Goal: Task Accomplishment & Management: Use online tool/utility

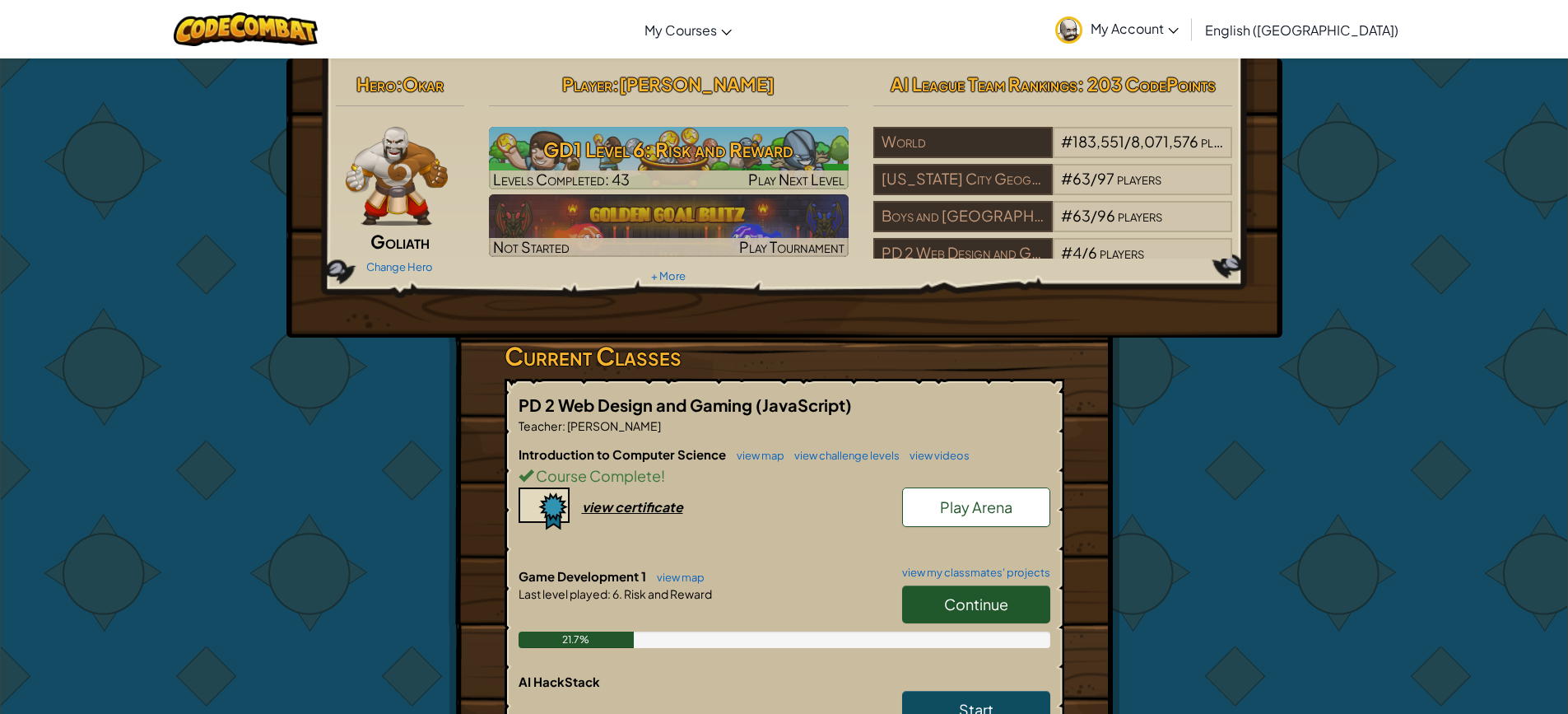
click at [1014, 588] on link "Continue" at bounding box center [976, 604] width 148 height 38
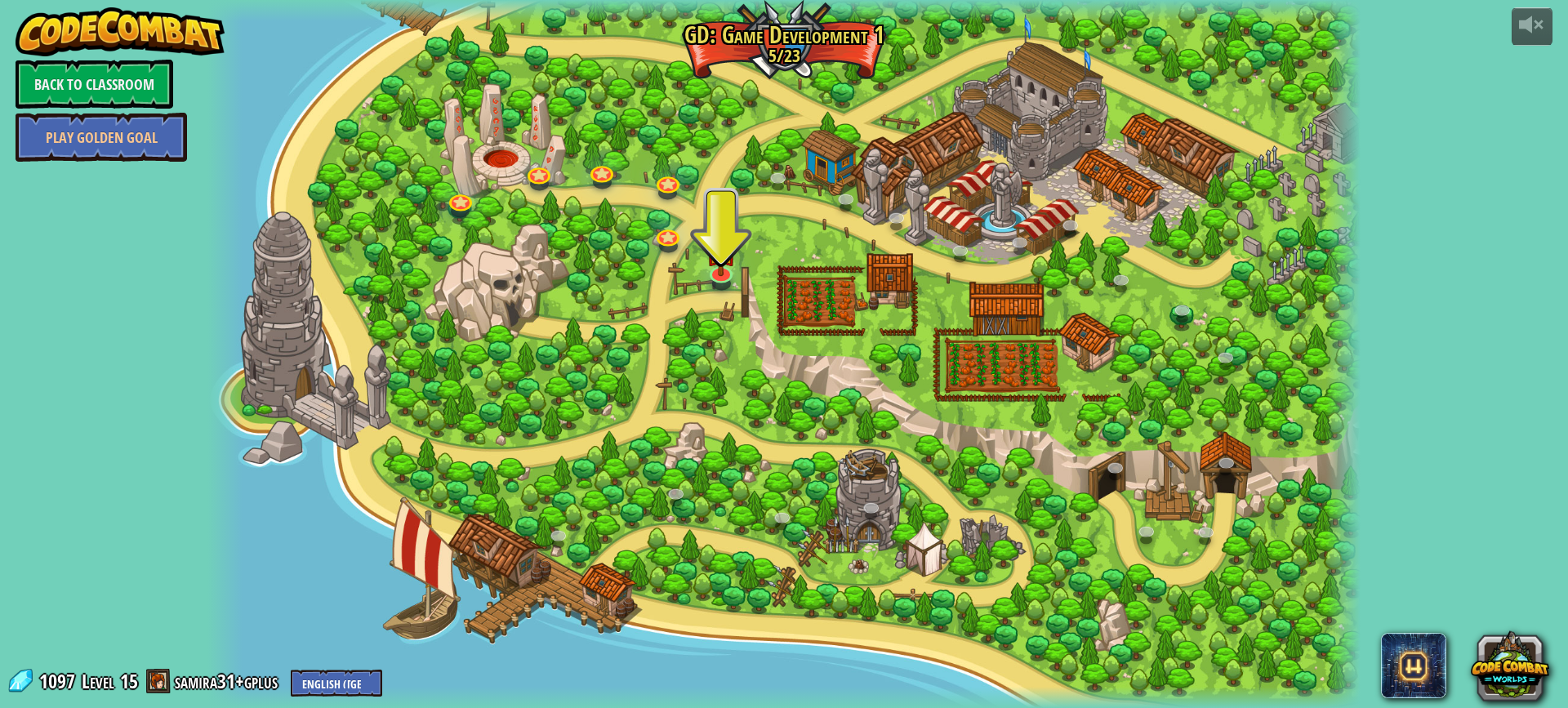
click at [698, 263] on div at bounding box center [784, 354] width 1152 height 708
click at [709, 264] on img at bounding box center [721, 237] width 31 height 71
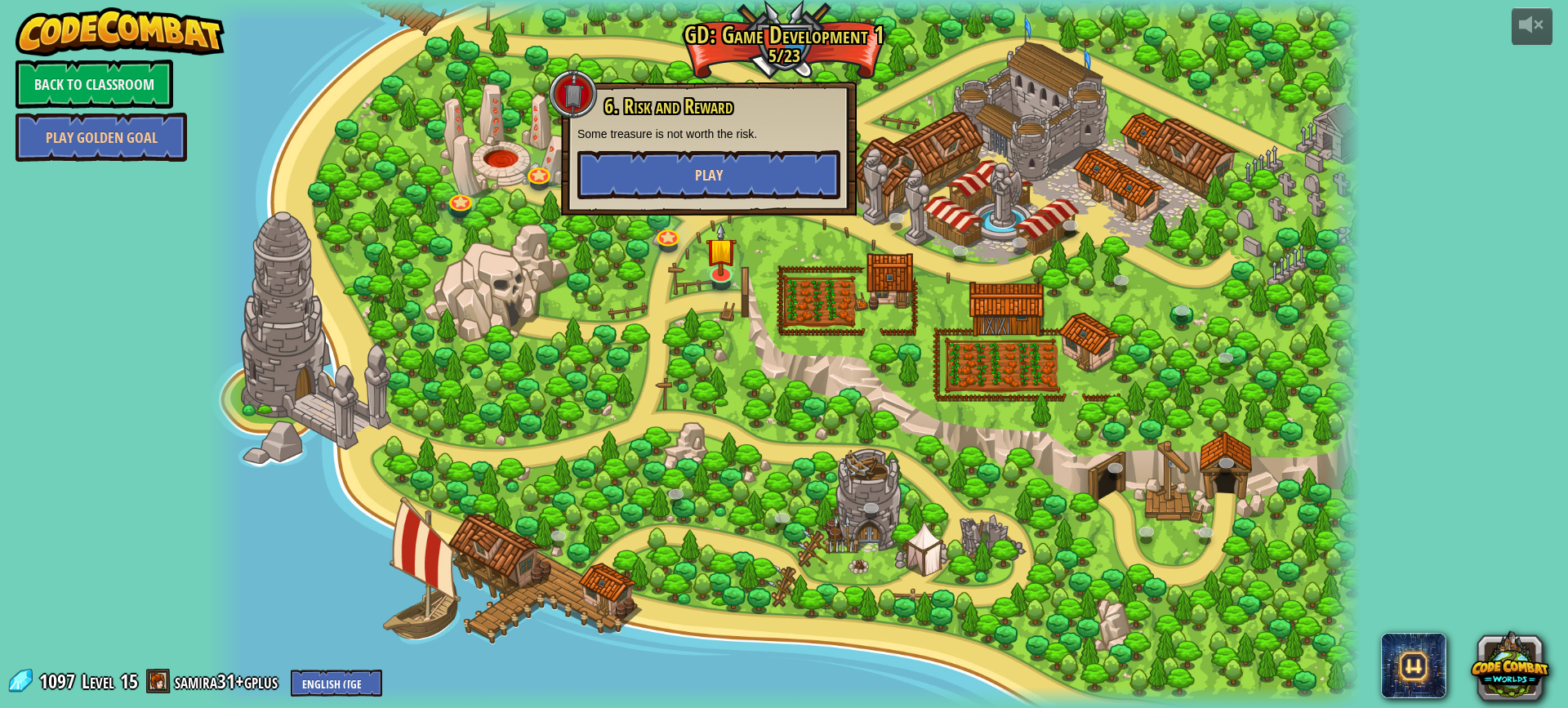
drag, startPoint x: 745, startPoint y: 208, endPoint x: 744, endPoint y: 186, distance: 22.0
click at [745, 209] on div "6. Risk and Reward Some treasure is not worth the risk. Play" at bounding box center [709, 149] width 295 height 134
click at [744, 183] on button "Play" at bounding box center [708, 174] width 263 height 49
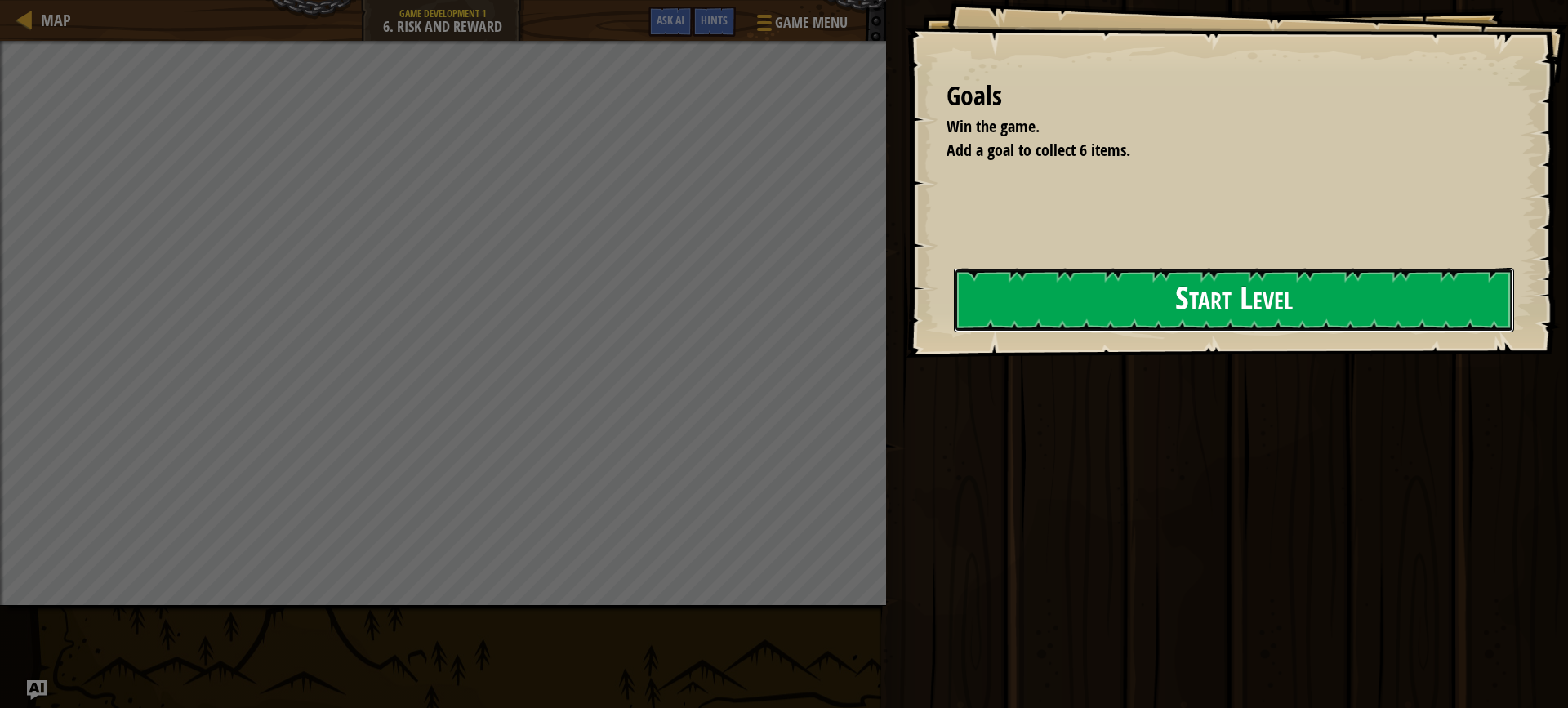
click at [1056, 304] on button "Start Level" at bounding box center [1234, 300] width 561 height 64
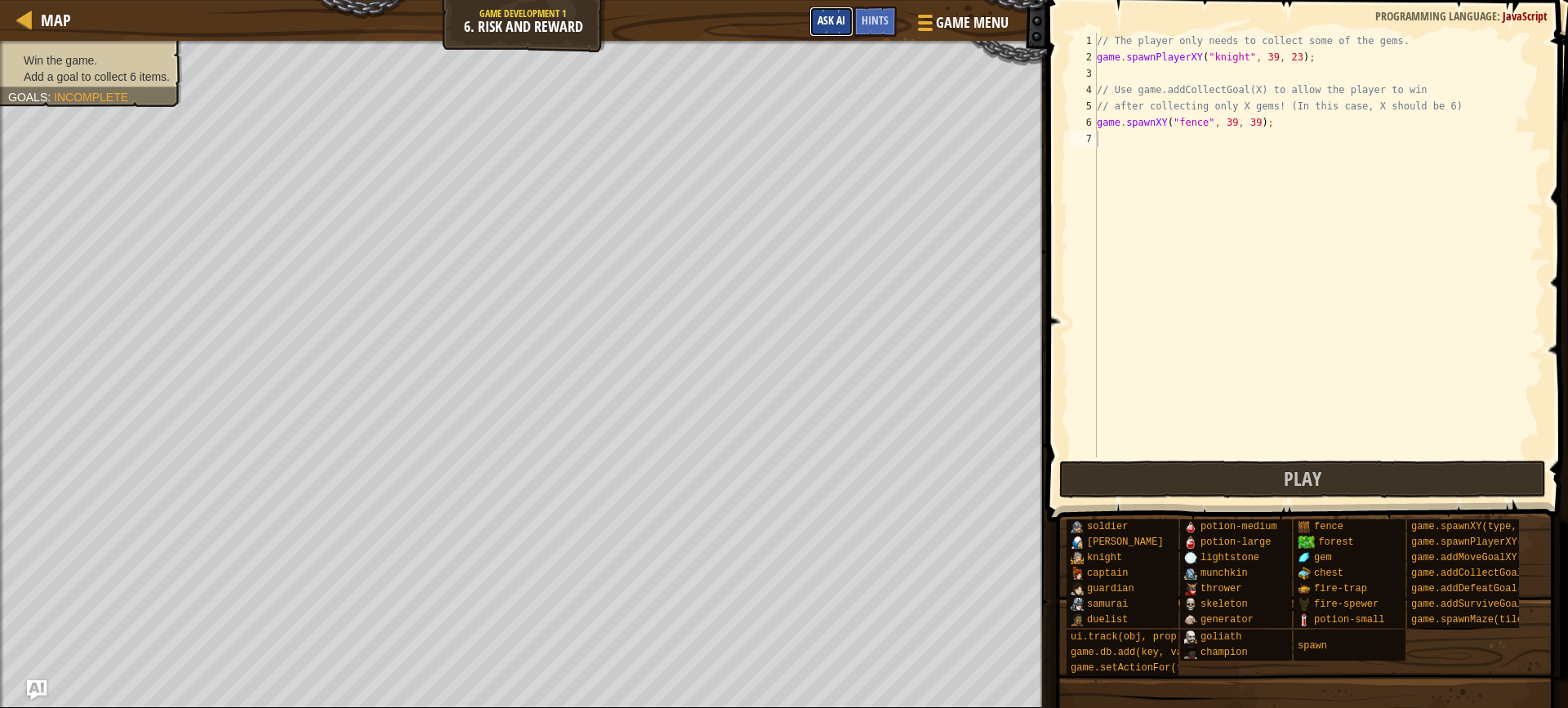
click at [837, 18] on span "Ask AI" at bounding box center [831, 19] width 28 height 16
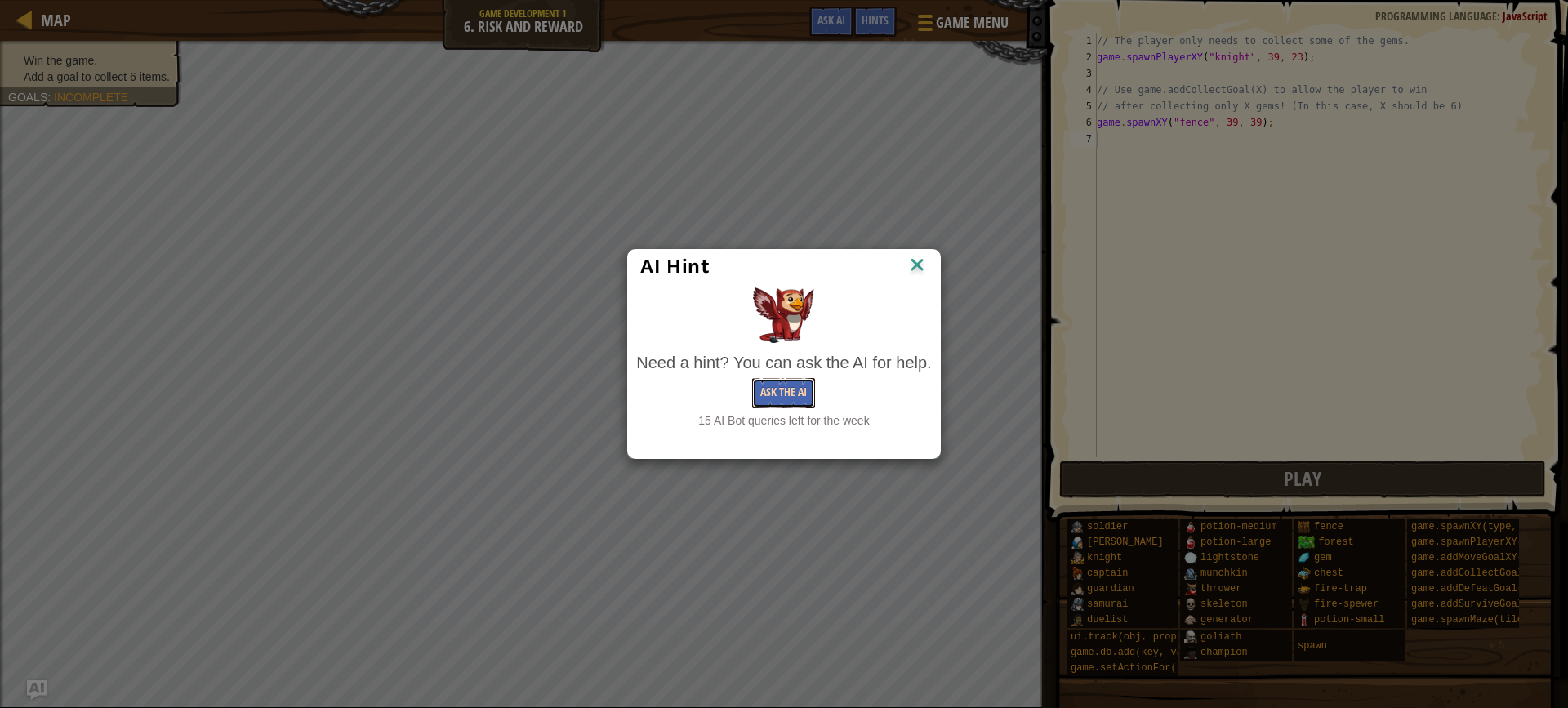
click at [785, 388] on button "Ask the AI" at bounding box center [784, 393] width 63 height 30
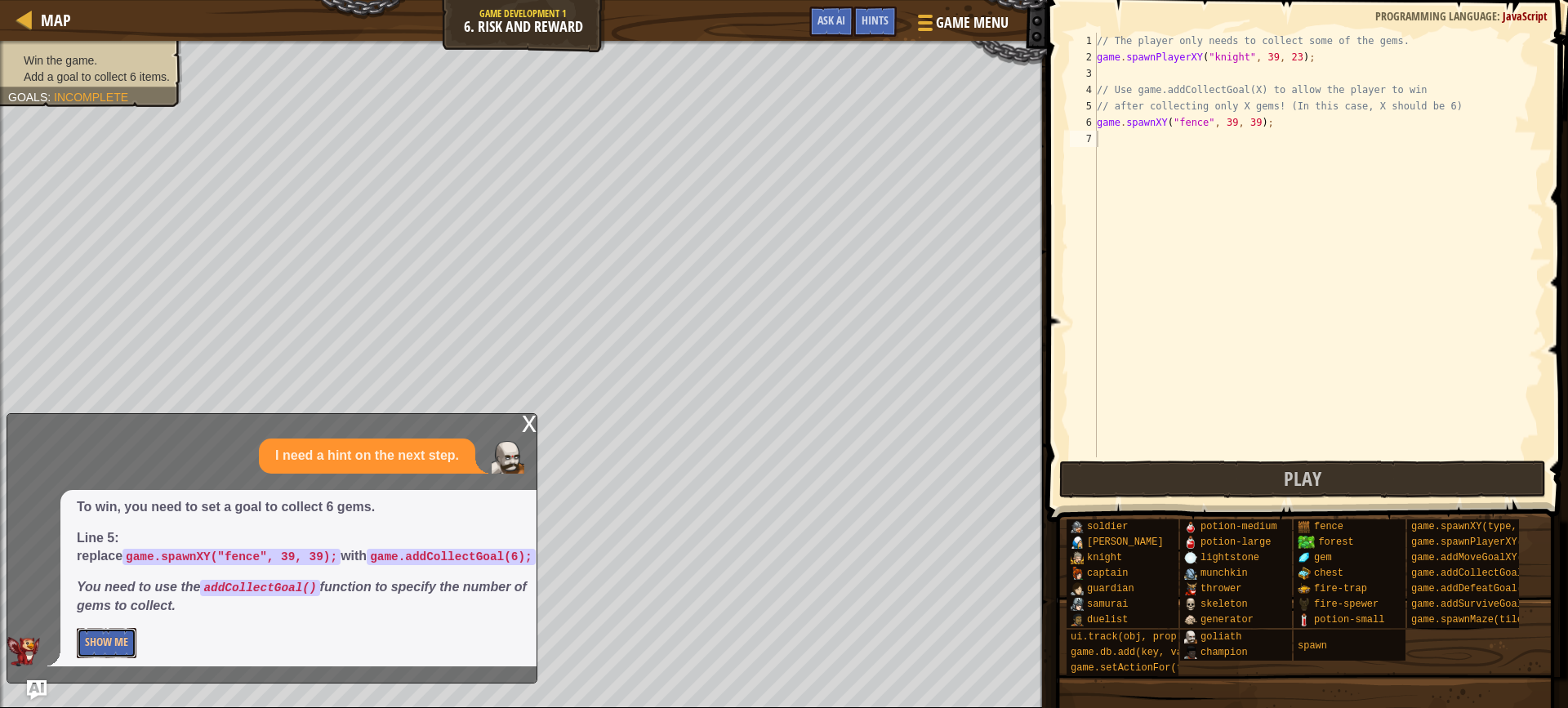
click at [135, 626] on div "To win, you need to set a goal to collect 6 gems. Line 5: replace game.spawnXY(…" at bounding box center [306, 578] width 492 height 176
click at [91, 644] on button "Show Me" at bounding box center [106, 643] width 60 height 30
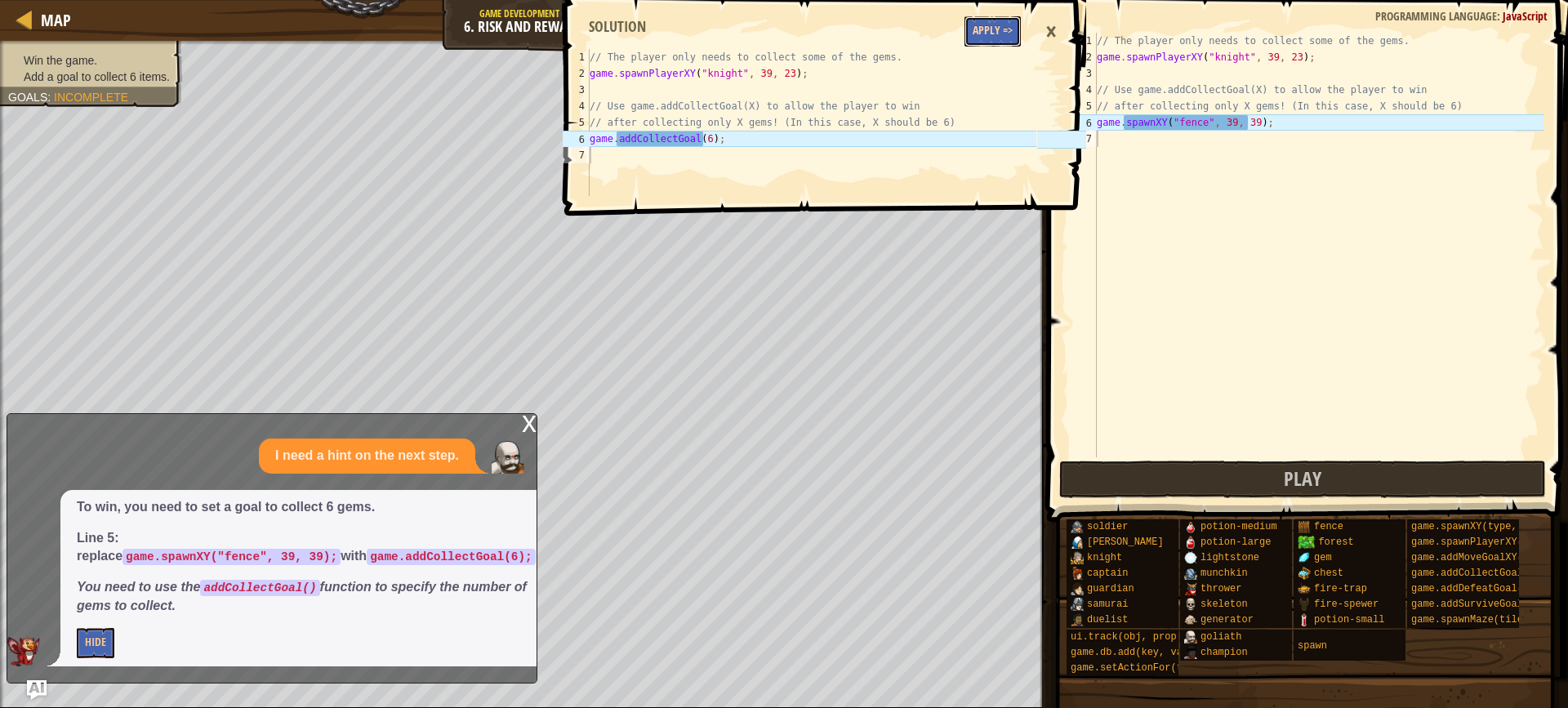
click at [987, 37] on button "Apply =>" at bounding box center [992, 31] width 56 height 30
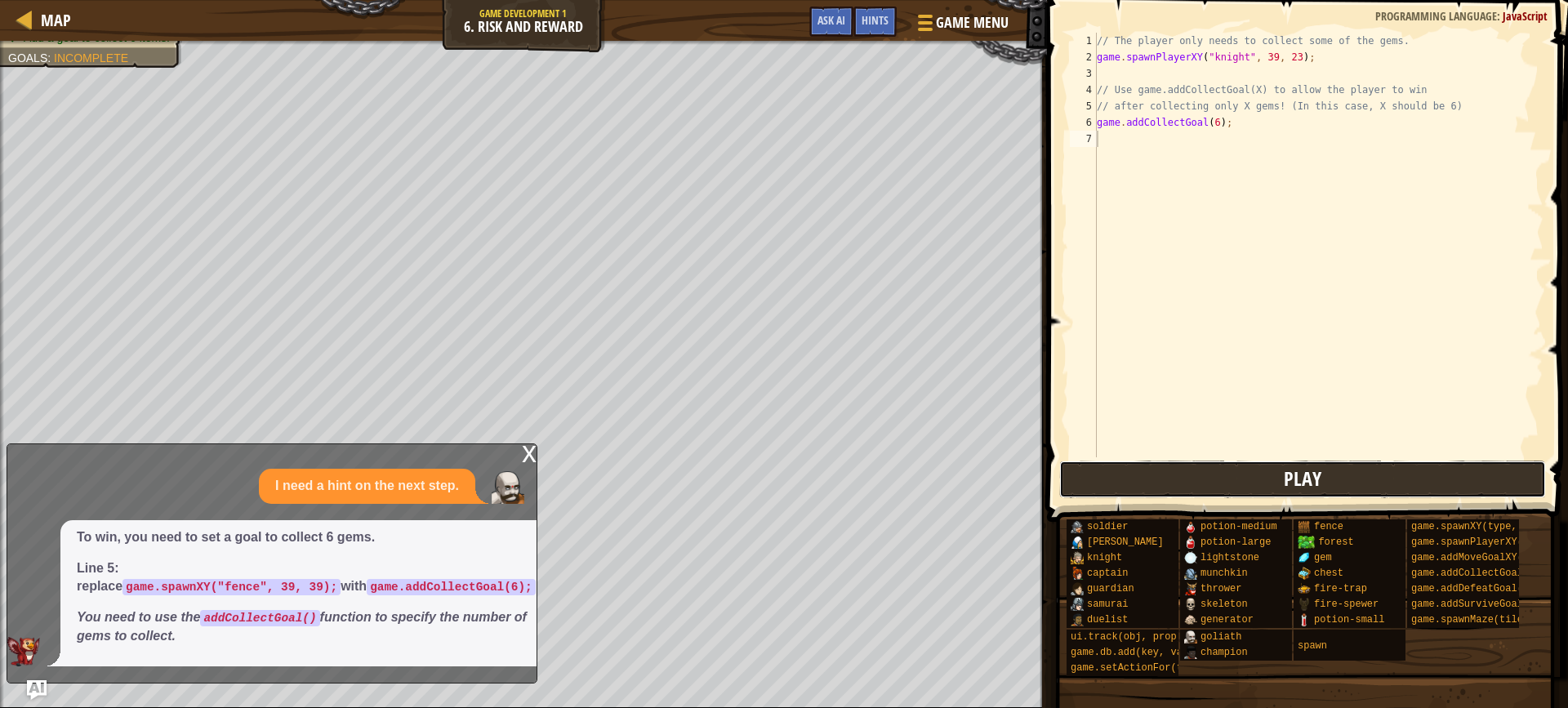
click at [1257, 486] on button "Play" at bounding box center [1303, 479] width 487 height 38
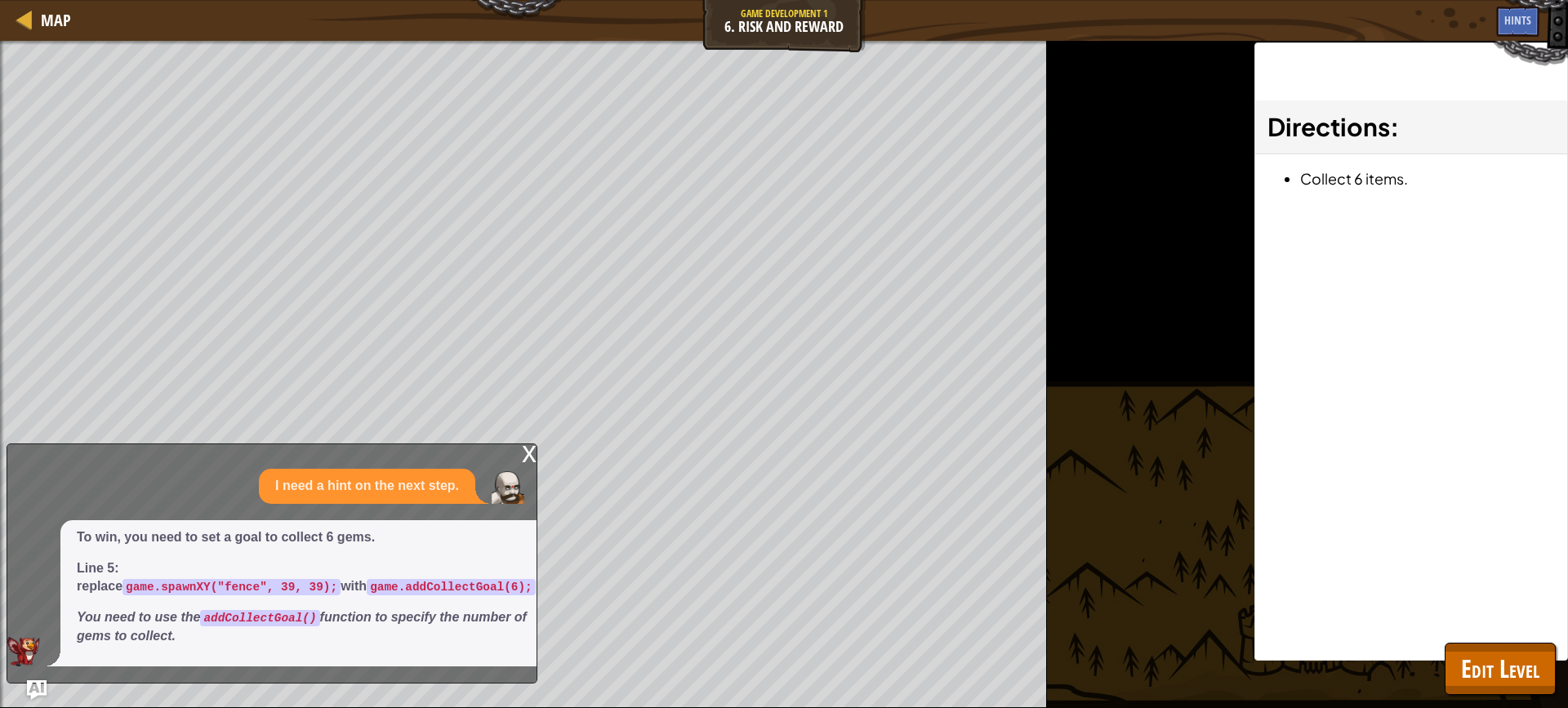
click at [529, 452] on div "x" at bounding box center [529, 452] width 15 height 17
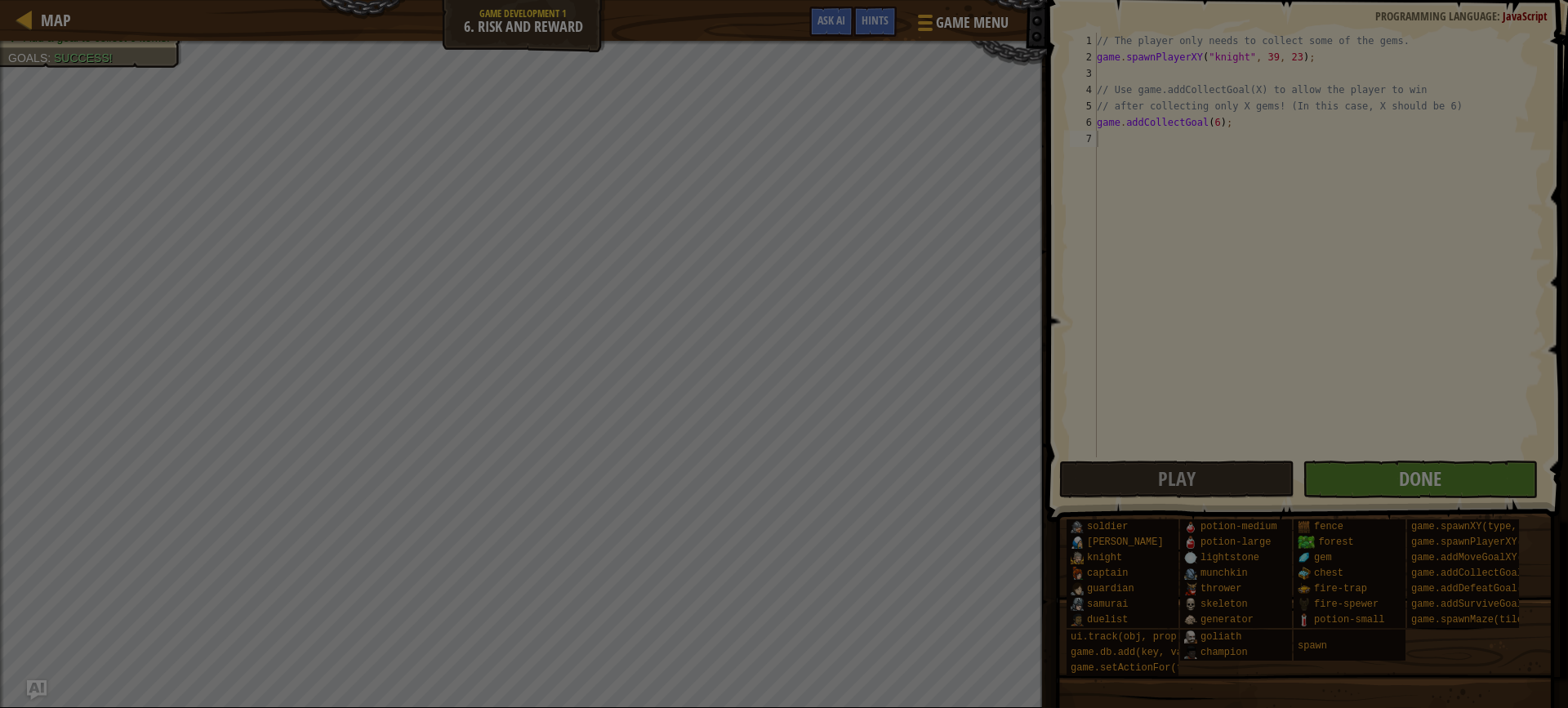
click at [0, 0] on div "Loading..." at bounding box center [0, 0] width 0 height 0
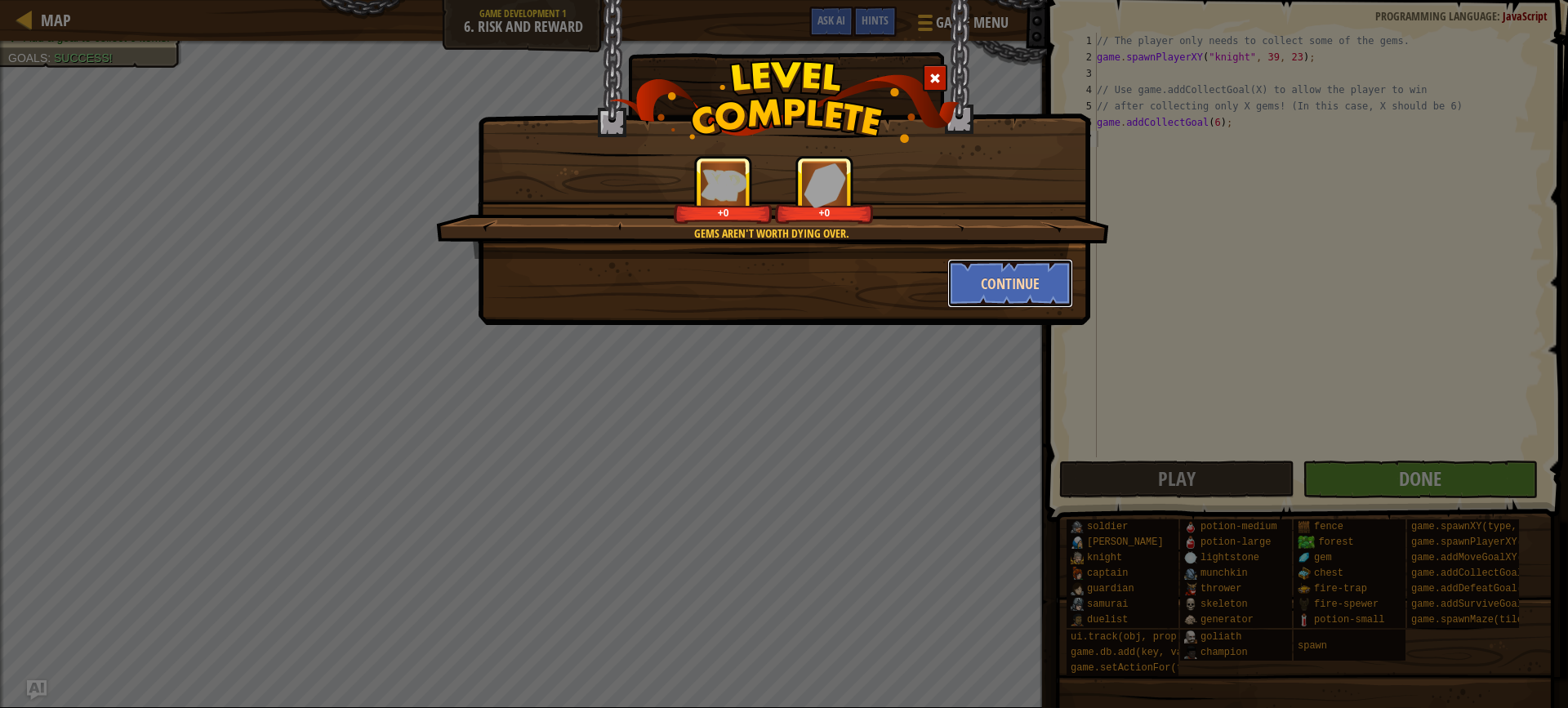
click at [995, 296] on button "Continue" at bounding box center [1011, 282] width 127 height 49
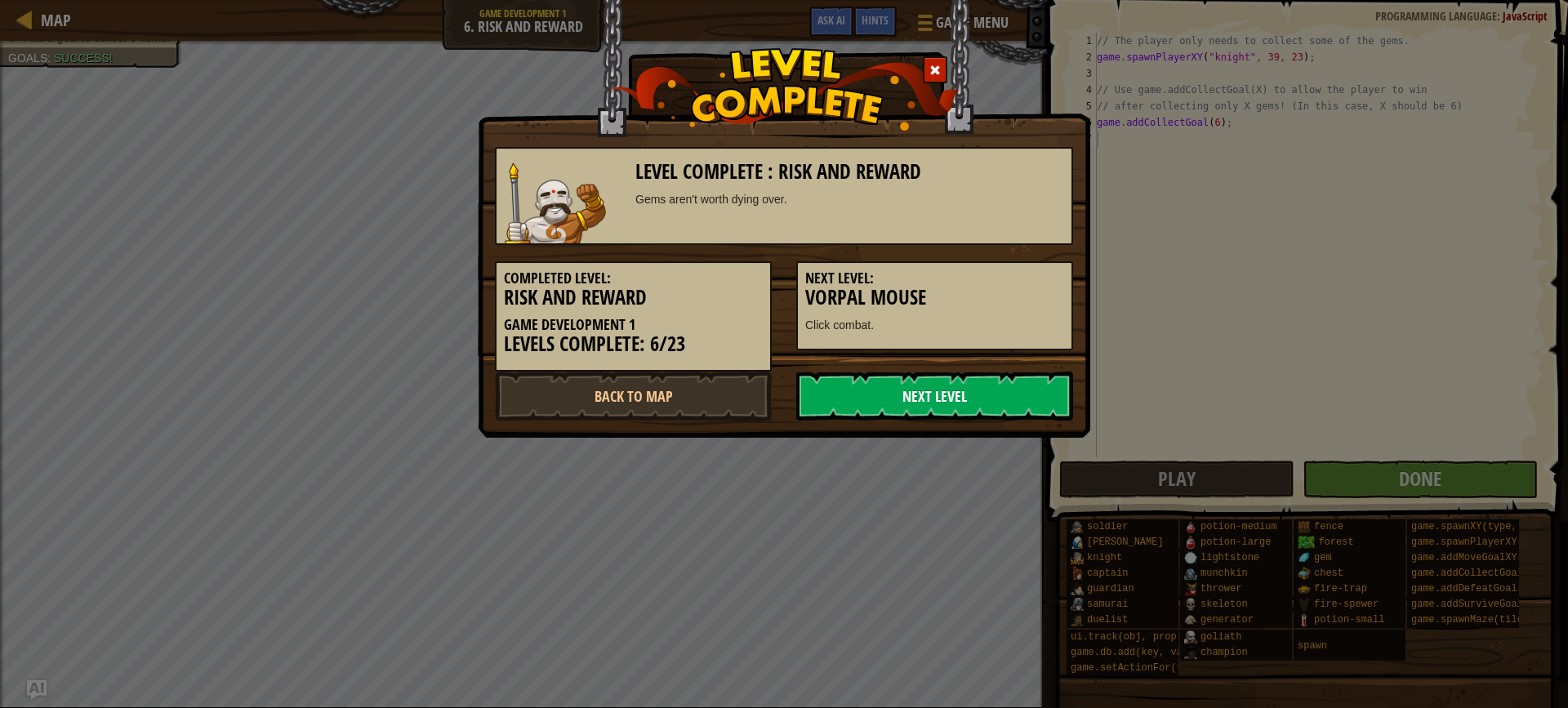
click at [993, 385] on link "Next Level" at bounding box center [935, 395] width 277 height 49
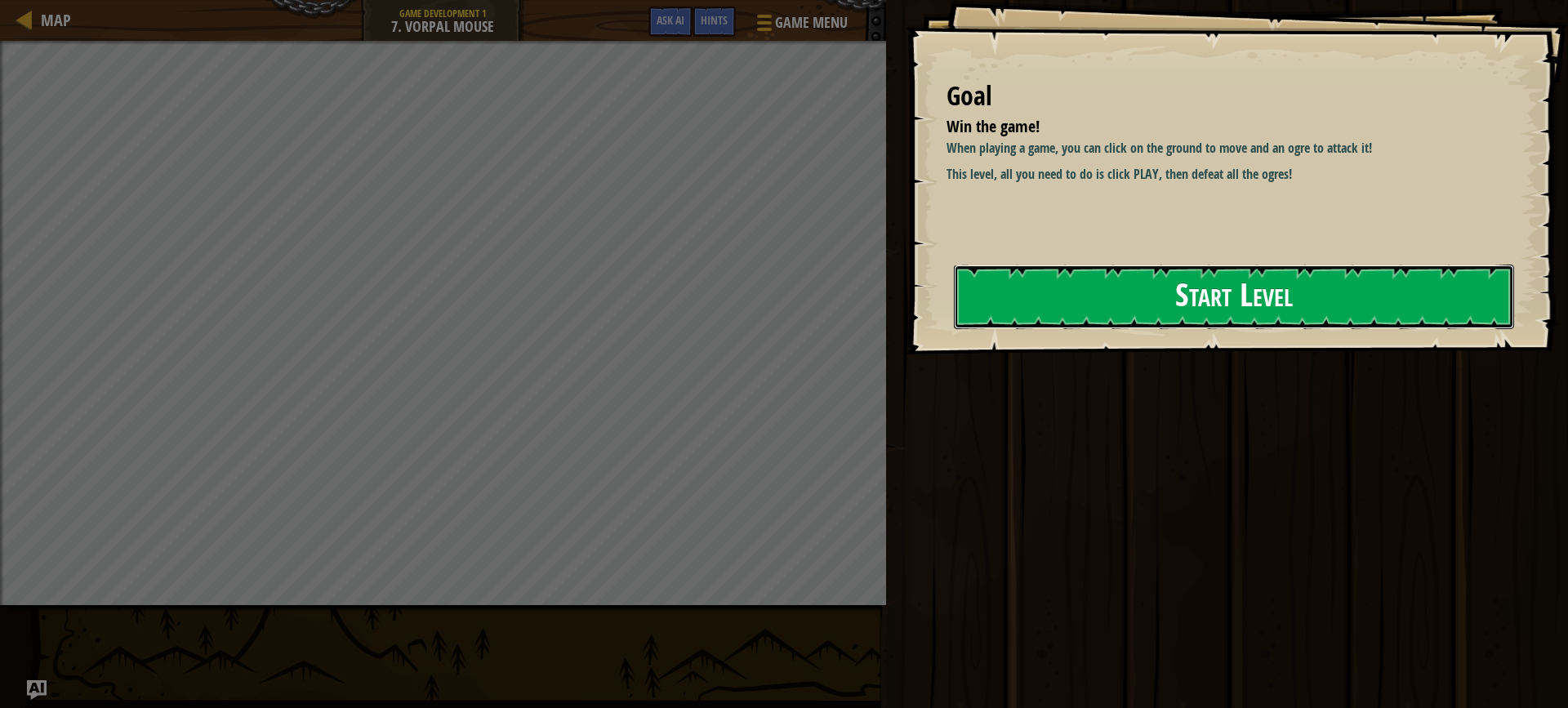
click at [1095, 294] on button "Start Level" at bounding box center [1234, 296] width 561 height 64
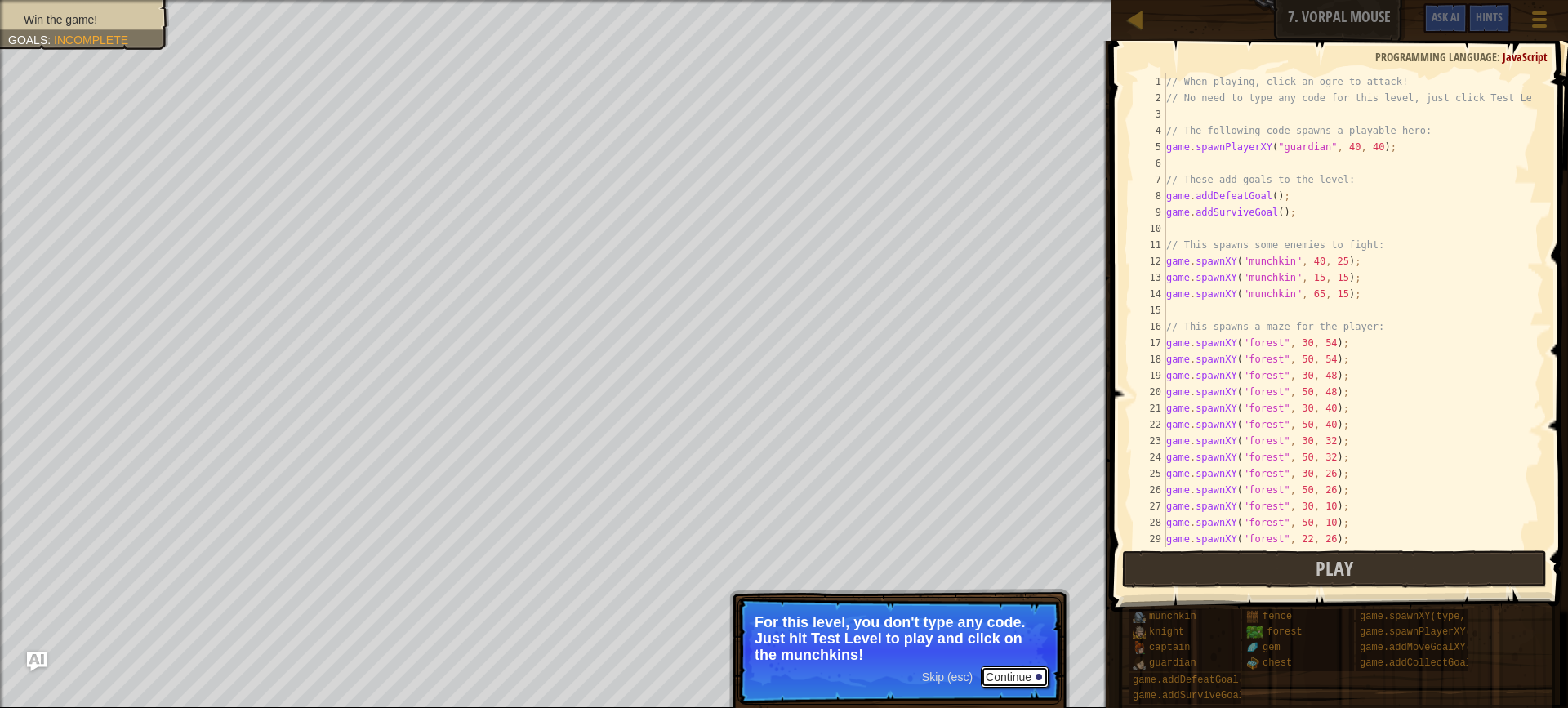
click at [994, 667] on button "Continue" at bounding box center [1015, 676] width 68 height 21
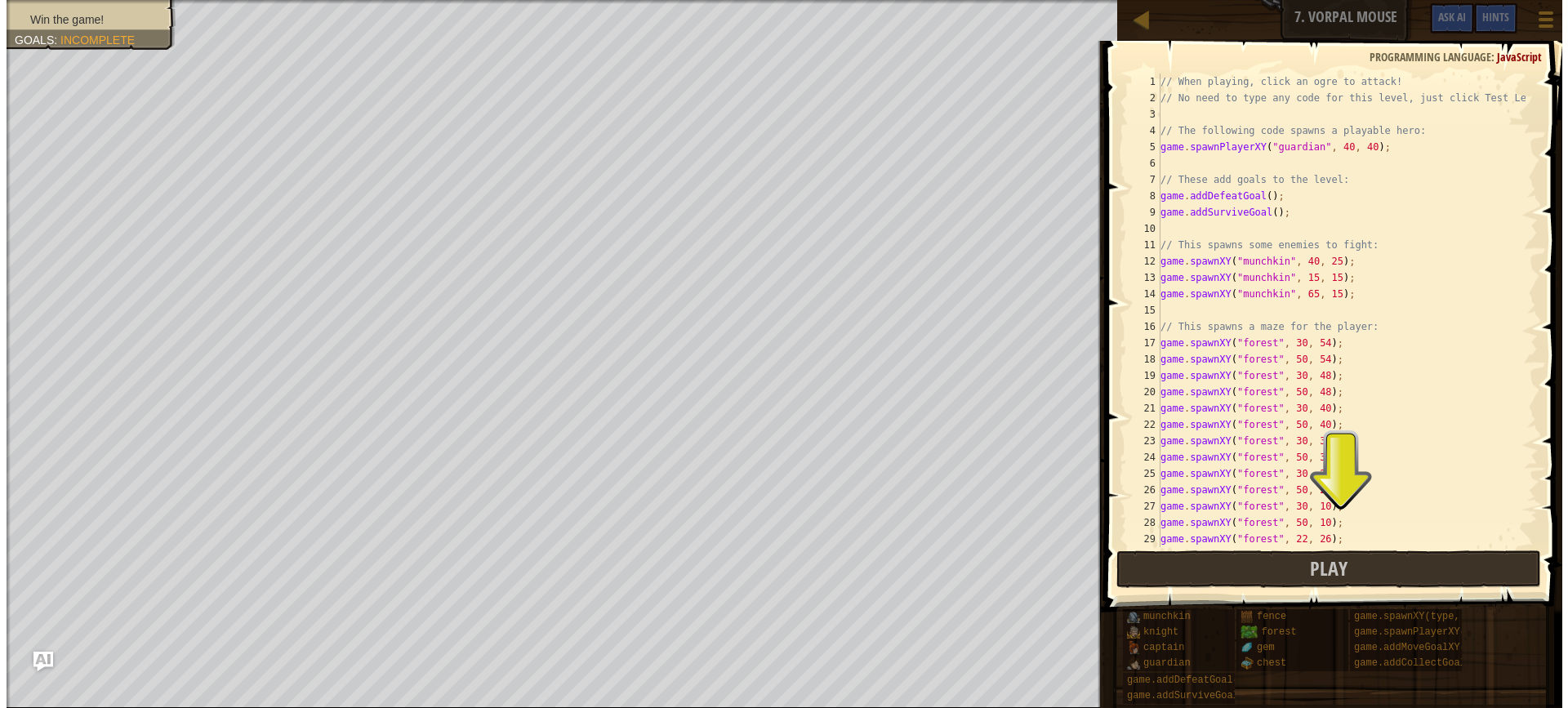
scroll to position [7, 0]
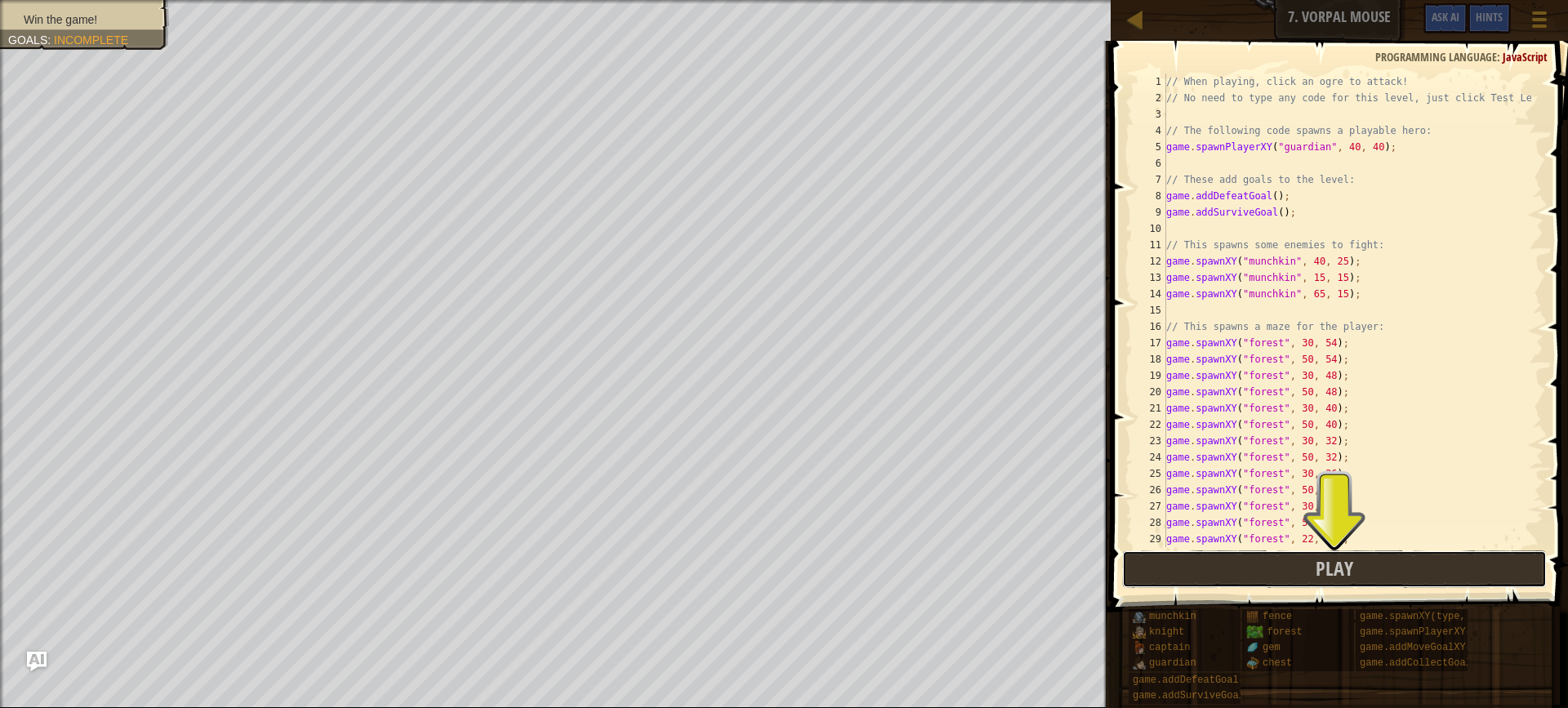
click at [1206, 562] on button "Play" at bounding box center [1334, 569] width 425 height 38
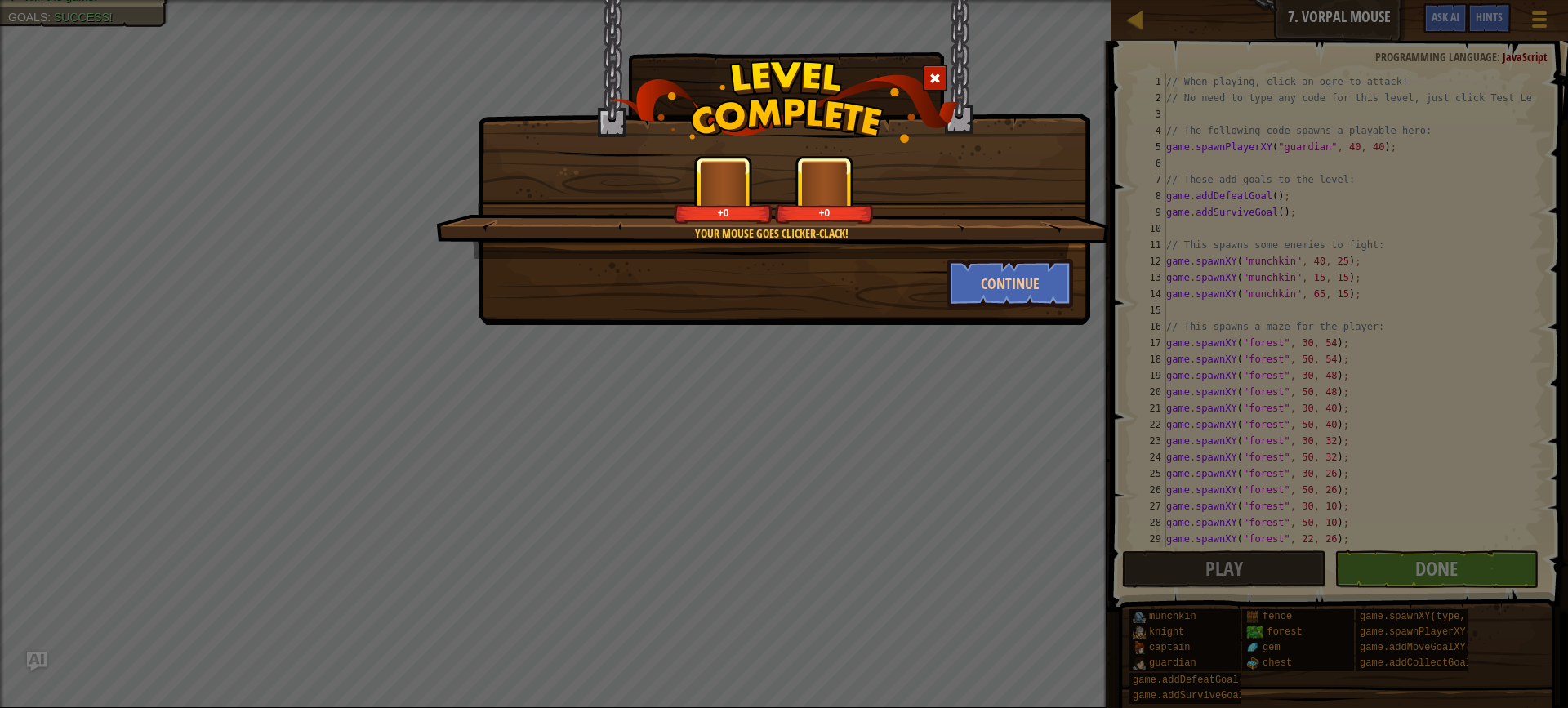
click at [1460, 567] on div "Your mouse goes clicker-[PERSON_NAME]! +0 +0 Continue" at bounding box center [784, 354] width 1568 height 708
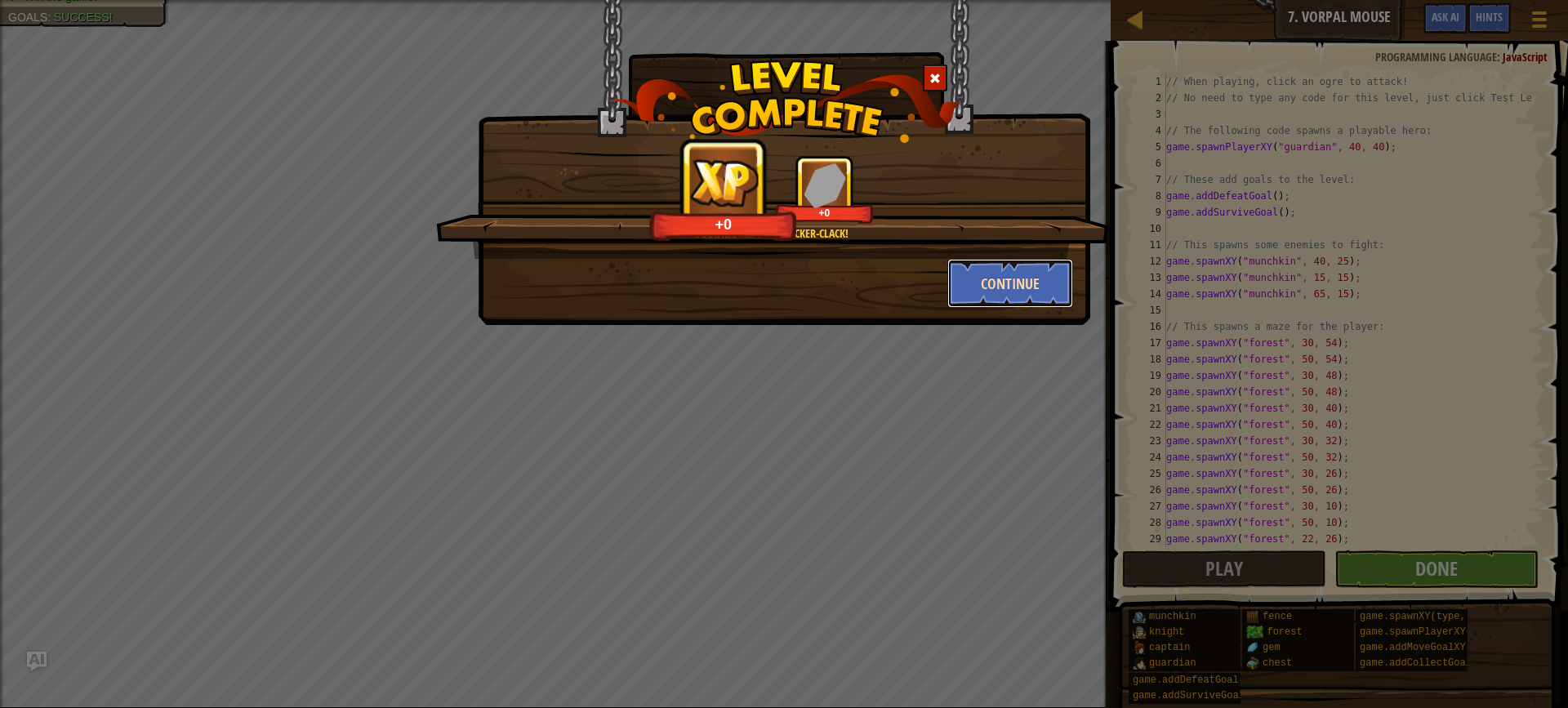
click at [971, 265] on button "Continue" at bounding box center [1011, 282] width 127 height 49
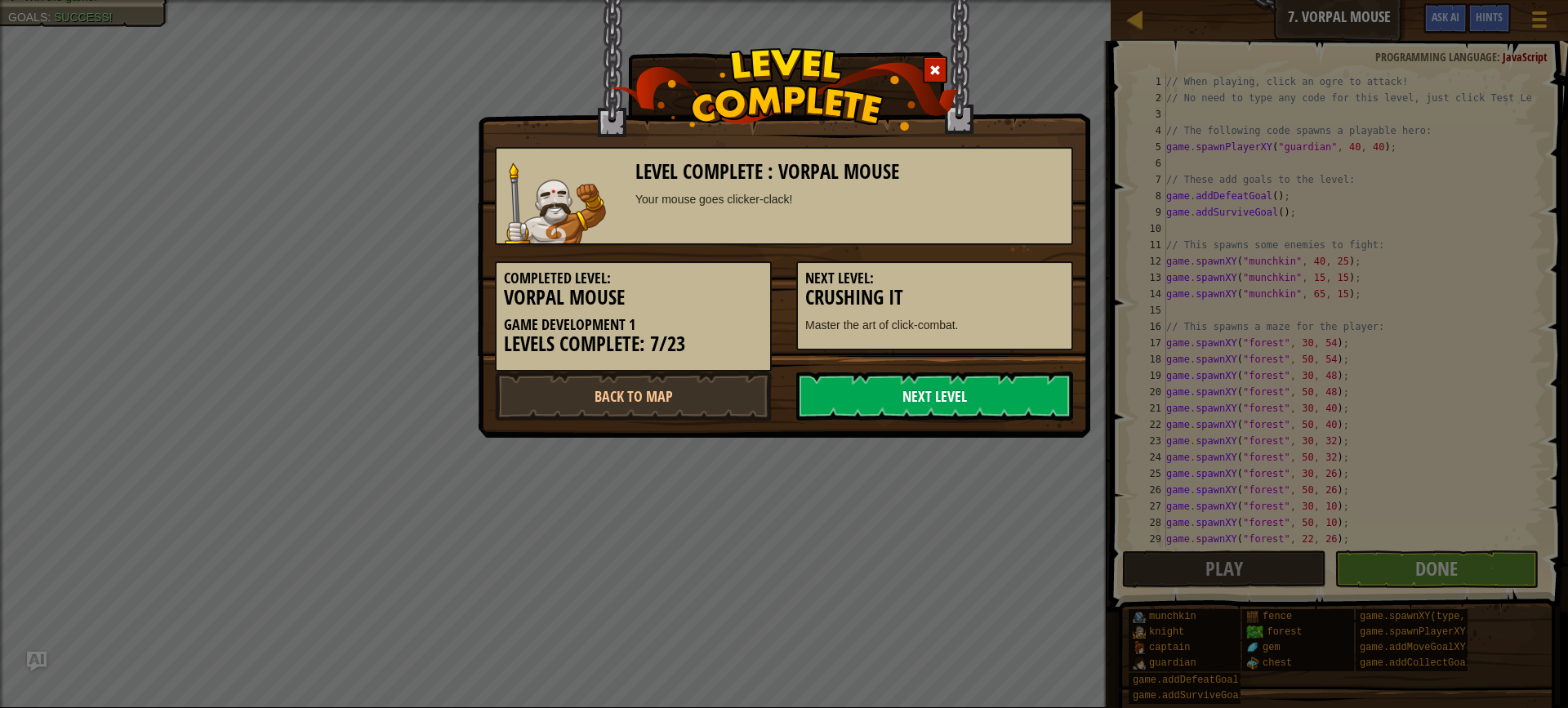
click at [948, 393] on link "Next Level" at bounding box center [935, 395] width 277 height 49
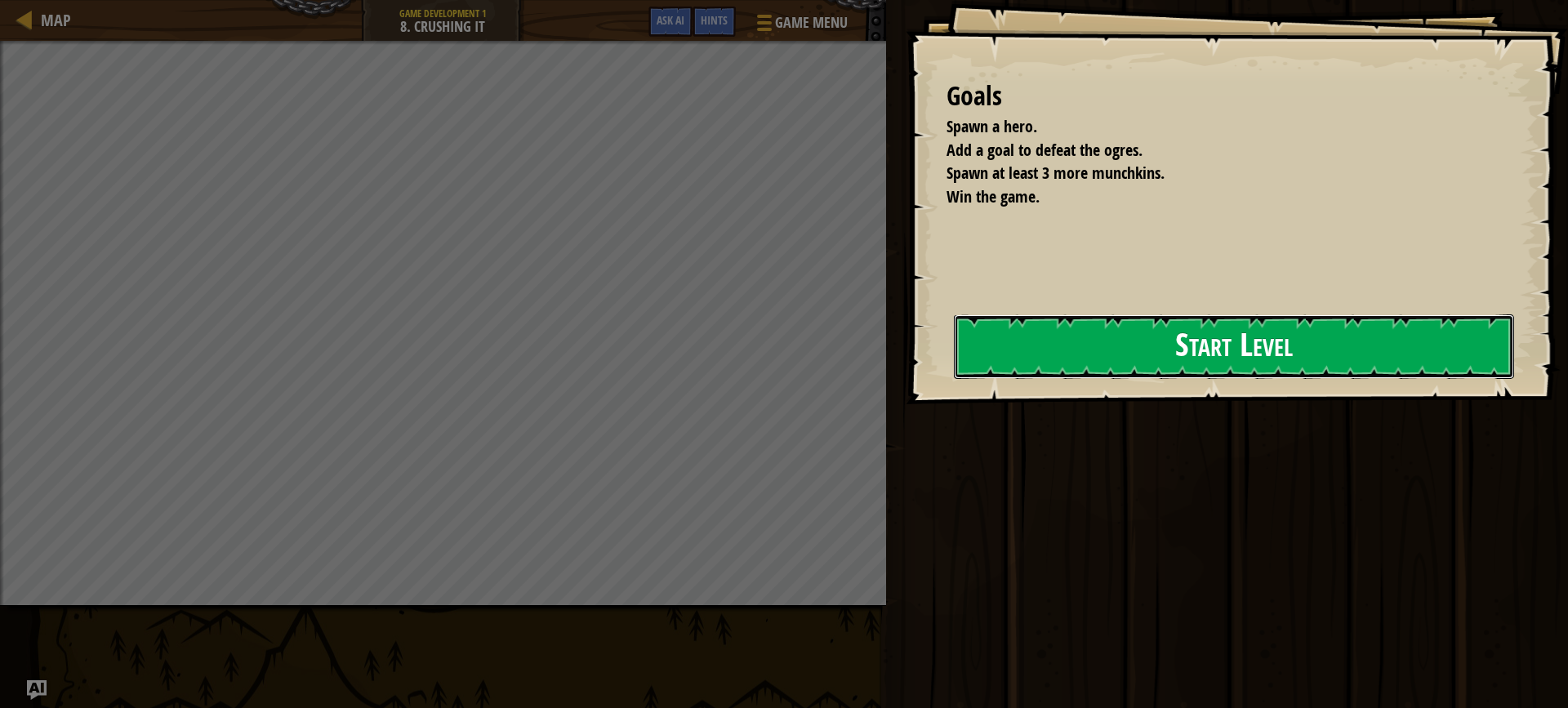
click at [1032, 367] on button "Start Level" at bounding box center [1234, 347] width 561 height 64
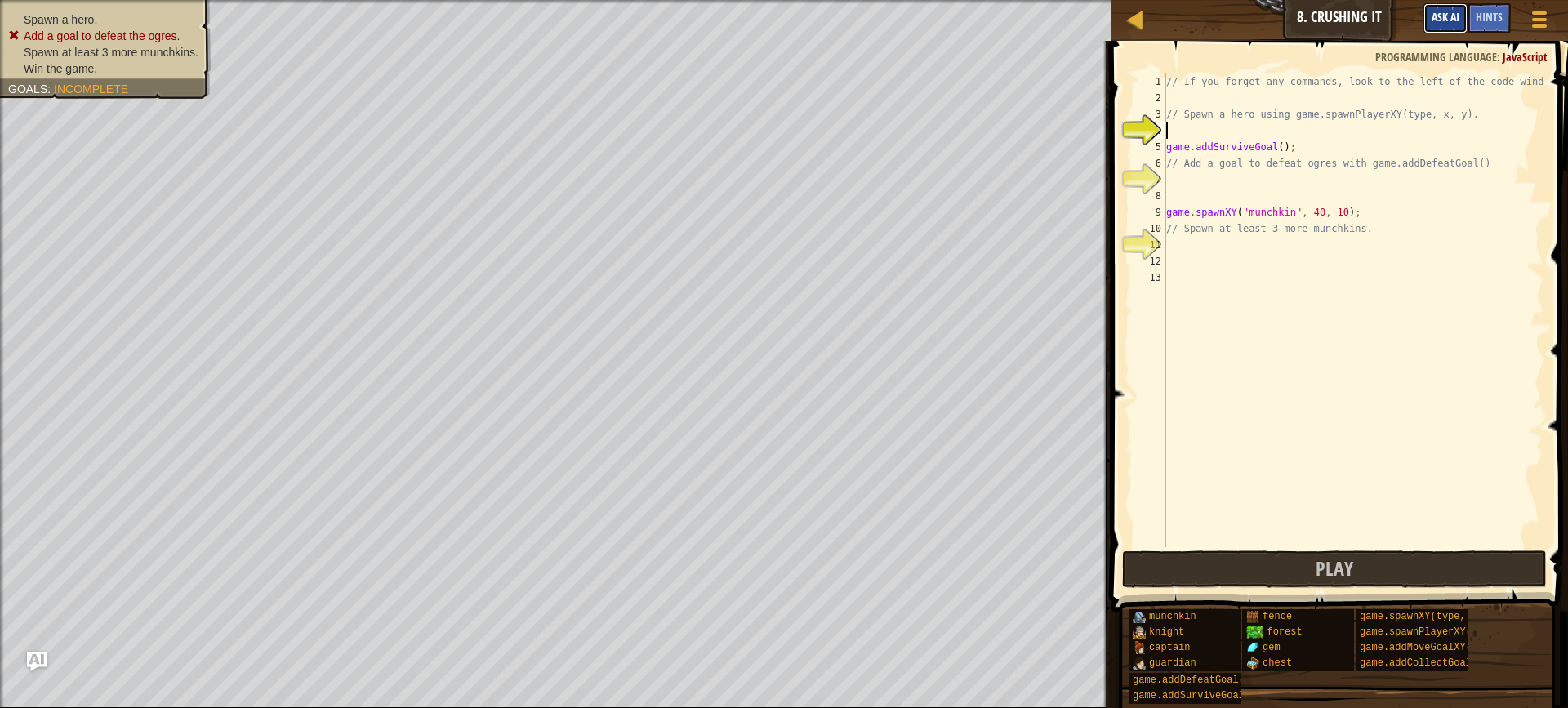
click at [1451, 13] on span "Ask AI" at bounding box center [1446, 17] width 28 height 16
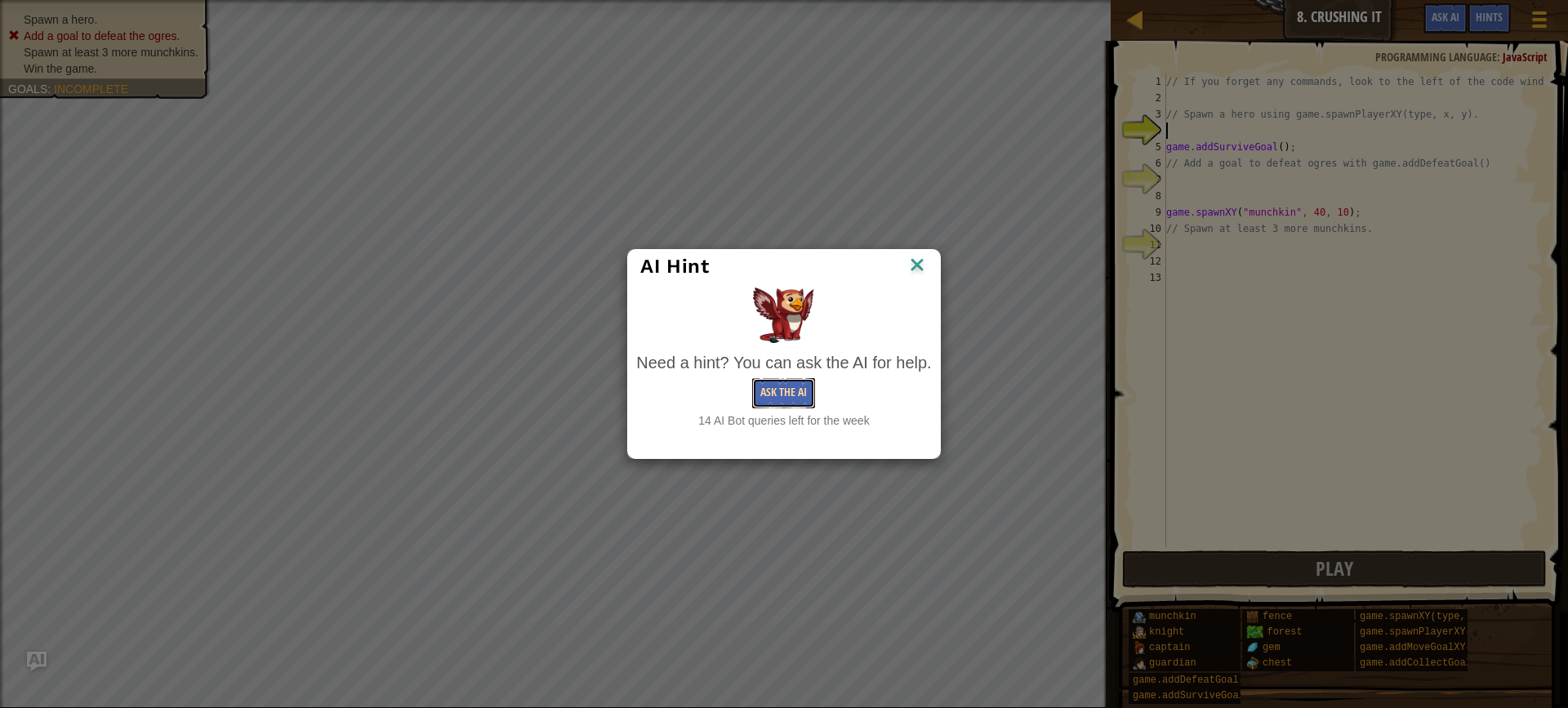
click at [775, 393] on button "Ask the AI" at bounding box center [784, 393] width 63 height 30
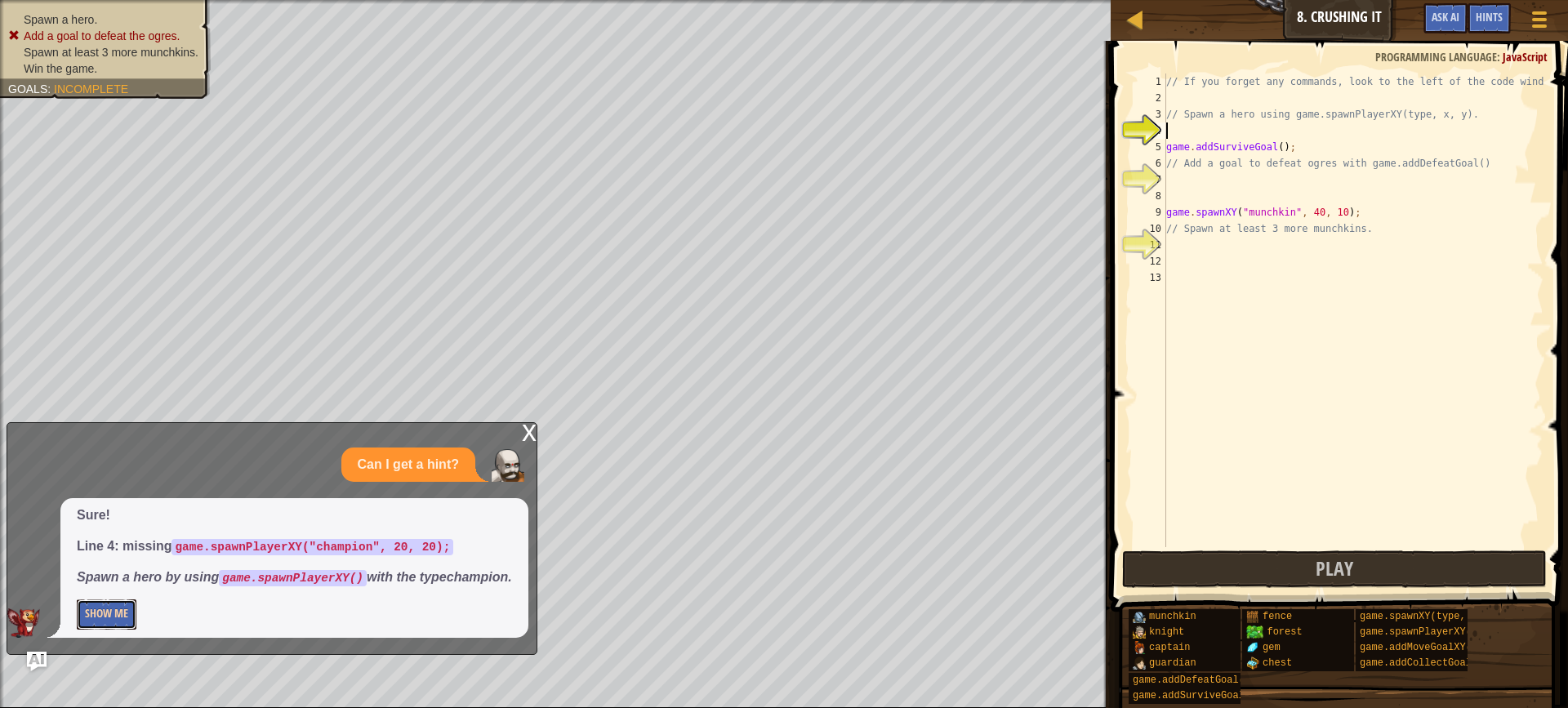
click at [120, 618] on button "Show Me" at bounding box center [106, 614] width 60 height 30
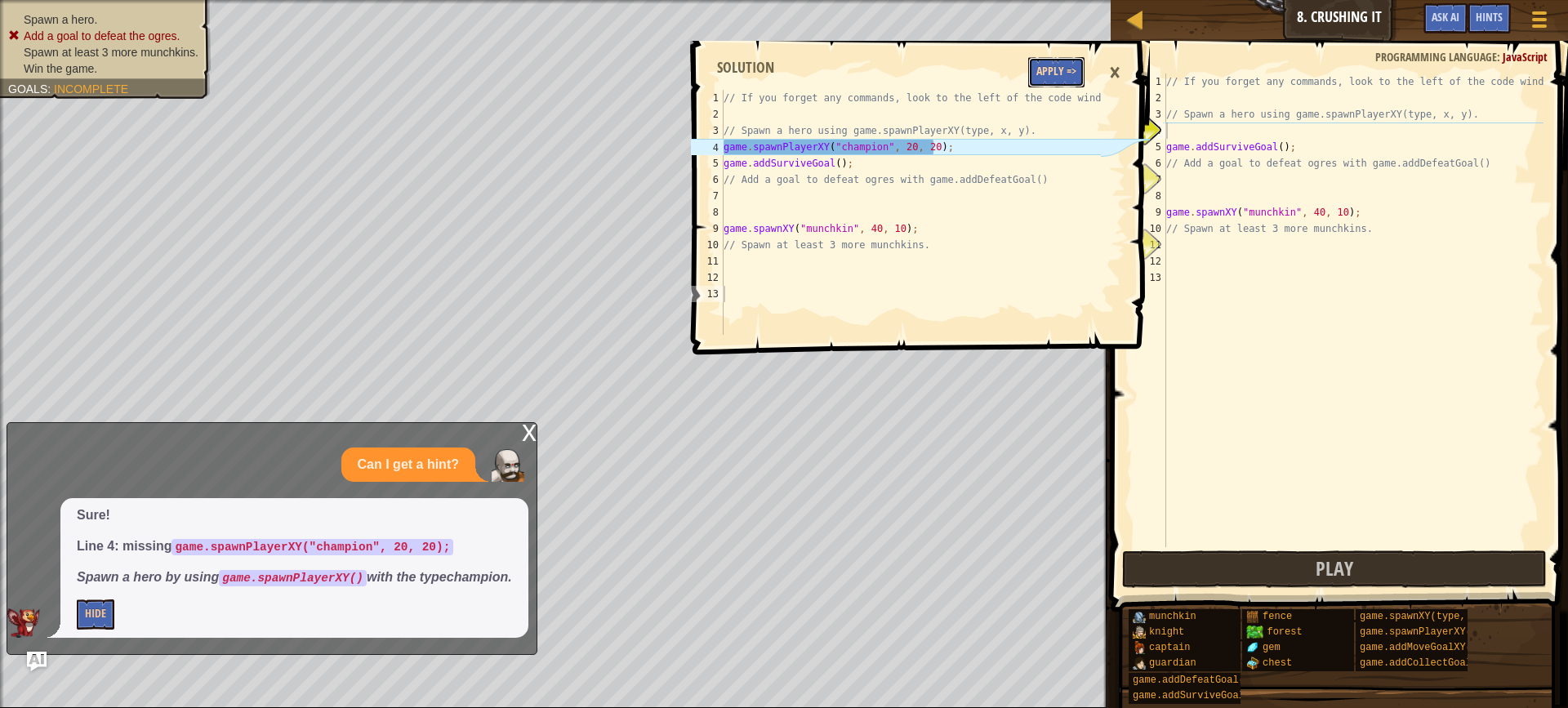
click at [1067, 72] on button "Apply =>" at bounding box center [1056, 72] width 56 height 30
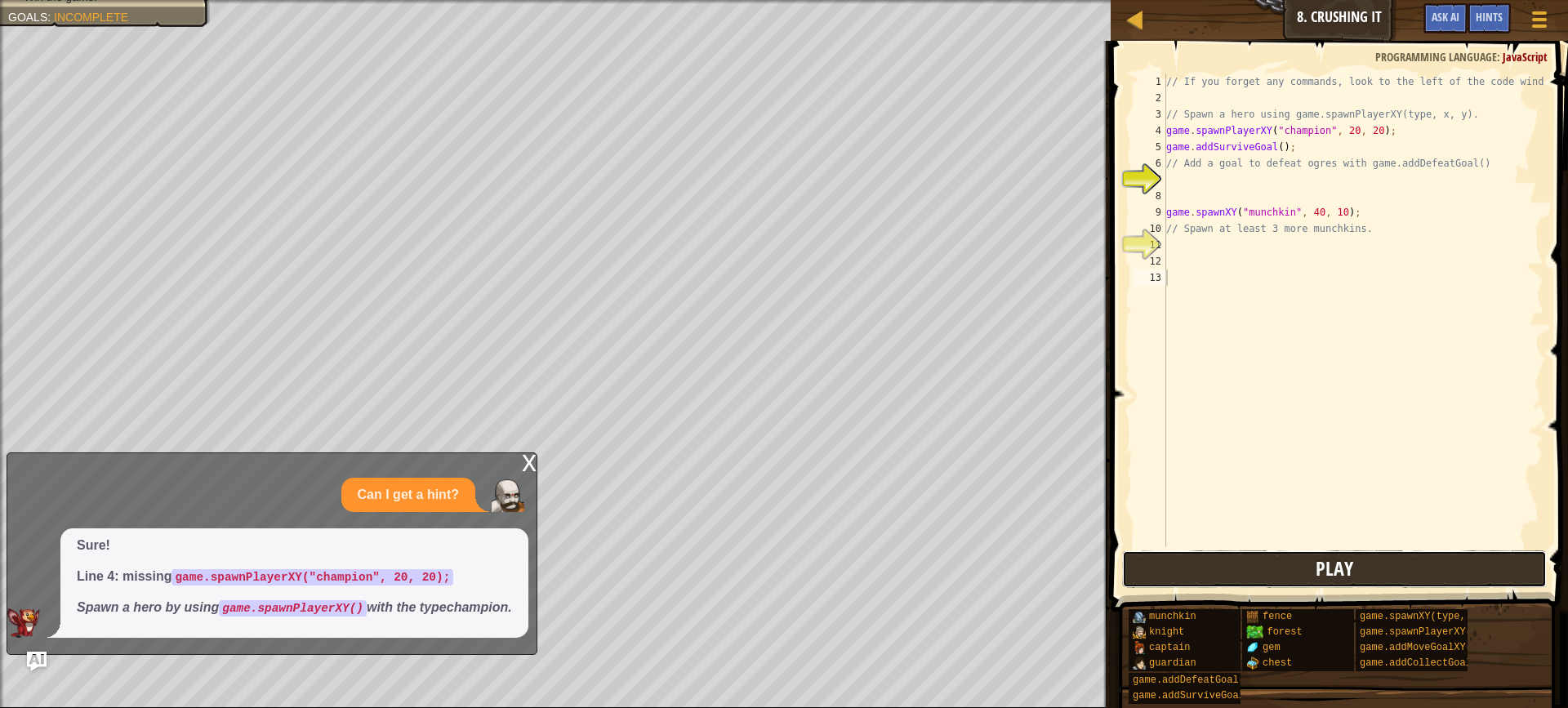
click at [1251, 566] on button "Play" at bounding box center [1334, 569] width 425 height 38
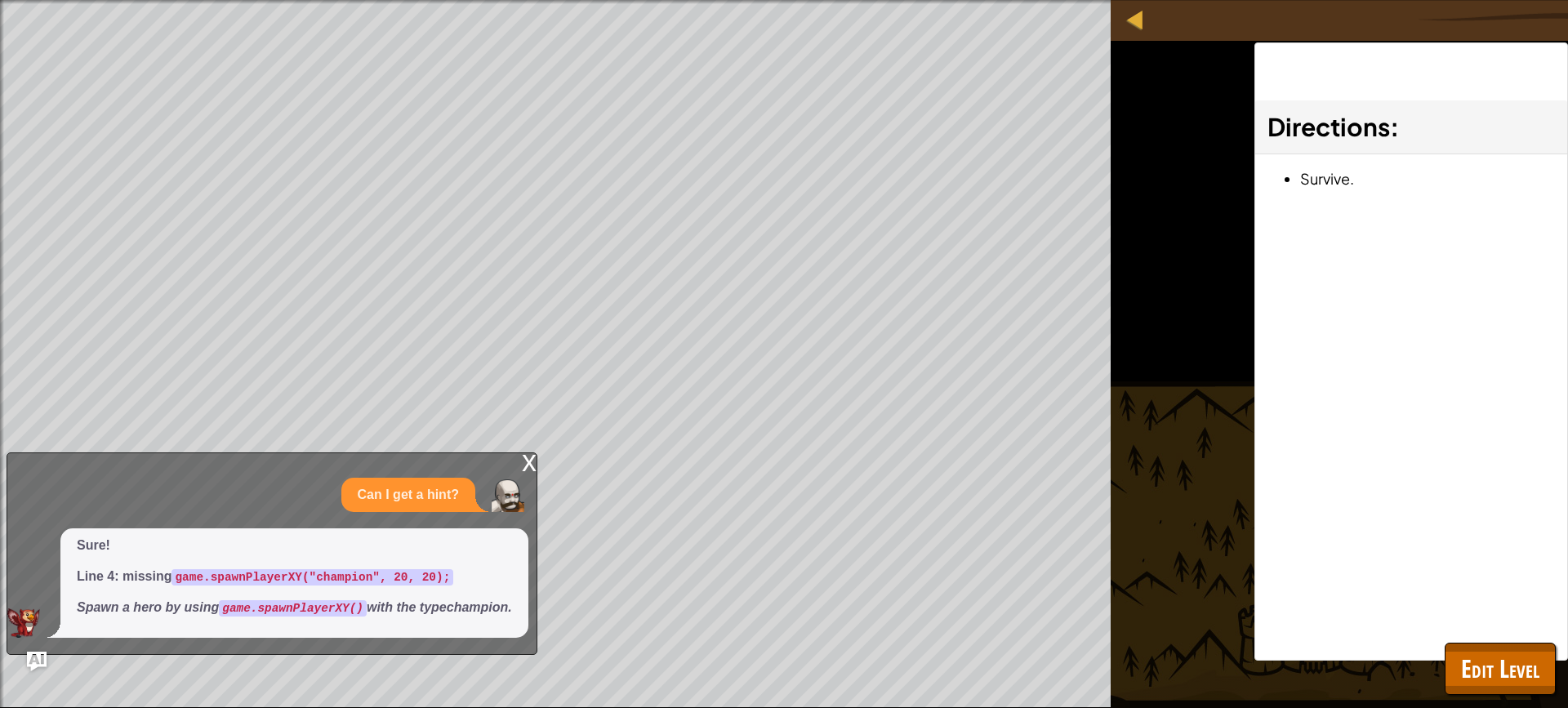
click at [532, 453] on div "x" at bounding box center [529, 461] width 15 height 17
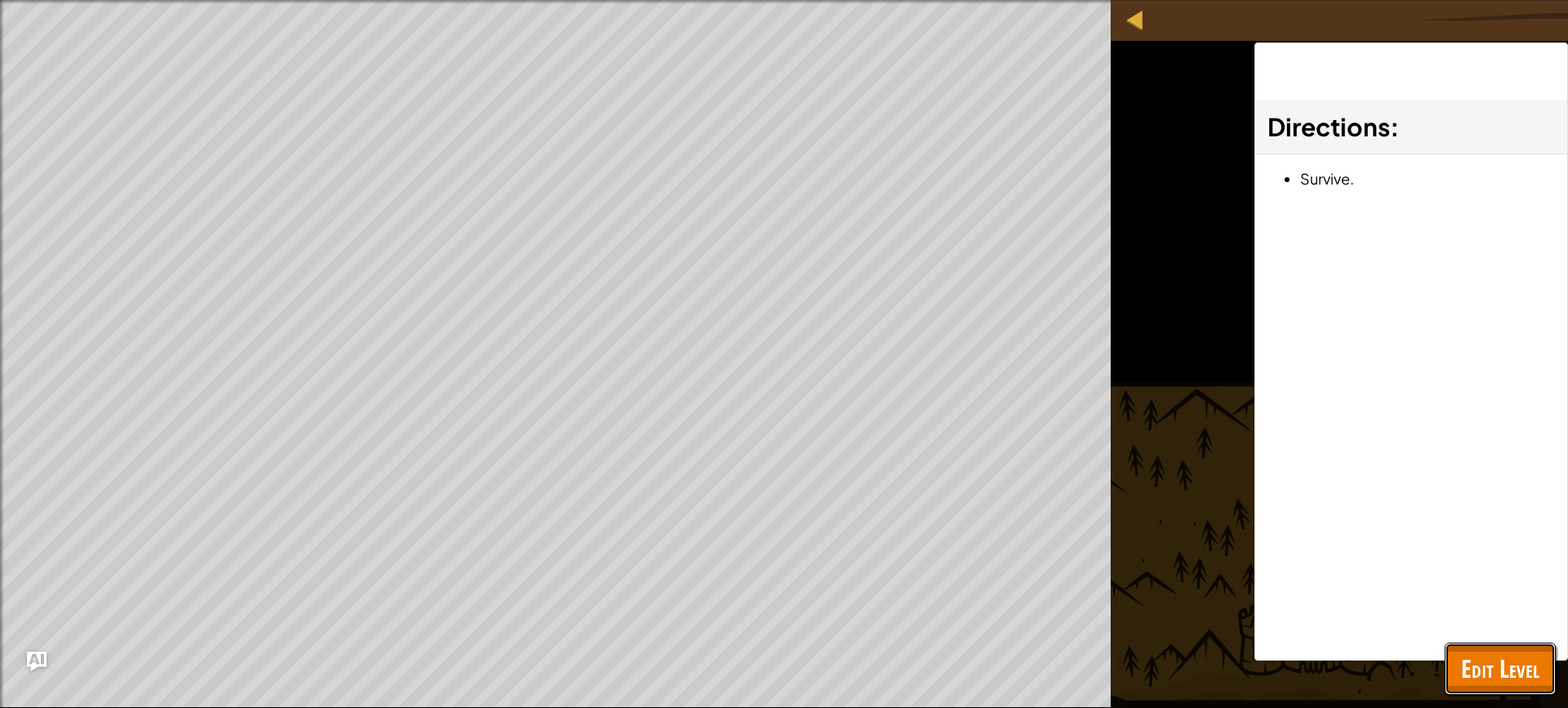
click at [1493, 647] on button "Edit Level" at bounding box center [1500, 669] width 111 height 52
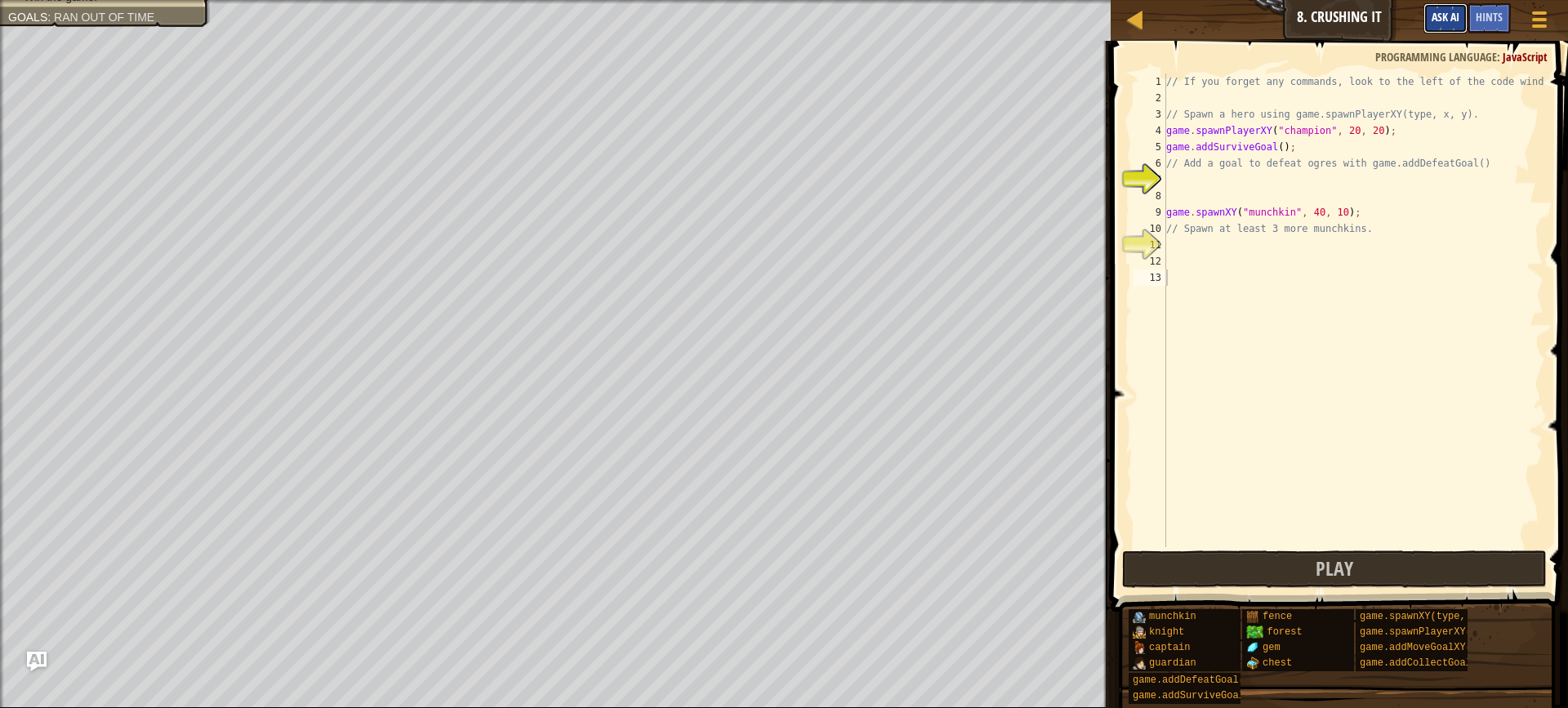
click at [1432, 11] on span "Ask AI" at bounding box center [1446, 17] width 28 height 16
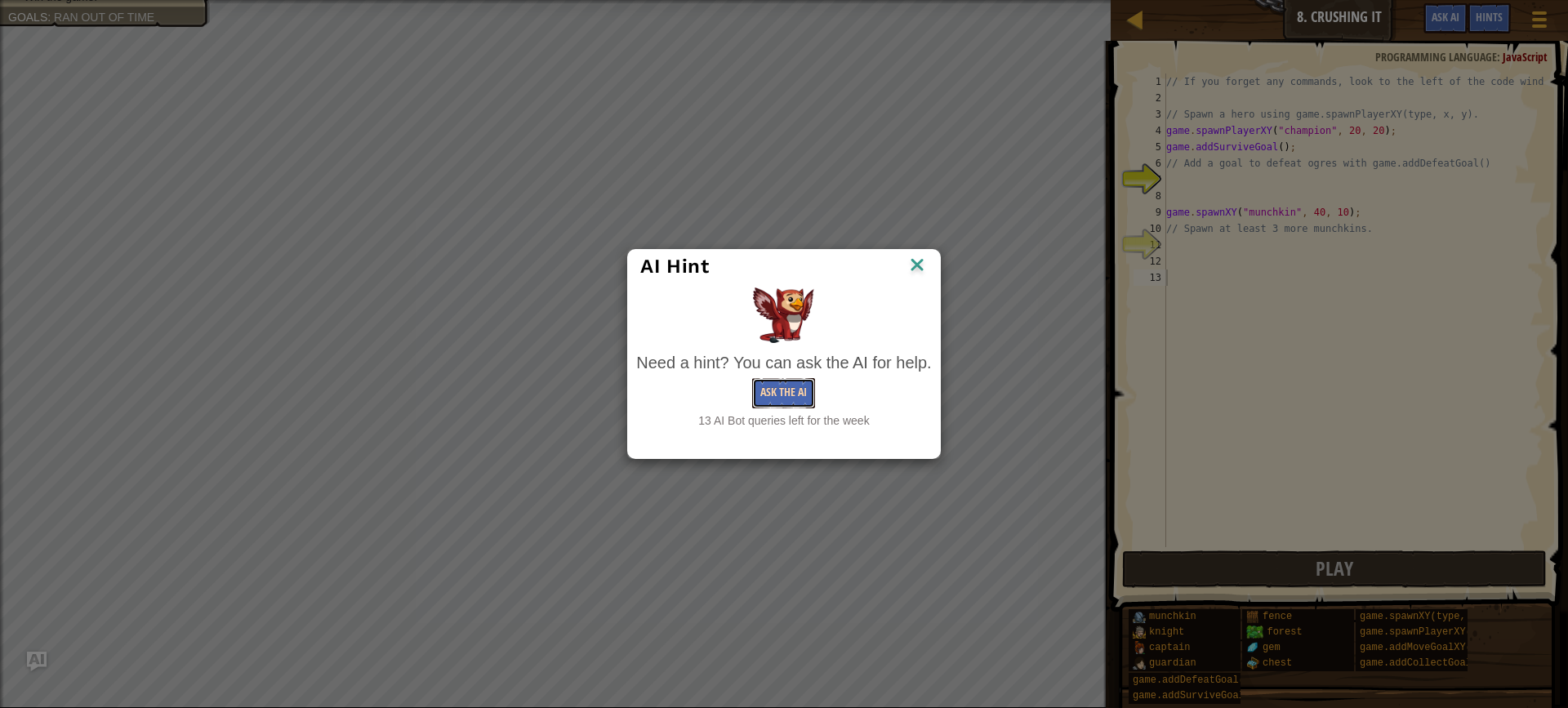
click at [770, 385] on button "Ask the AI" at bounding box center [784, 393] width 63 height 30
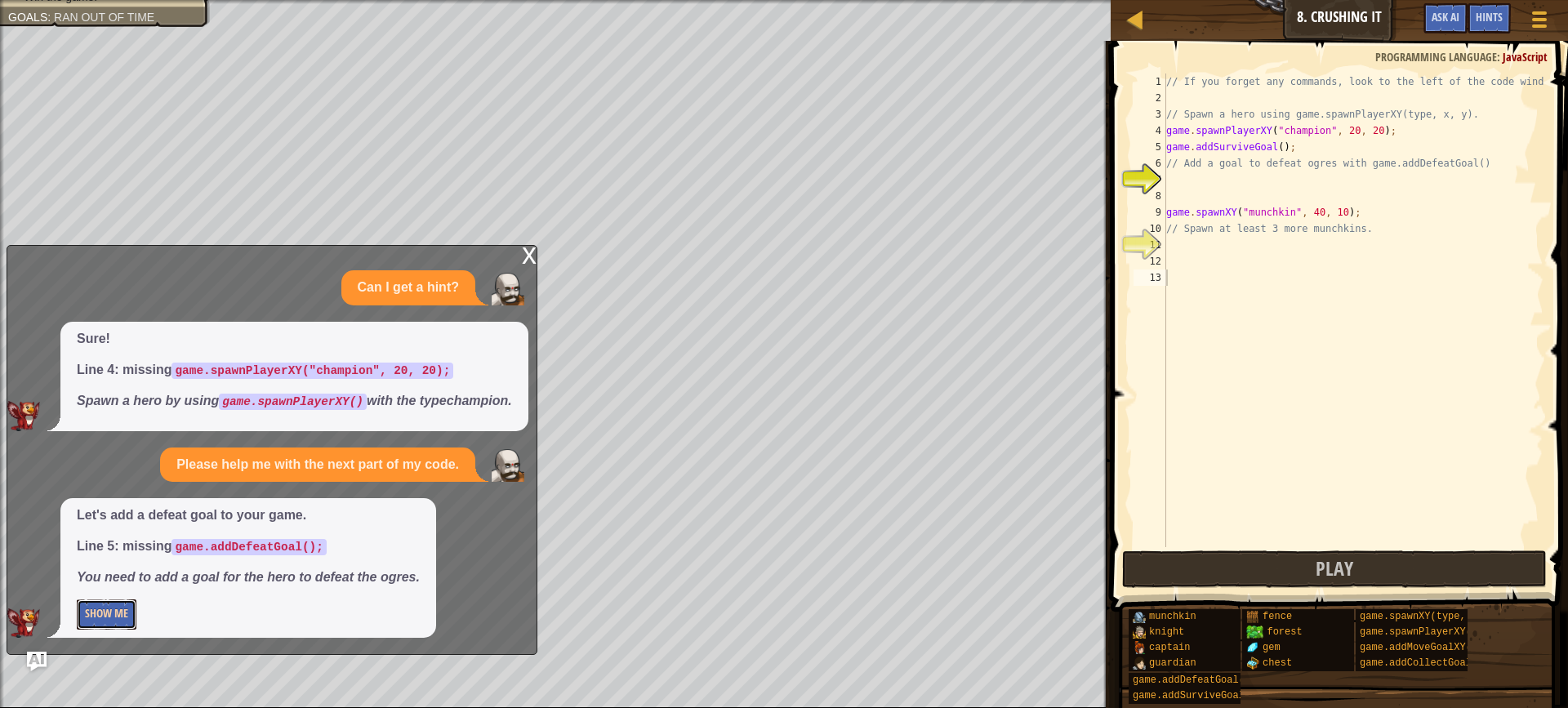
click at [126, 610] on button "Show Me" at bounding box center [106, 614] width 60 height 30
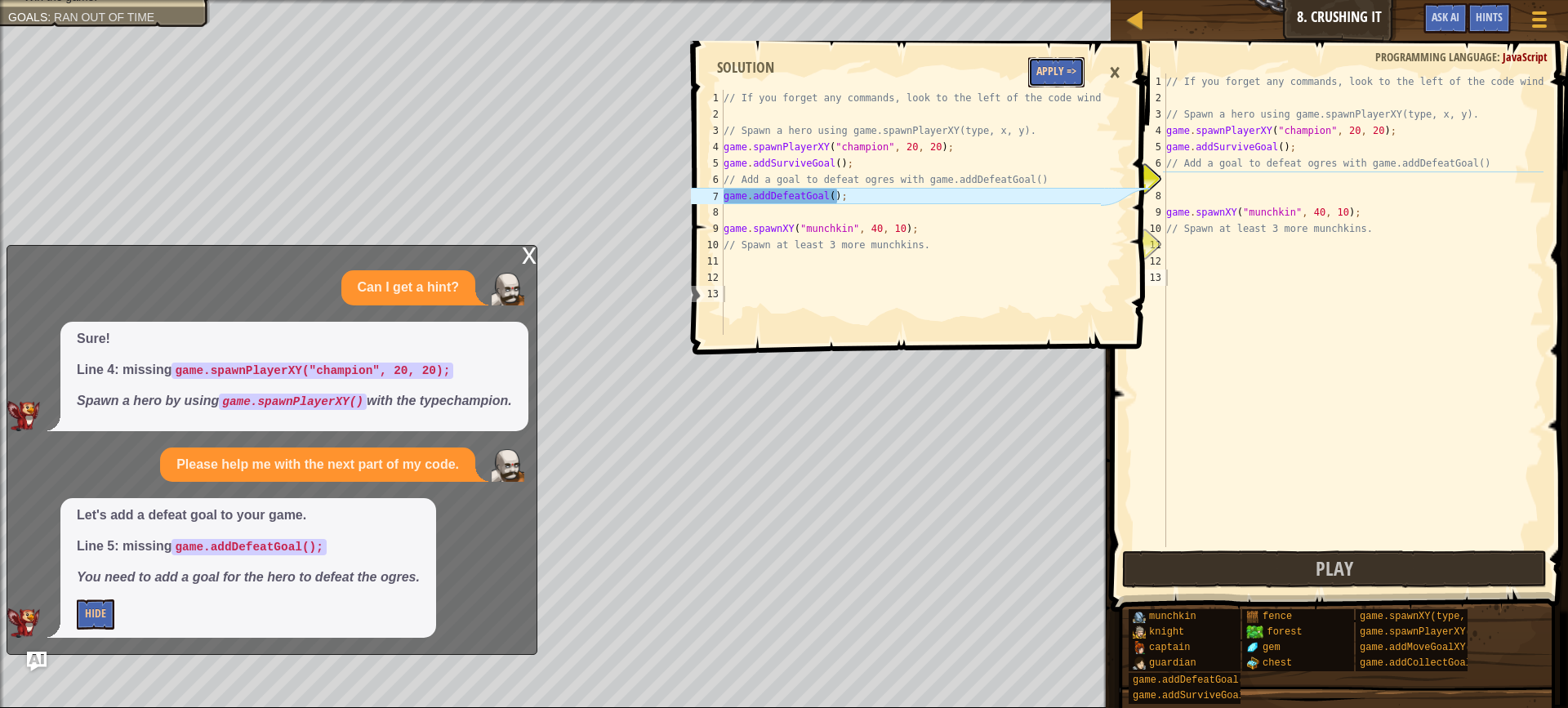
click at [1054, 68] on button "Apply =>" at bounding box center [1056, 72] width 56 height 30
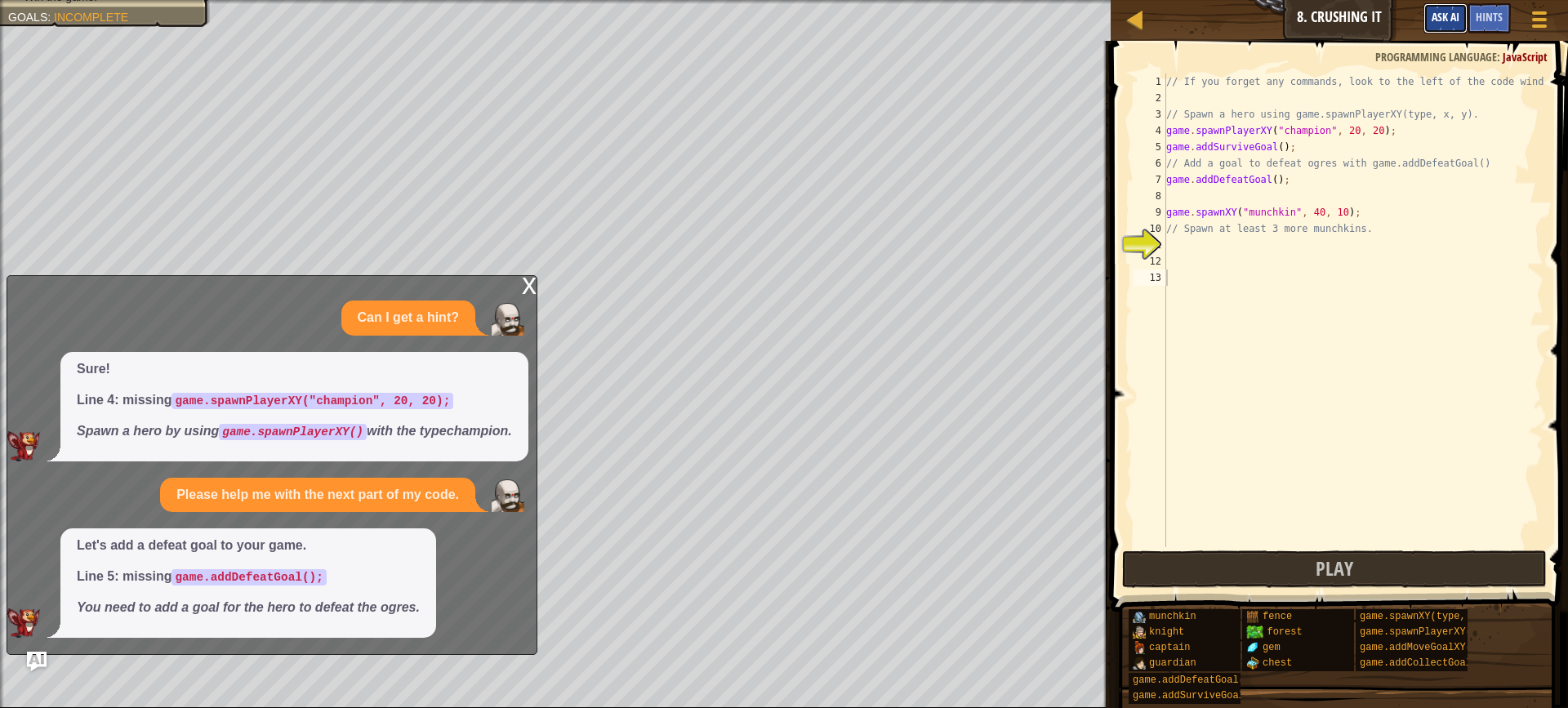
click at [1438, 8] on button "Ask AI" at bounding box center [1446, 18] width 44 height 30
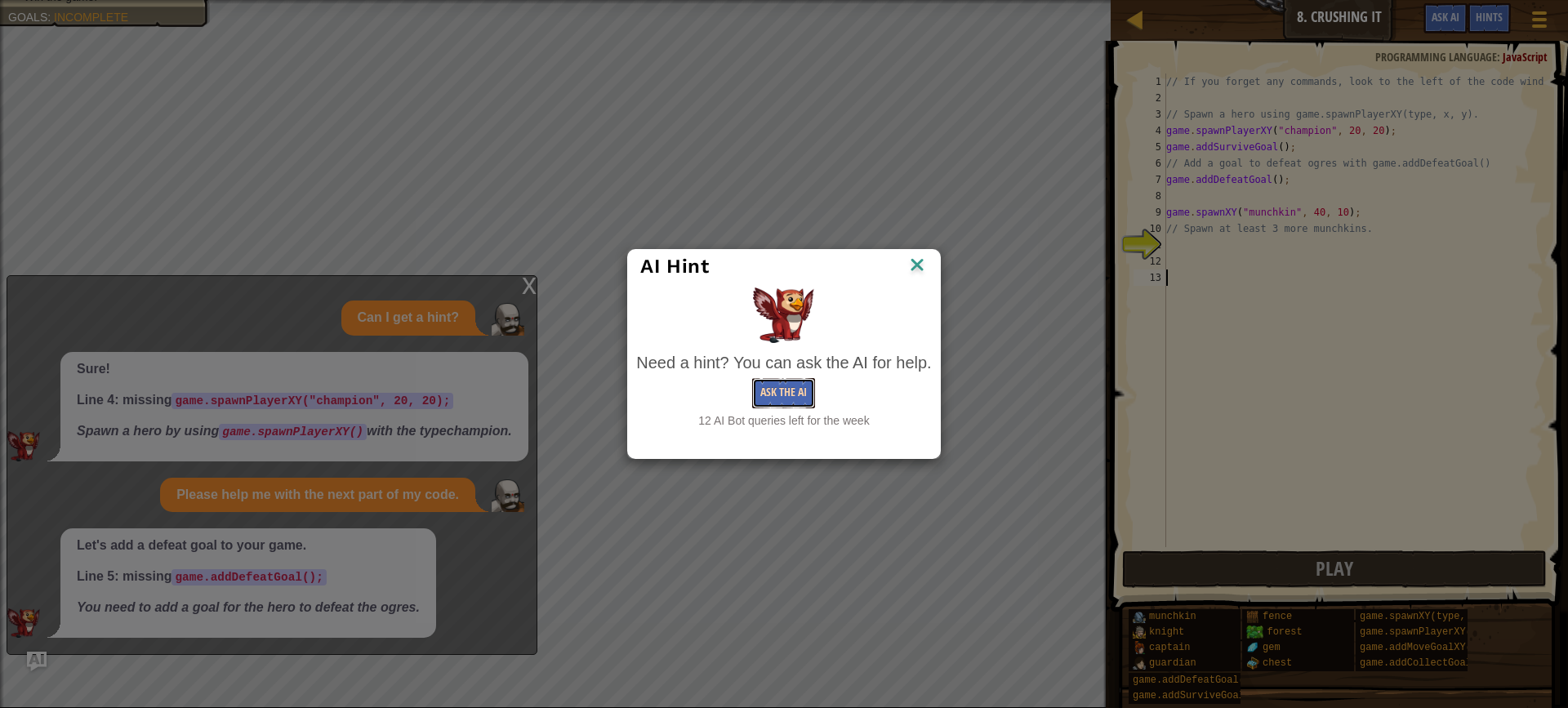
click at [793, 401] on button "Ask the AI" at bounding box center [784, 393] width 63 height 30
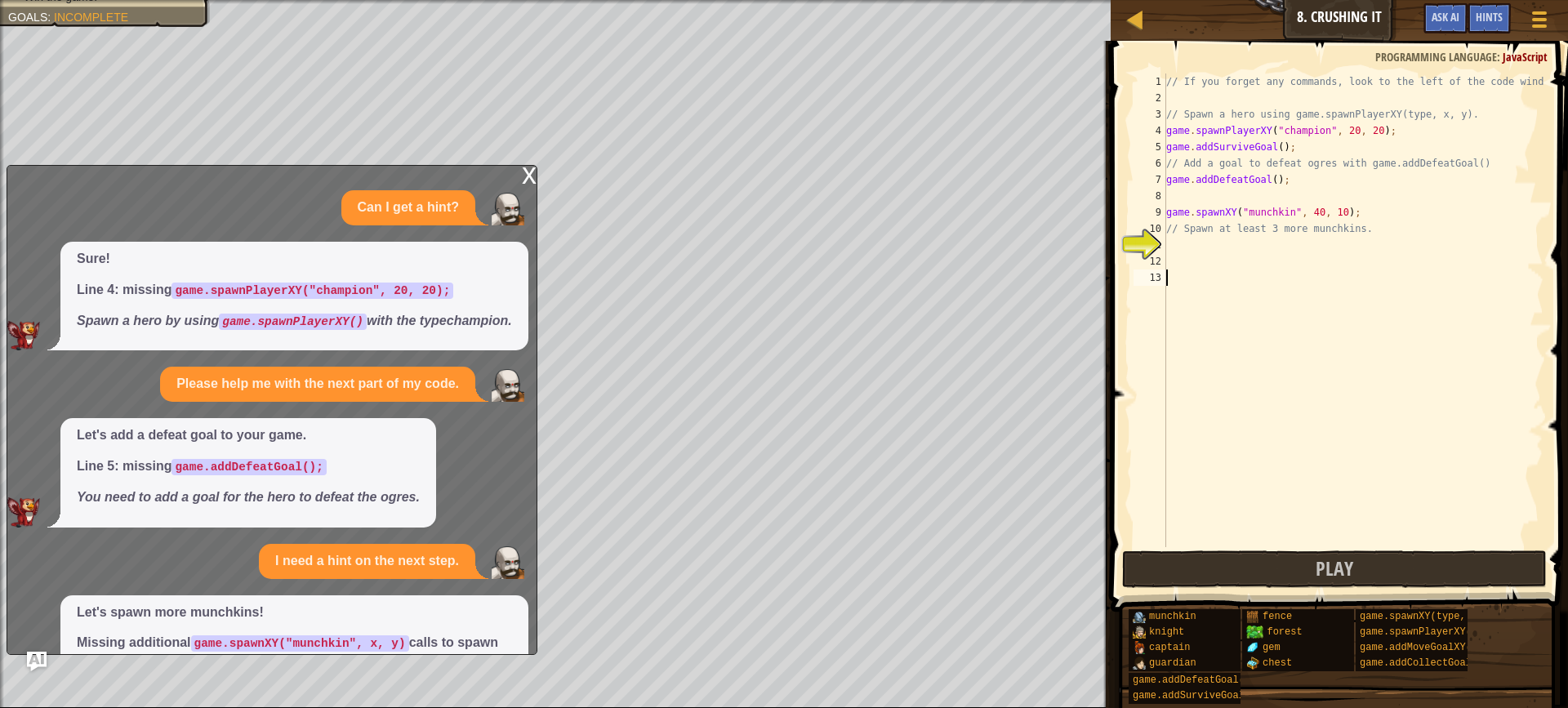
scroll to position [116, 0]
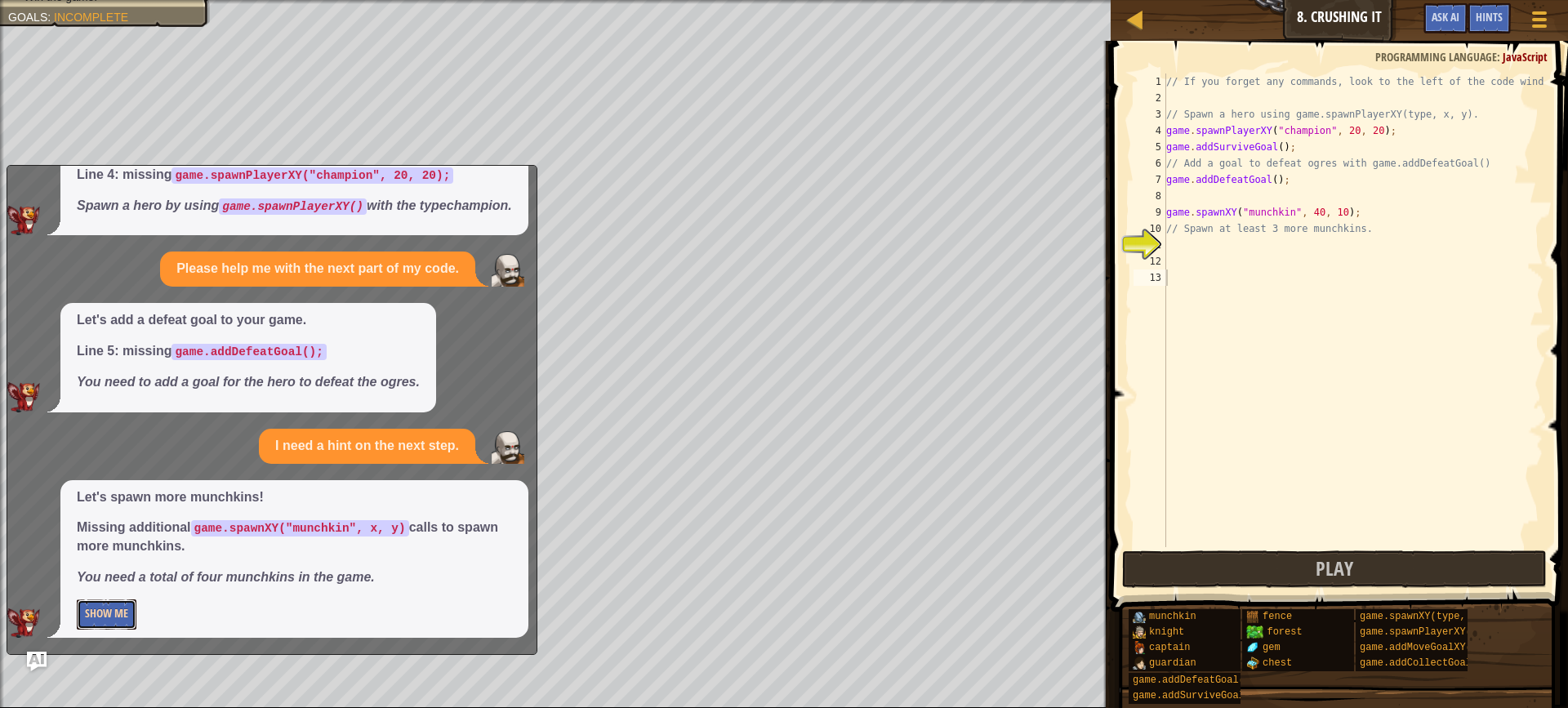
click at [99, 614] on button "Show Me" at bounding box center [106, 614] width 60 height 30
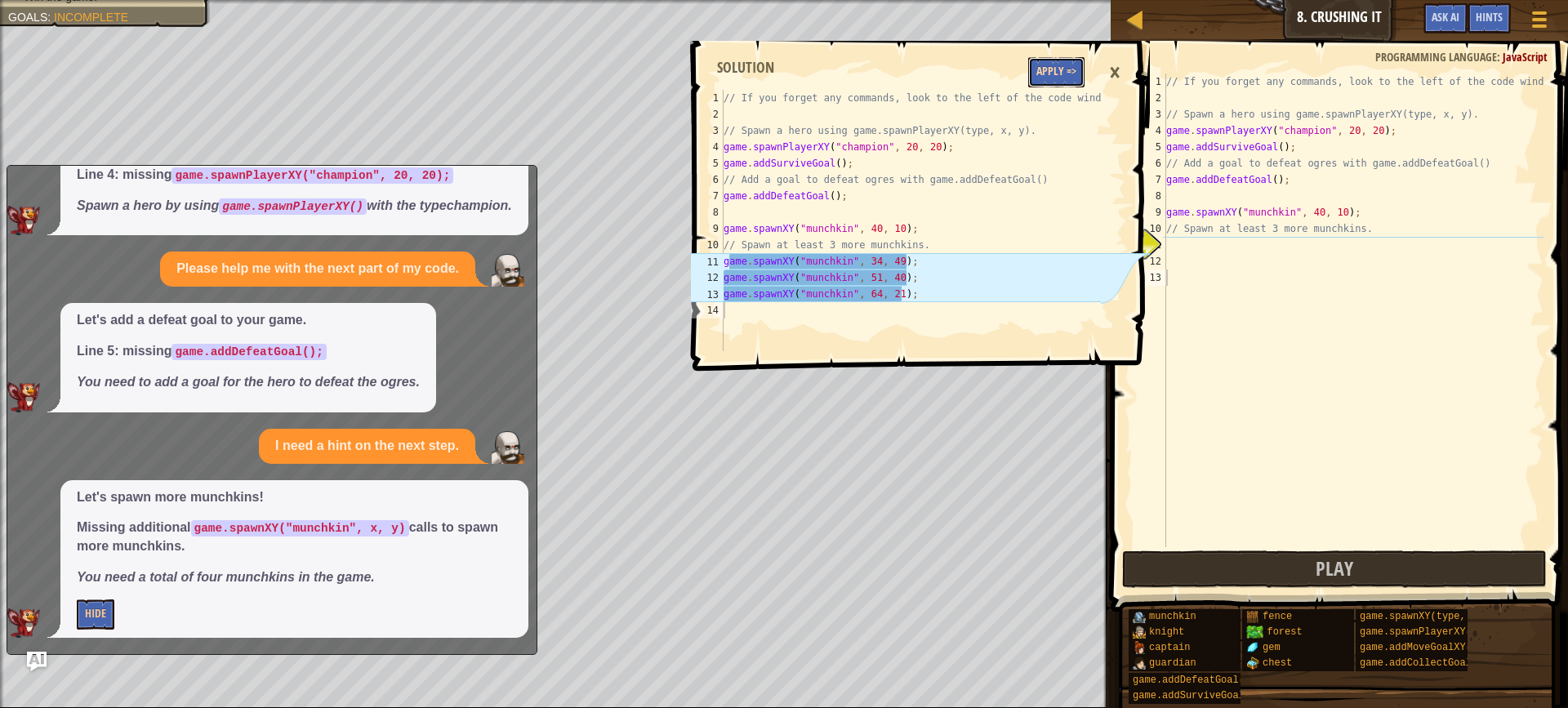
click at [1070, 83] on button "Apply =>" at bounding box center [1056, 72] width 56 height 30
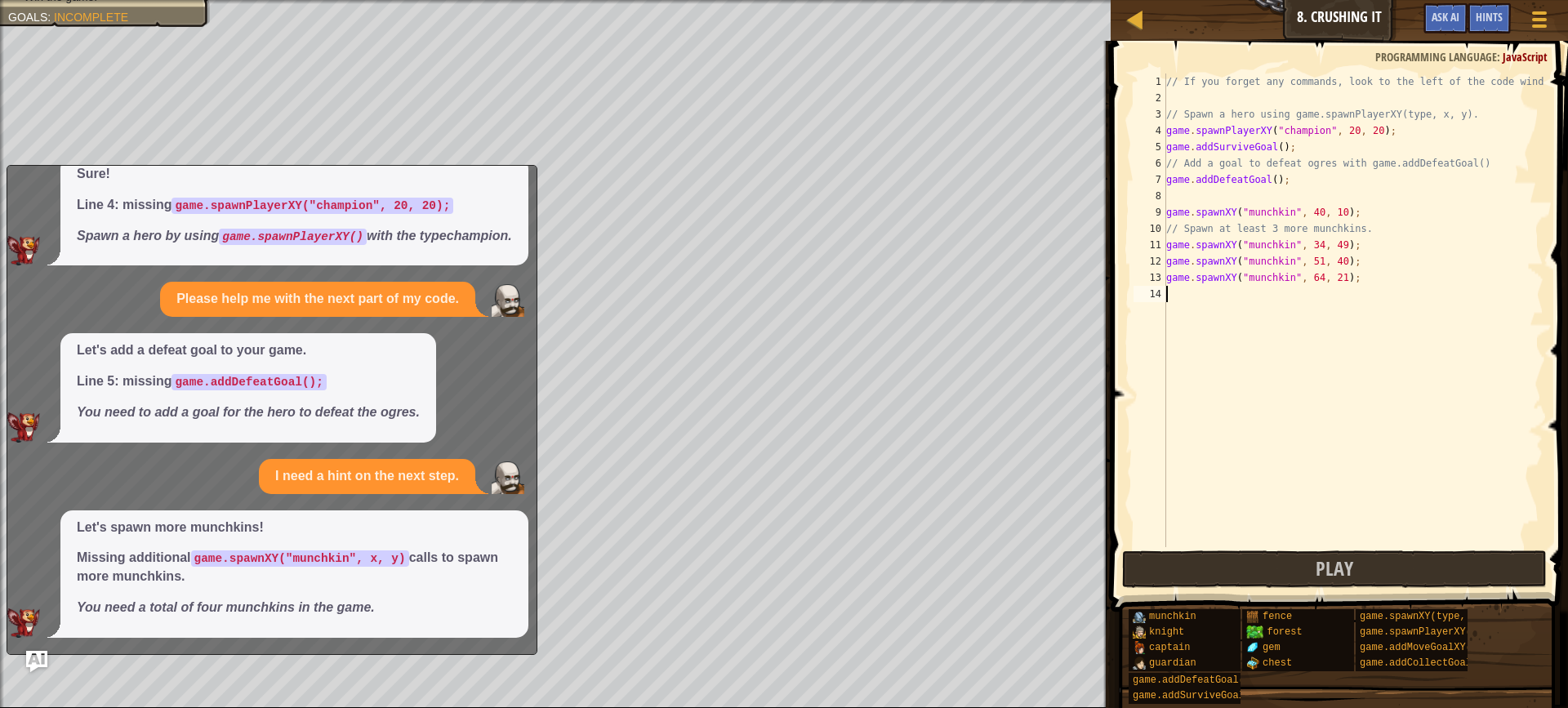
click at [34, 655] on img "Ask AI" at bounding box center [36, 661] width 21 height 21
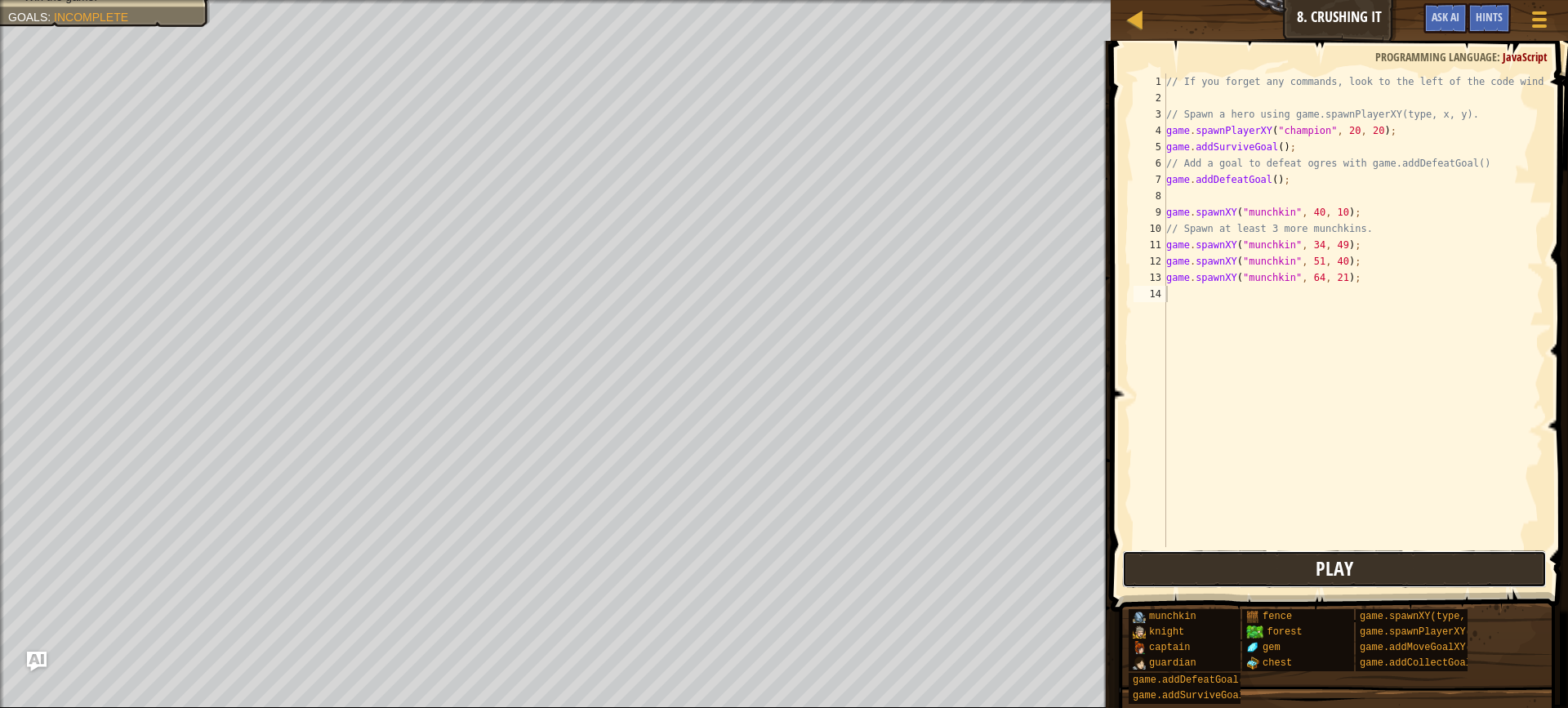
click at [1246, 556] on button "Play" at bounding box center [1334, 569] width 425 height 38
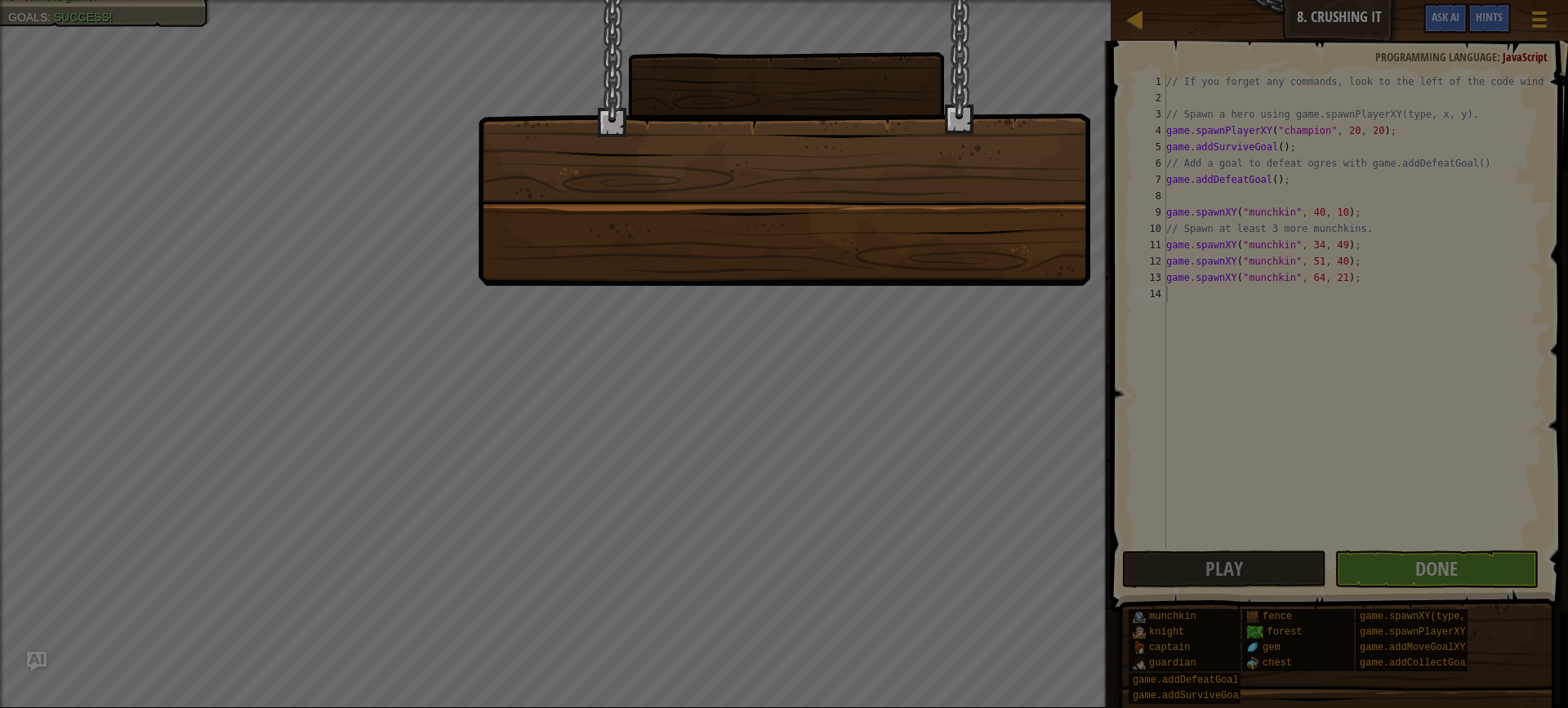
click at [1401, 569] on div at bounding box center [784, 354] width 1568 height 708
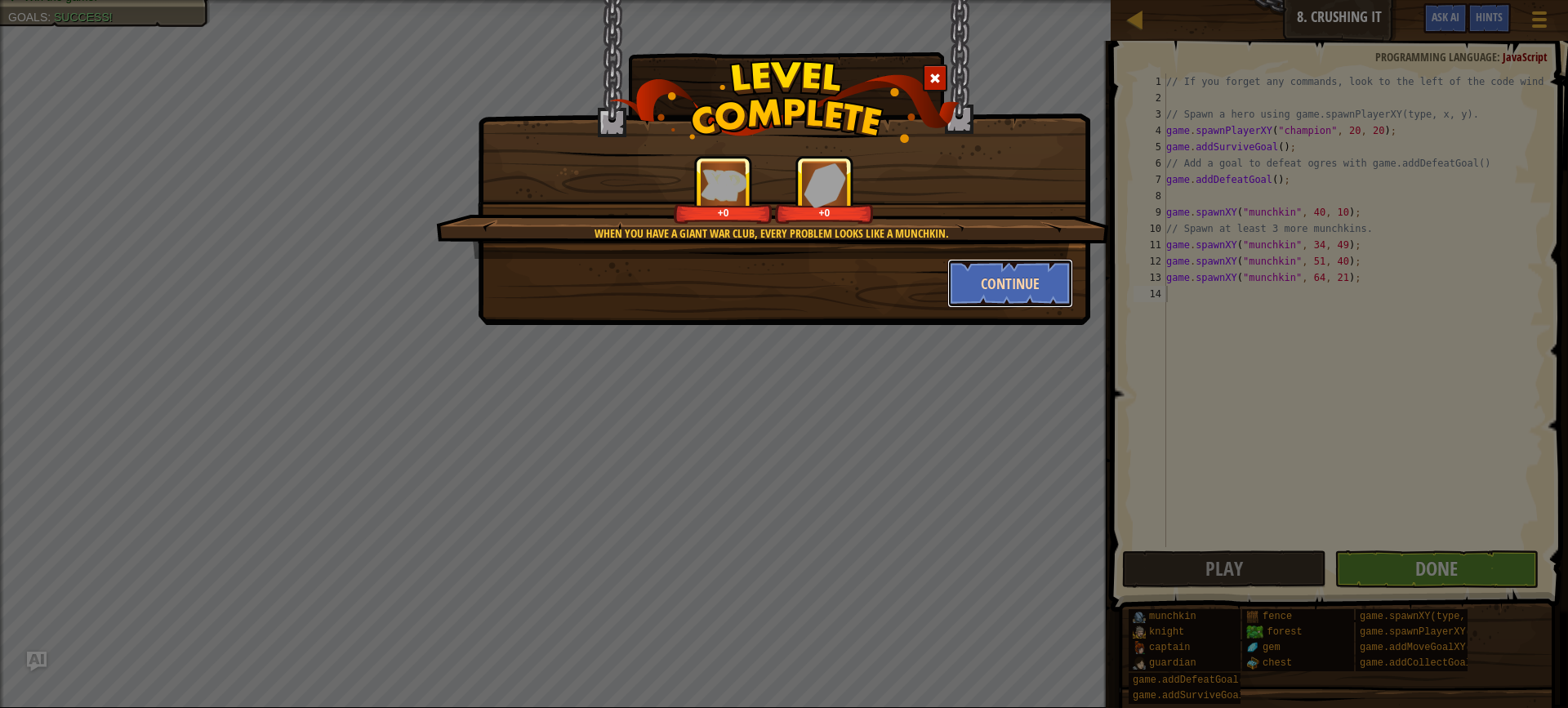
click at [964, 265] on button "Continue" at bounding box center [1011, 282] width 127 height 49
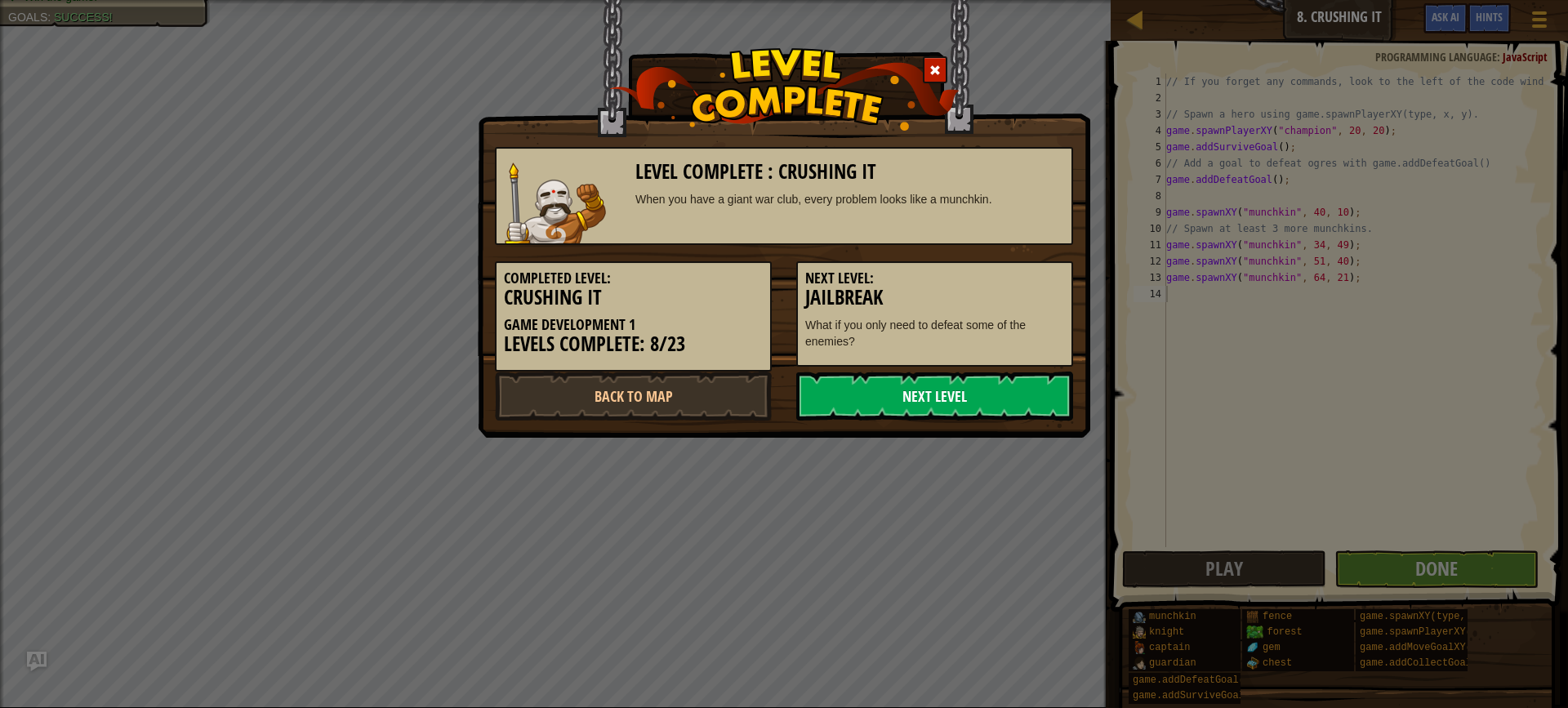
click at [995, 398] on link "Next Level" at bounding box center [935, 395] width 277 height 49
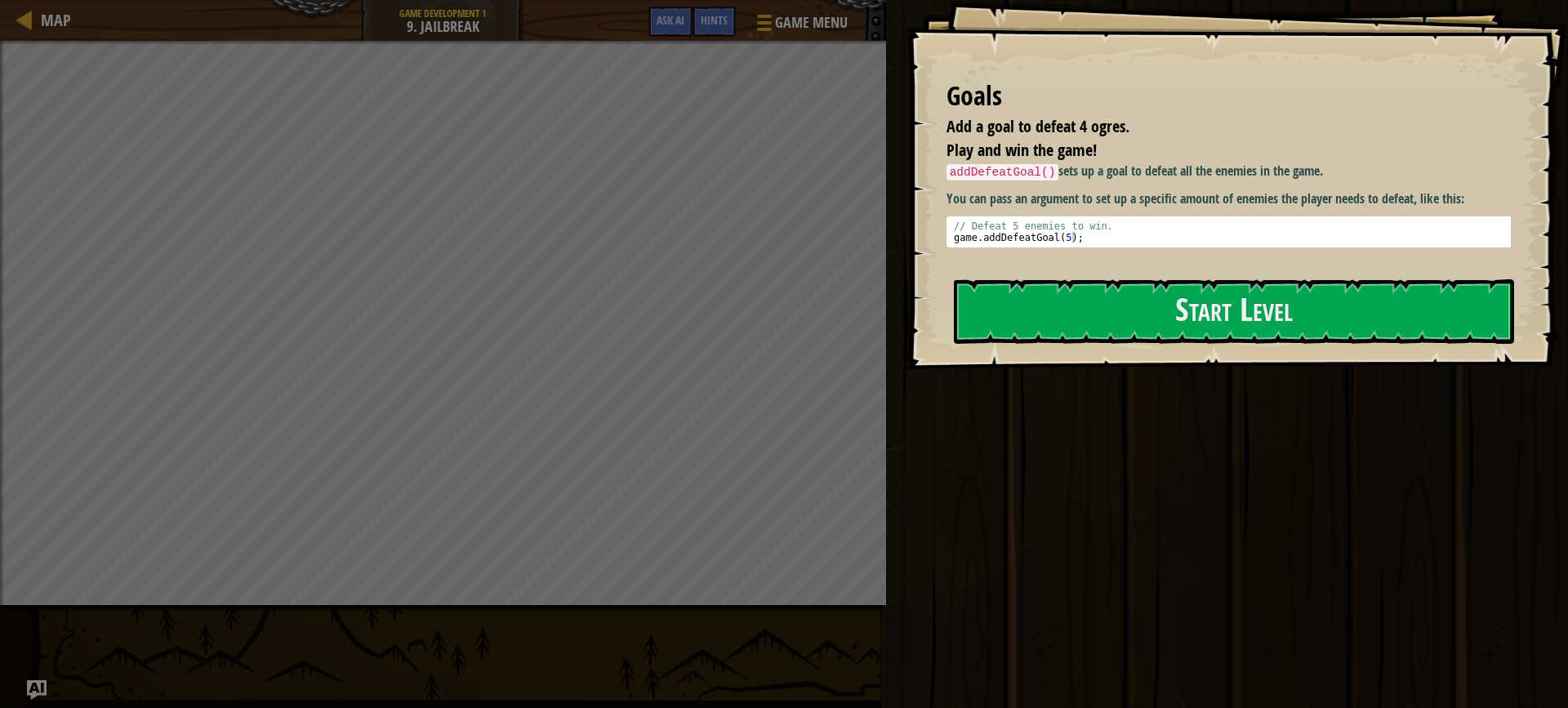
click at [1001, 274] on div "Goals Add a goal to defeat 4 ogres. Play and win the game! addDefeatGoal() sets…" at bounding box center [1237, 184] width 662 height 369
click at [1008, 302] on button "Start Level" at bounding box center [1234, 311] width 561 height 64
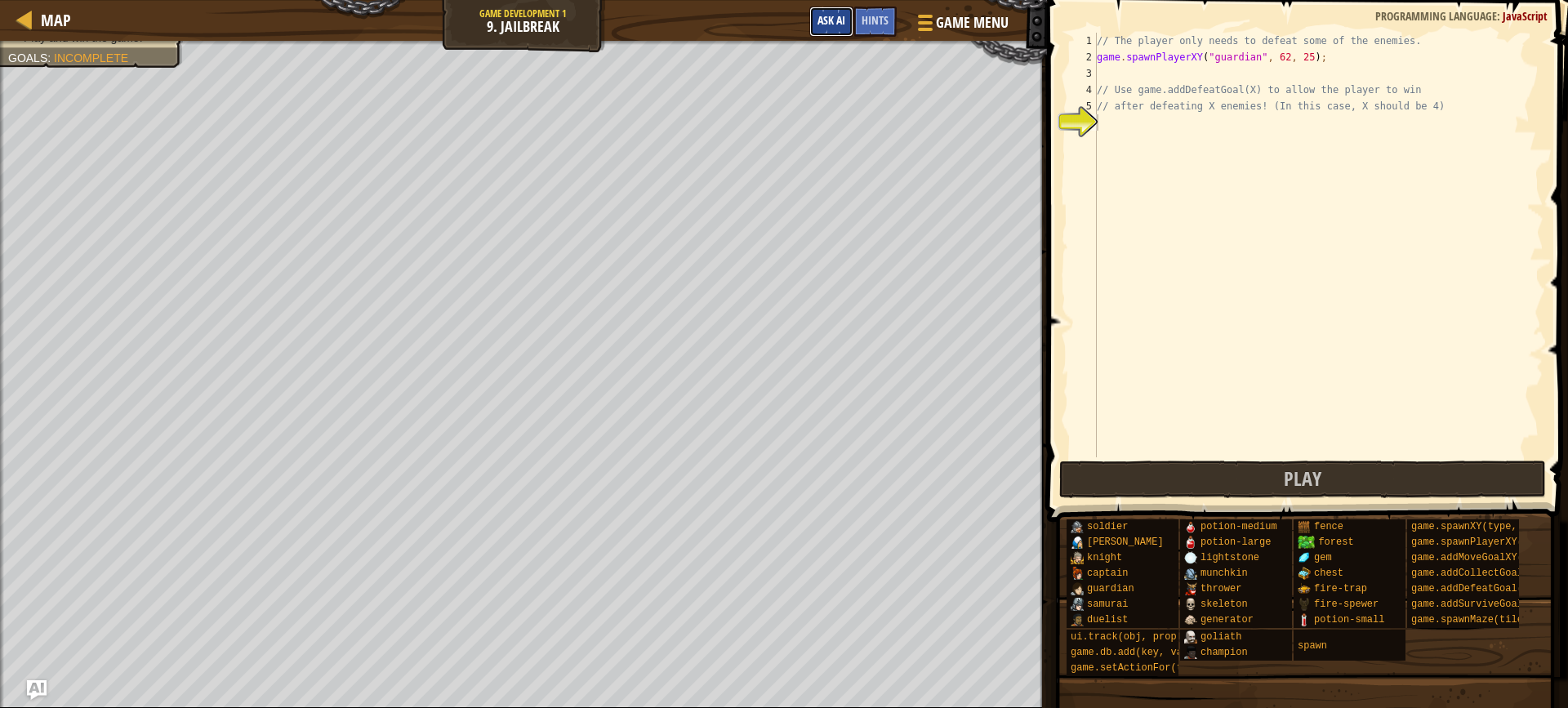
click at [839, 14] on span "Ask AI" at bounding box center [831, 19] width 28 height 16
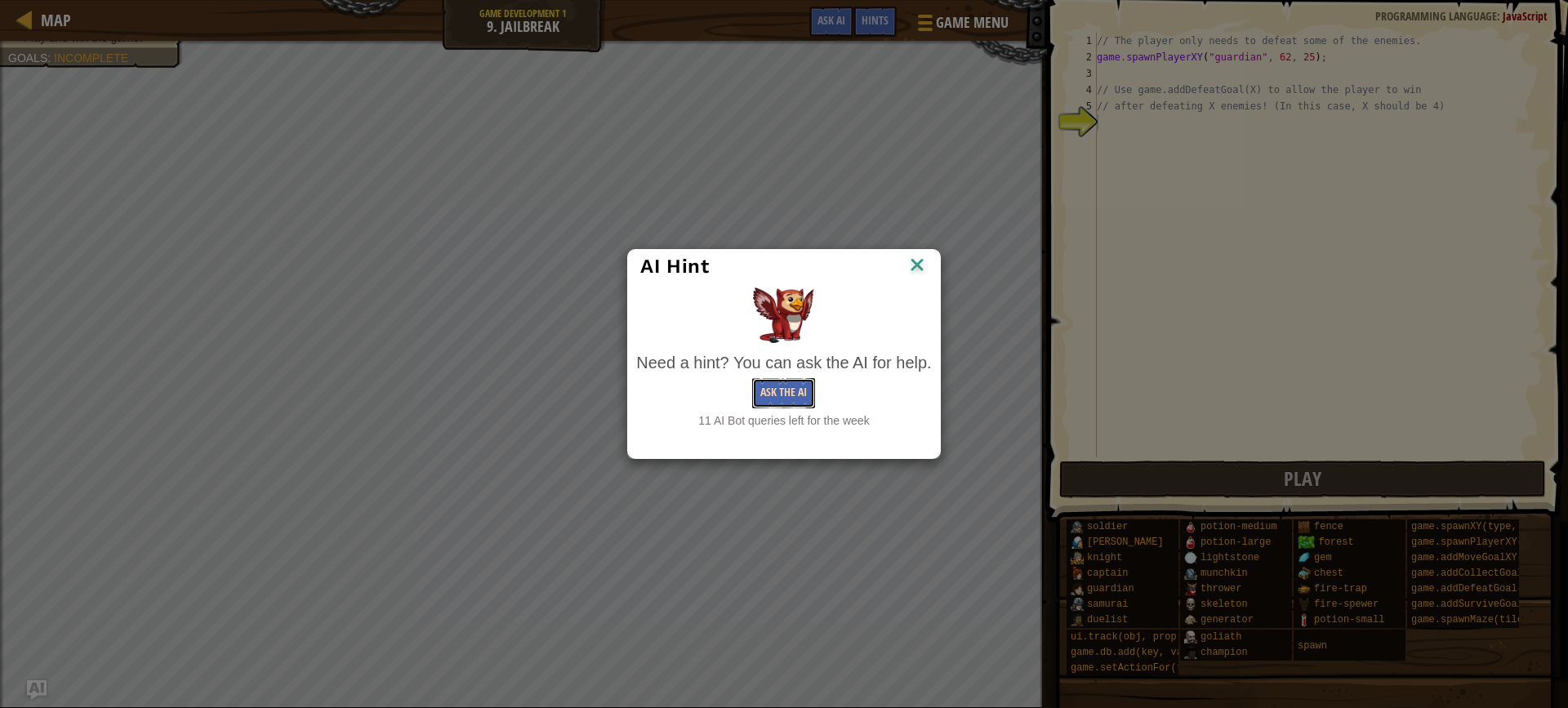
click at [811, 396] on button "Ask the AI" at bounding box center [784, 393] width 63 height 30
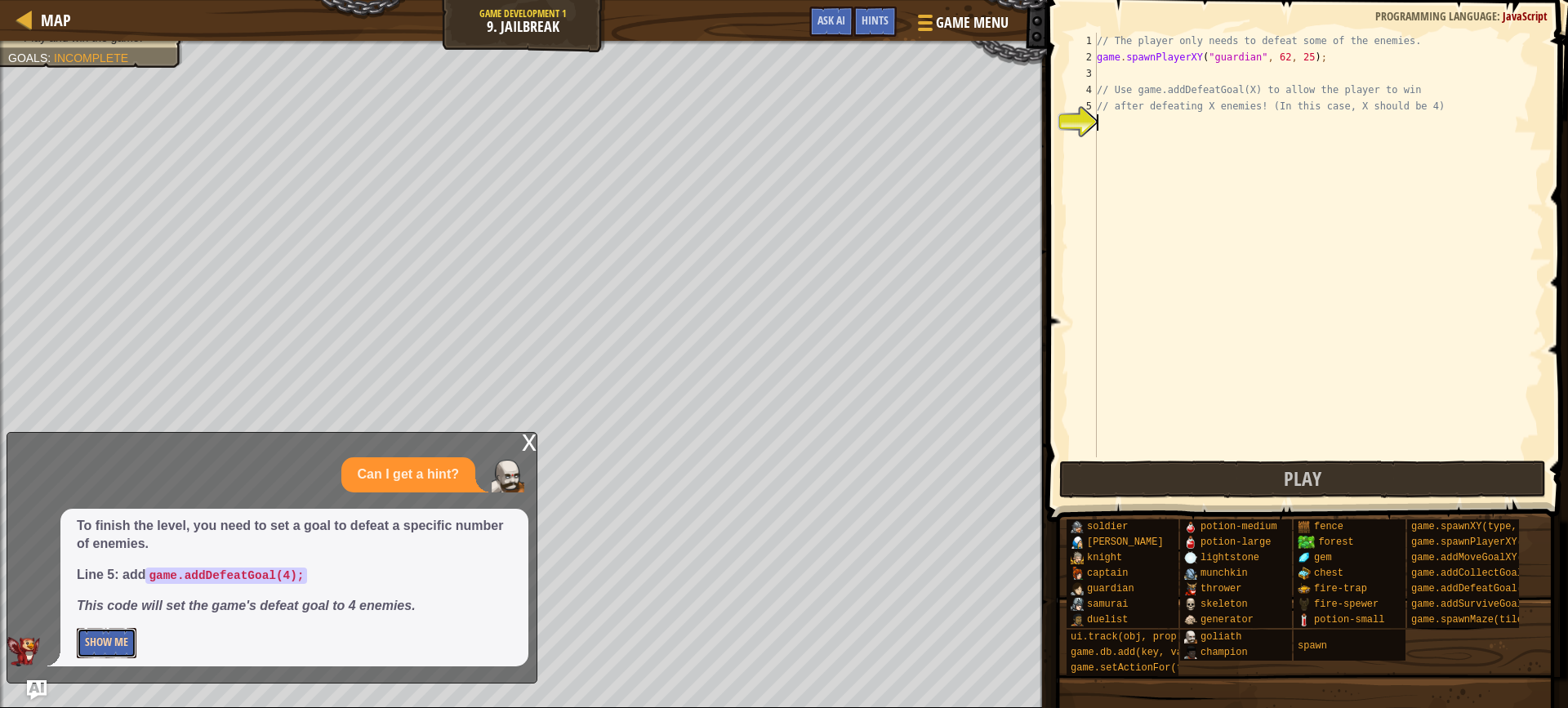
click at [96, 657] on button "Show Me" at bounding box center [106, 643] width 60 height 30
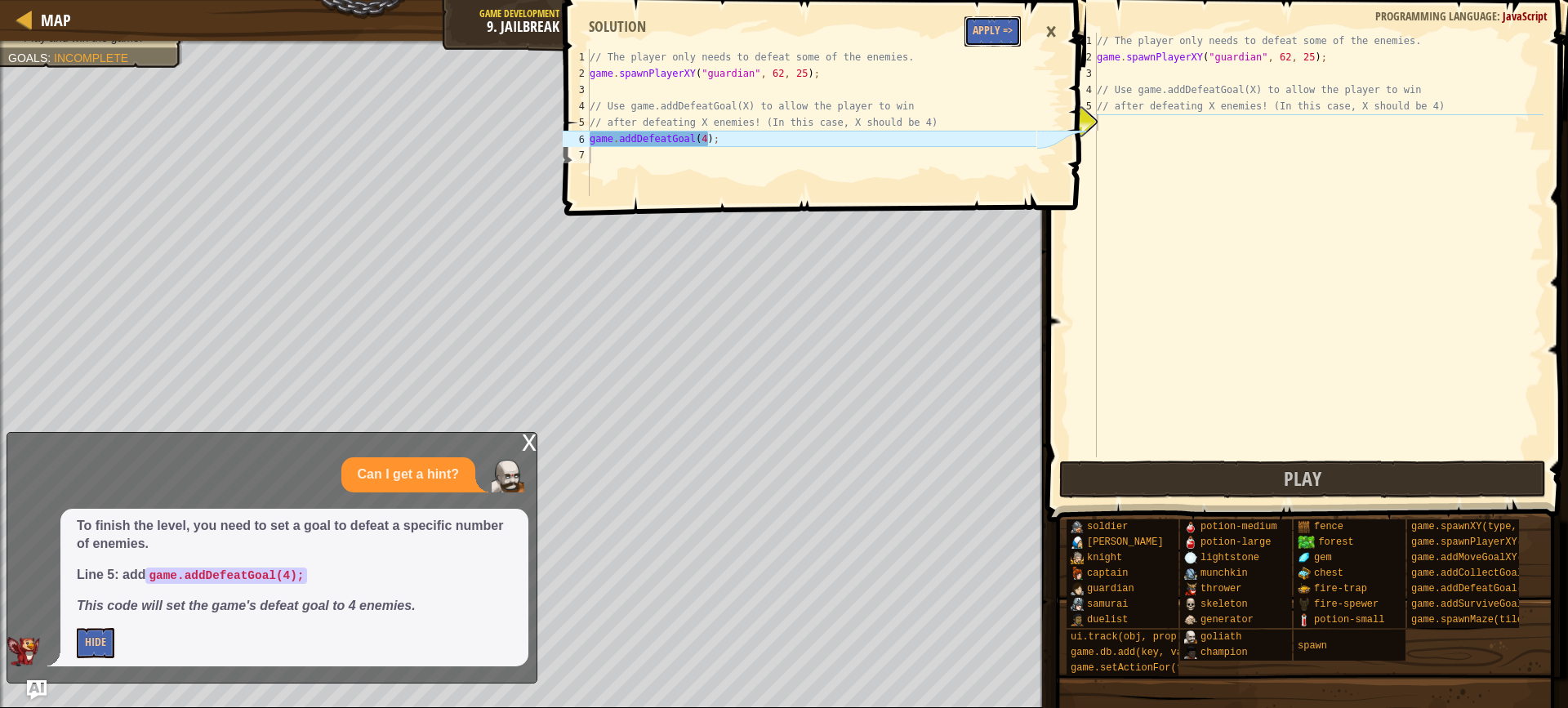
click at [1006, 25] on button "Apply =>" at bounding box center [992, 31] width 56 height 30
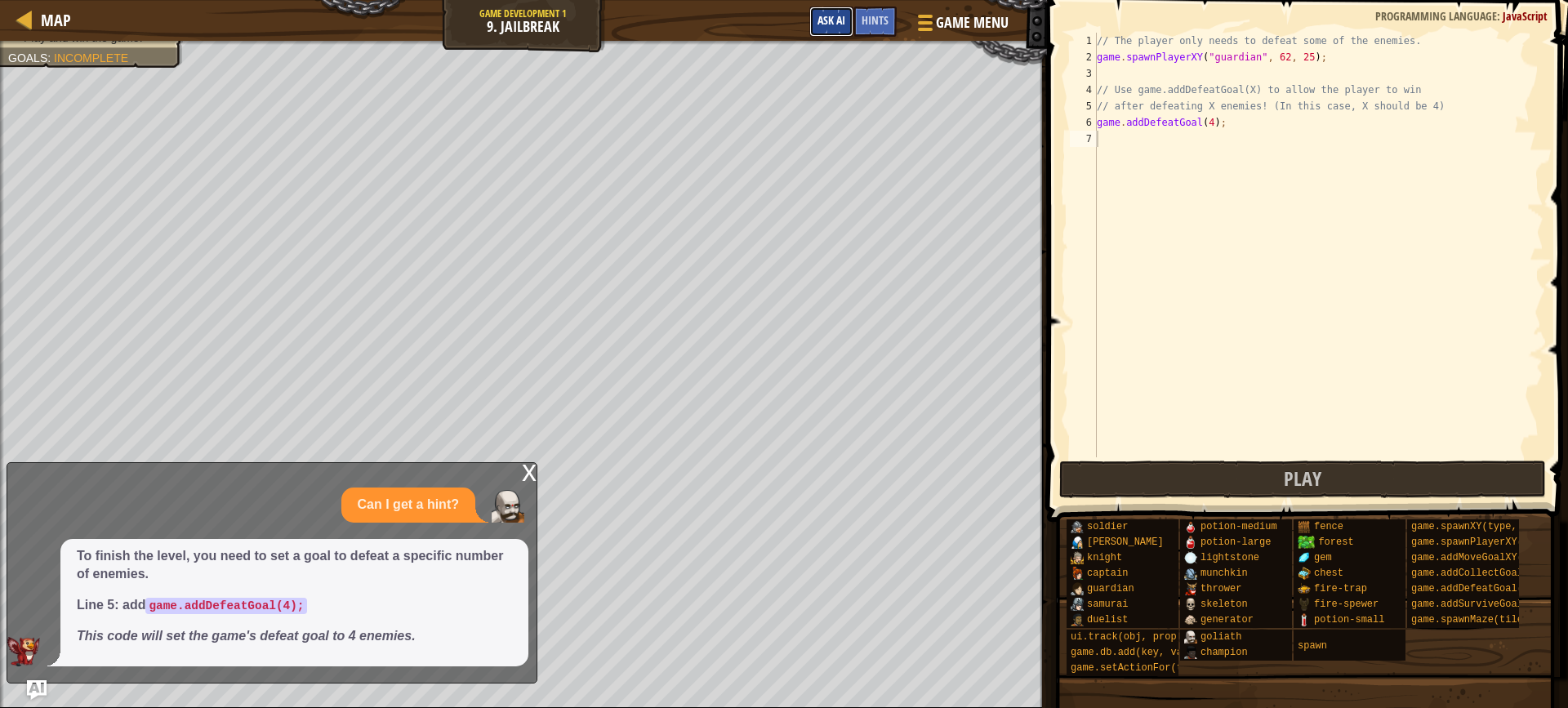
click at [840, 21] on span "Ask AI" at bounding box center [831, 19] width 28 height 16
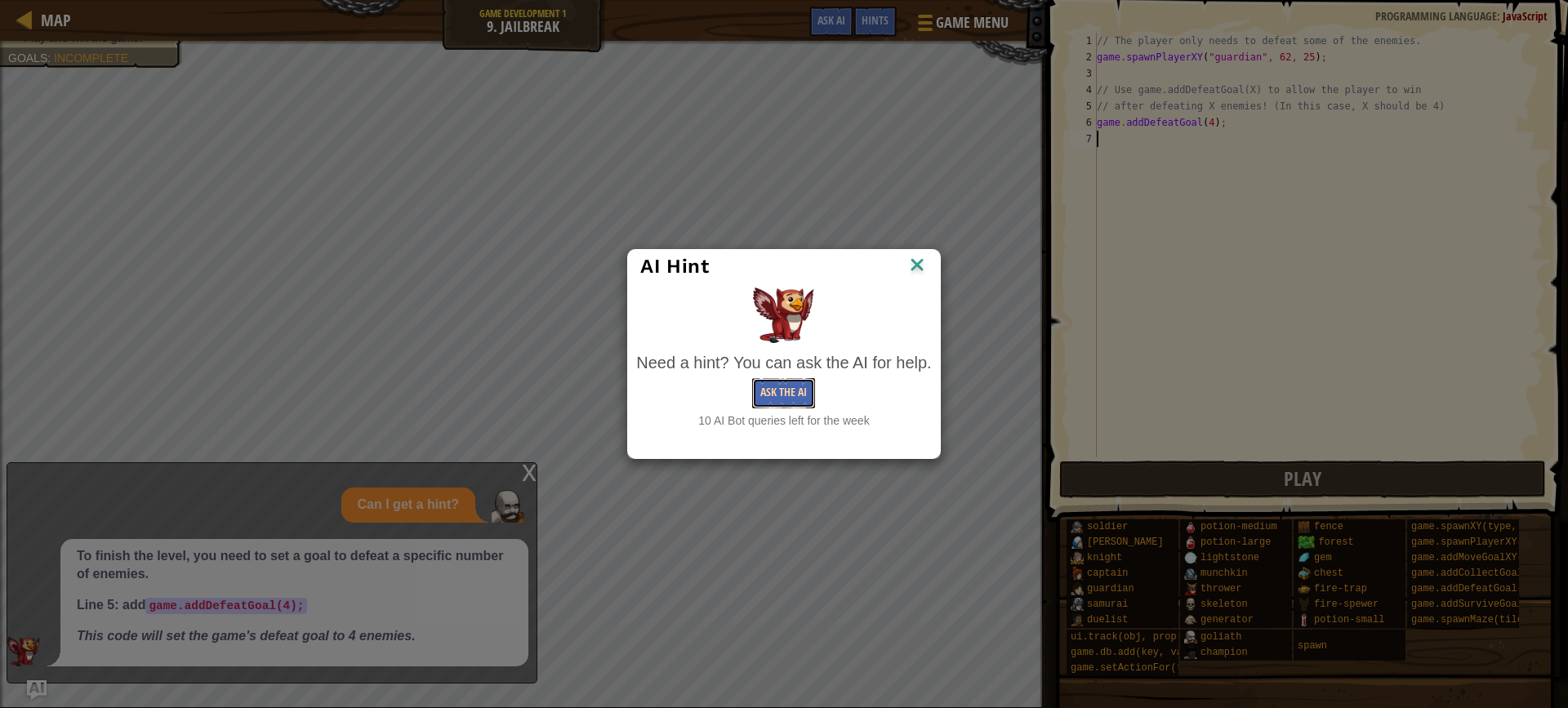
click at [802, 398] on button "Ask the AI" at bounding box center [784, 393] width 63 height 30
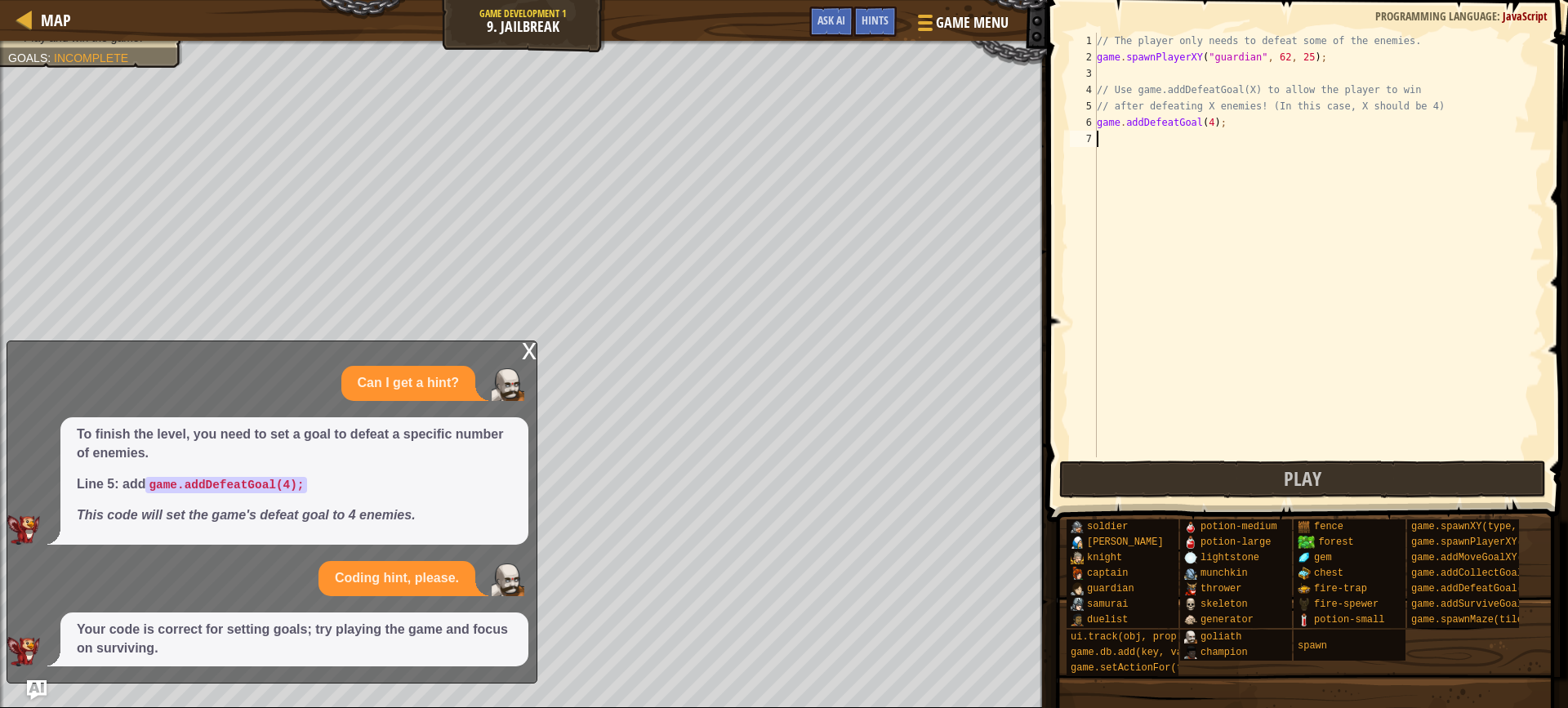
click at [529, 353] on div "x" at bounding box center [529, 349] width 15 height 17
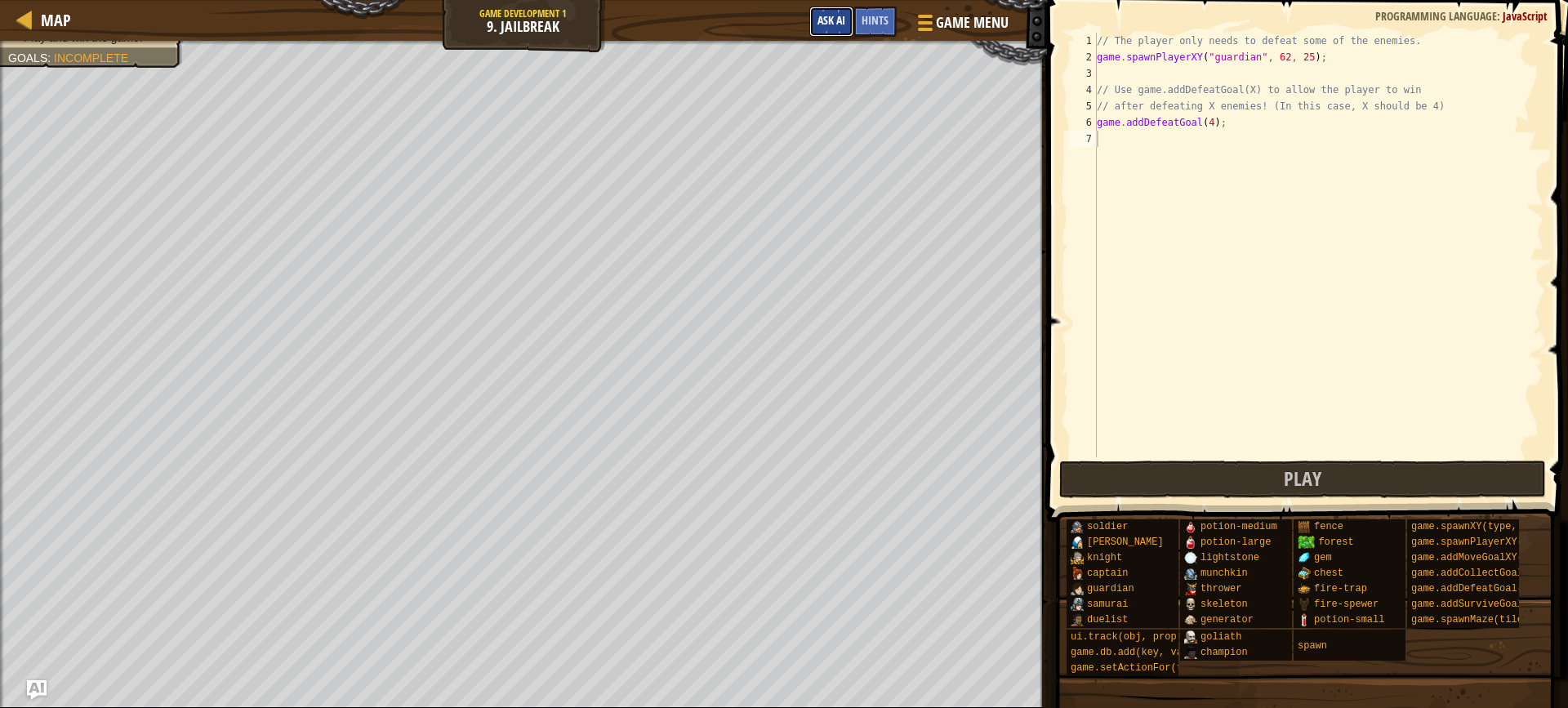
click at [822, 18] on span "Ask AI" at bounding box center [831, 19] width 28 height 16
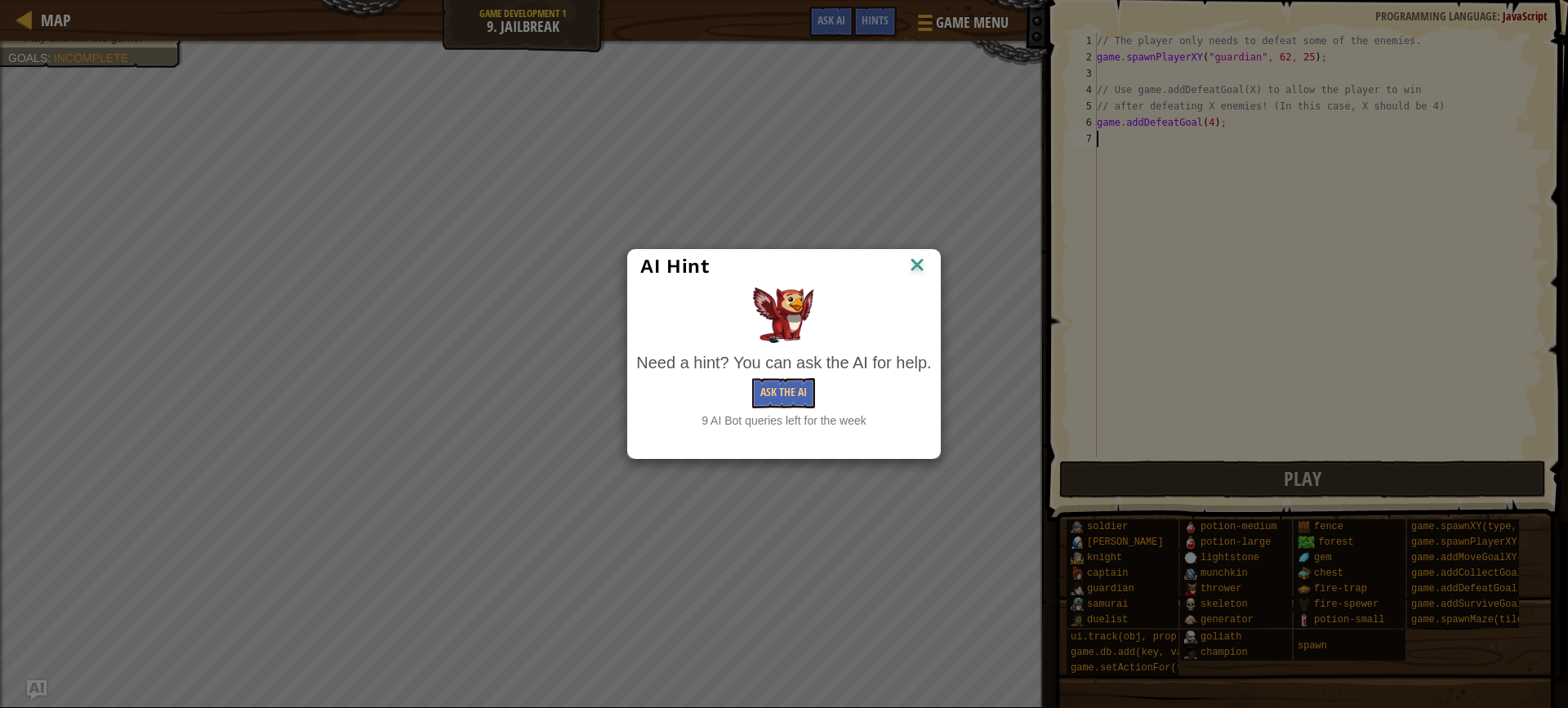
click at [919, 264] on img at bounding box center [917, 266] width 21 height 25
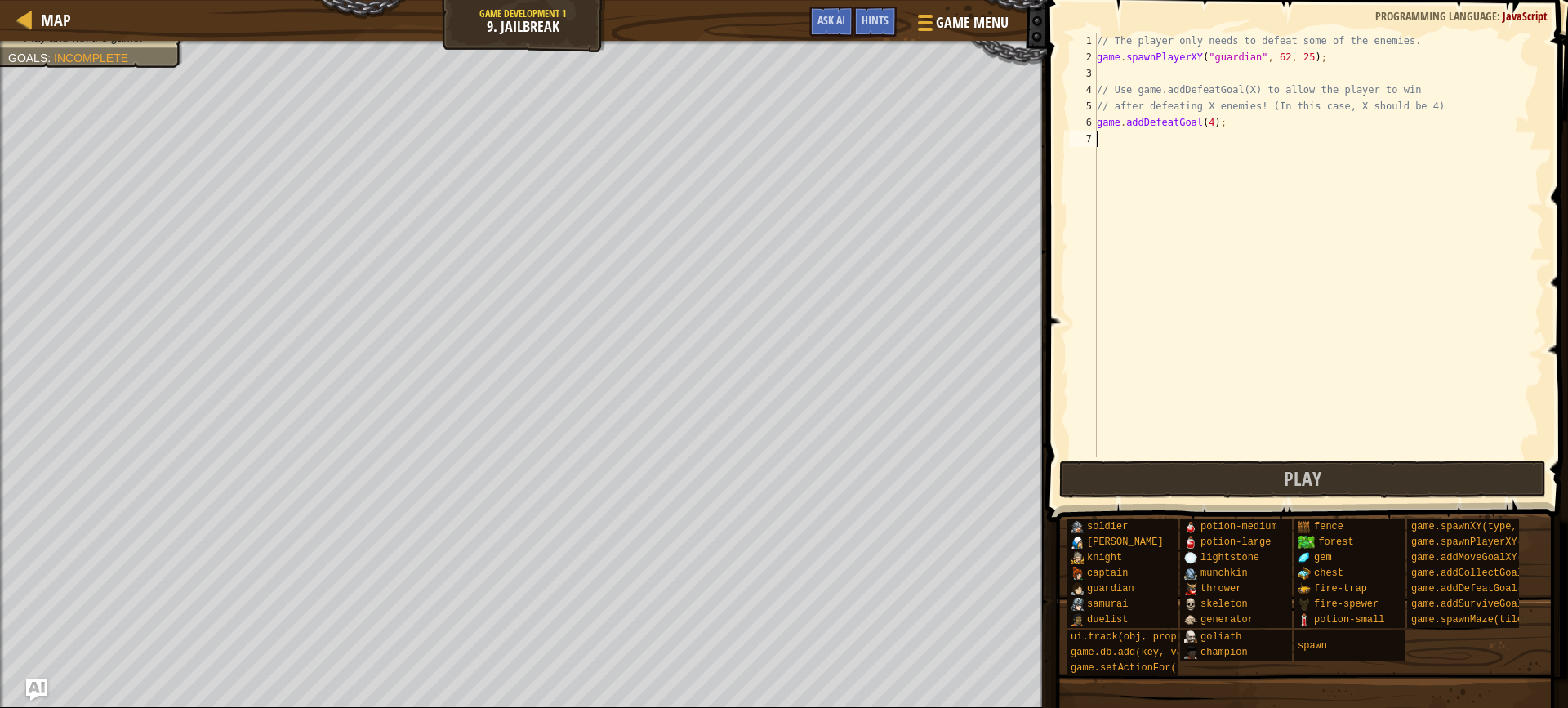
click at [43, 682] on img "Ask AI" at bounding box center [36, 690] width 21 height 21
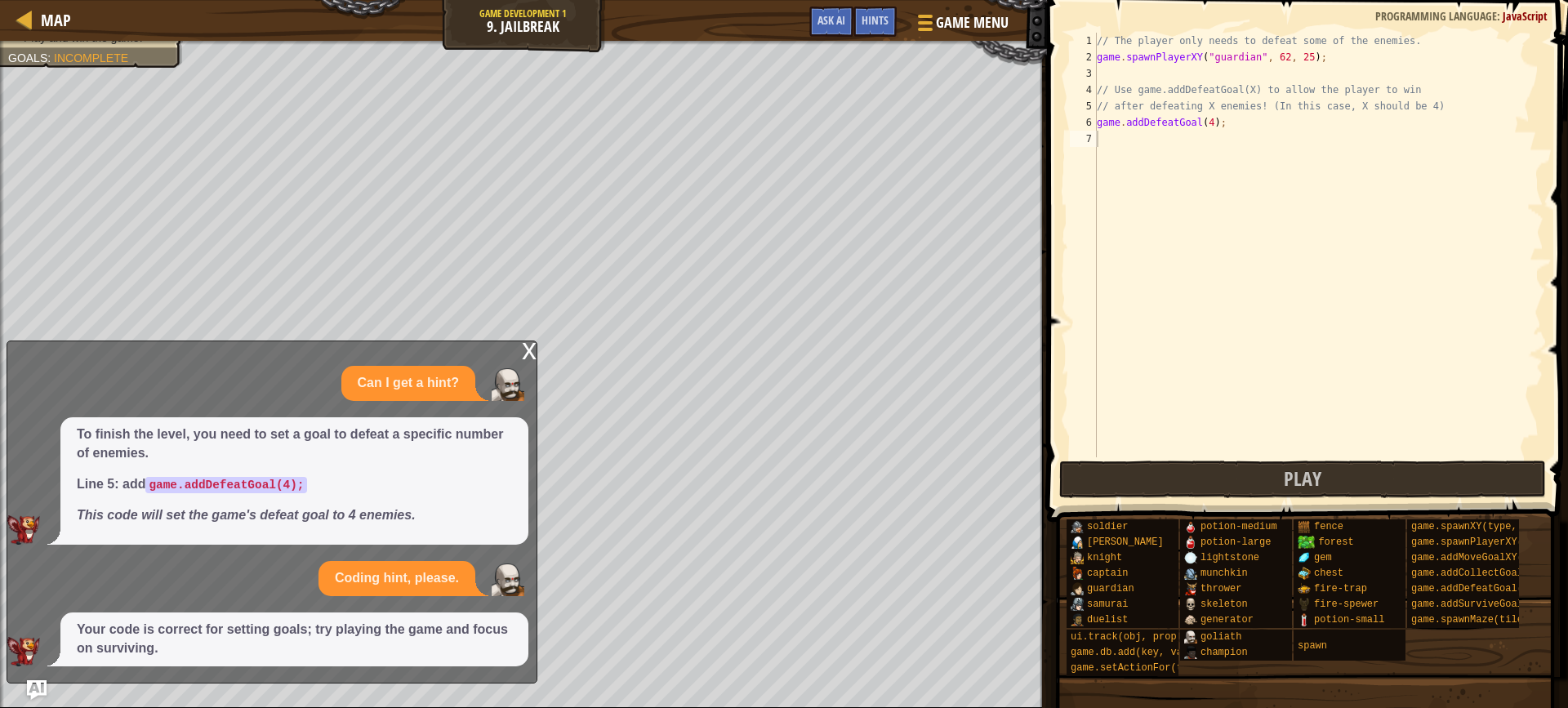
click at [518, 351] on div "x Can I get a hint? To finish the level, you need to set a goal to defeat a spe…" at bounding box center [272, 512] width 531 height 343
click at [528, 348] on div "x" at bounding box center [529, 349] width 15 height 17
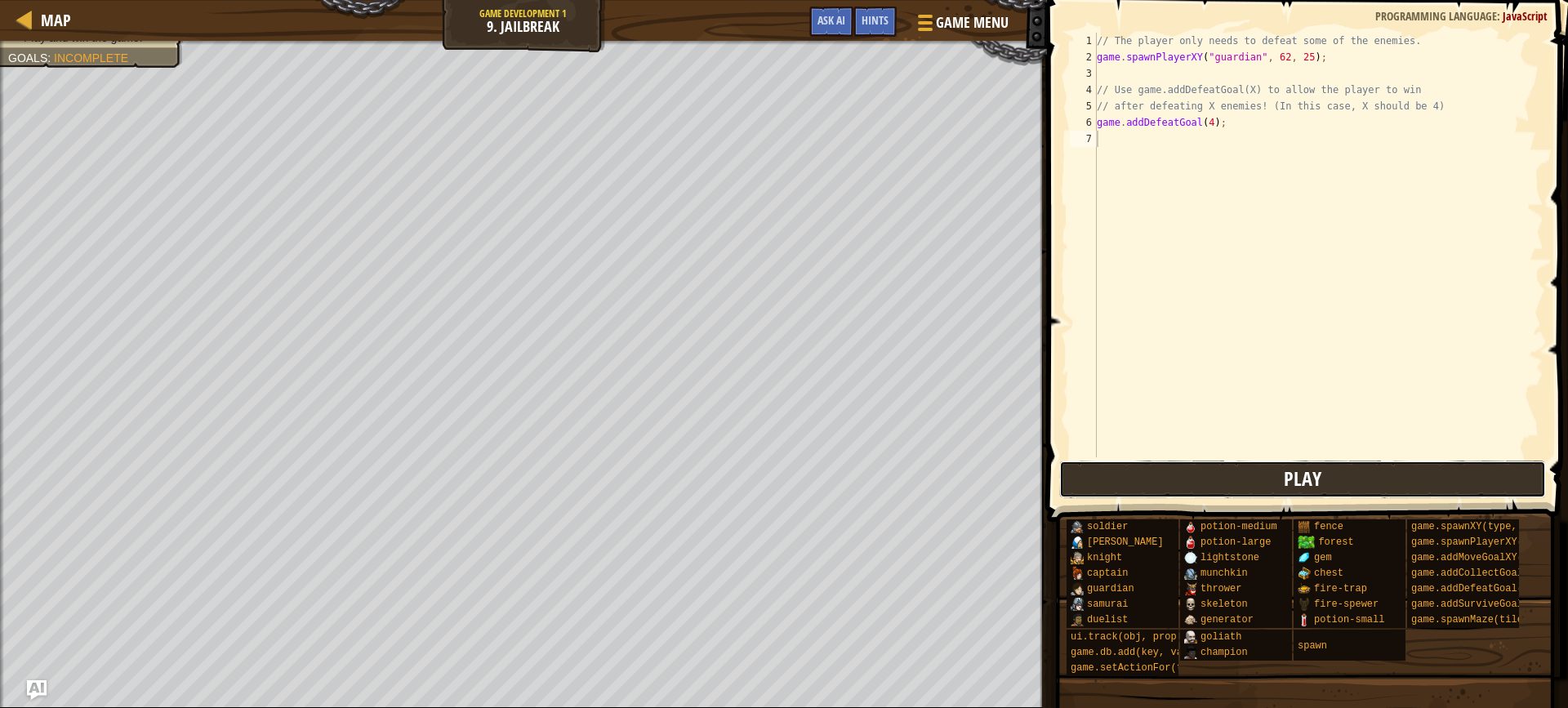
click at [1120, 466] on button "Play" at bounding box center [1303, 479] width 487 height 38
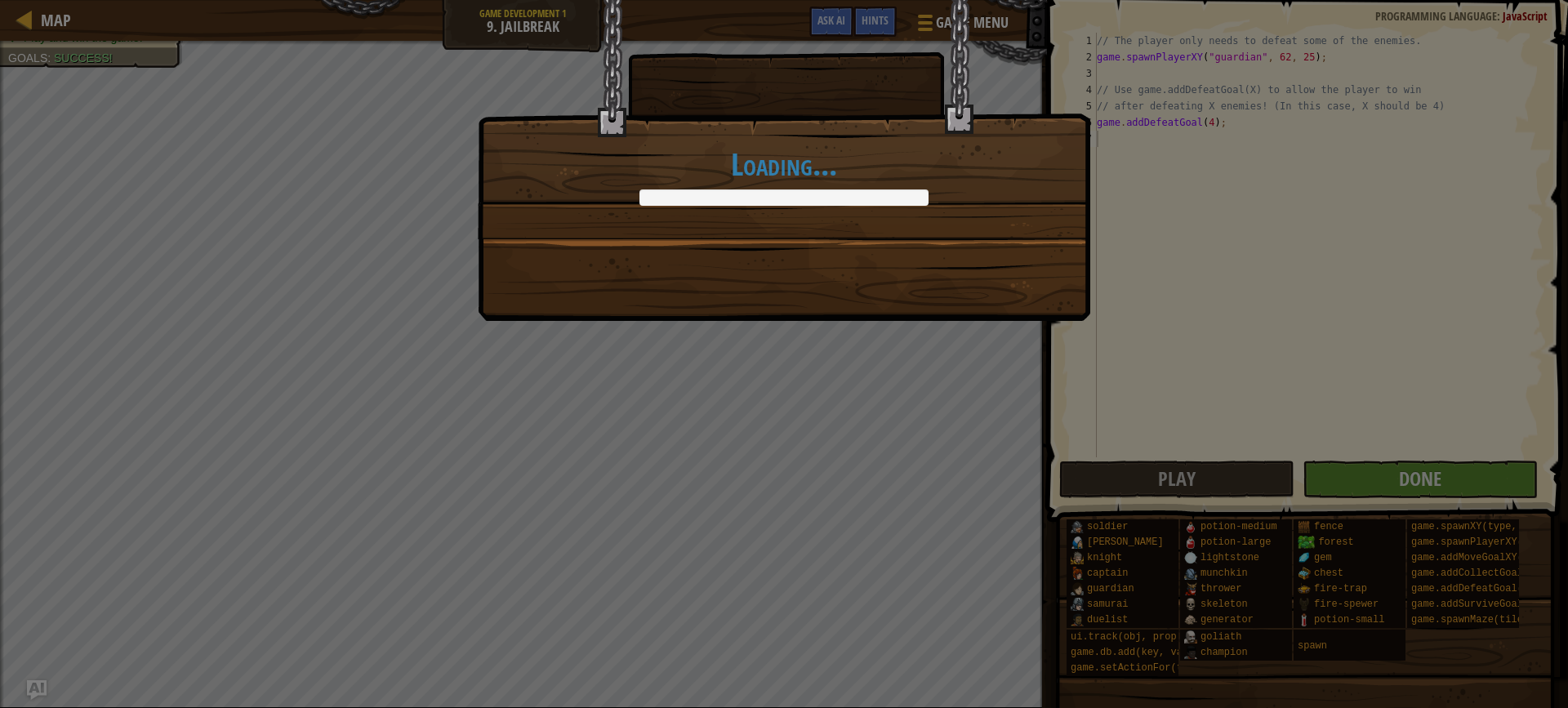
click at [1459, 478] on div "Loading..." at bounding box center [784, 354] width 1568 height 708
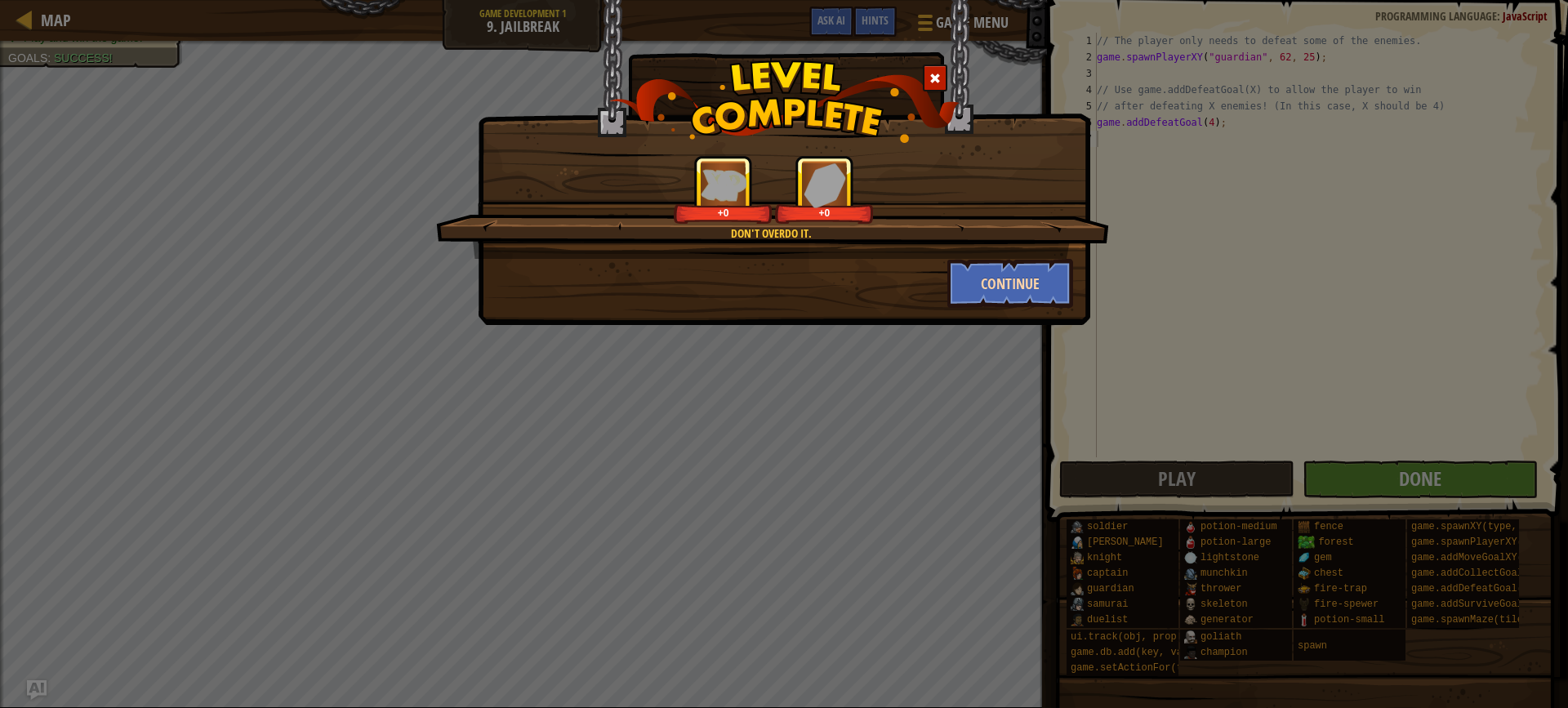
drag, startPoint x: 941, startPoint y: 285, endPoint x: 964, endPoint y: 291, distance: 23.8
click at [943, 286] on div "Continue" at bounding box center [1010, 282] width 151 height 49
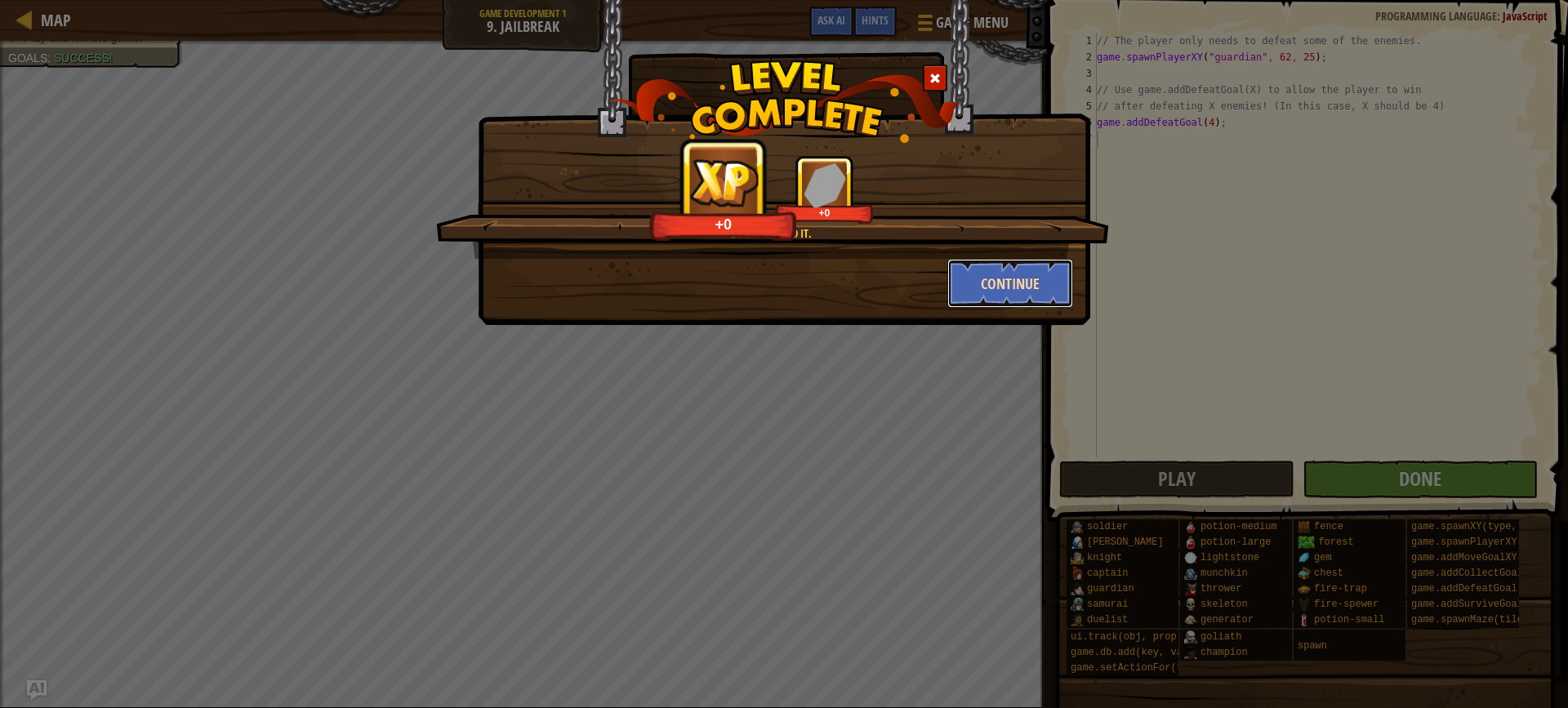
click at [997, 291] on button "Continue" at bounding box center [1011, 282] width 127 height 49
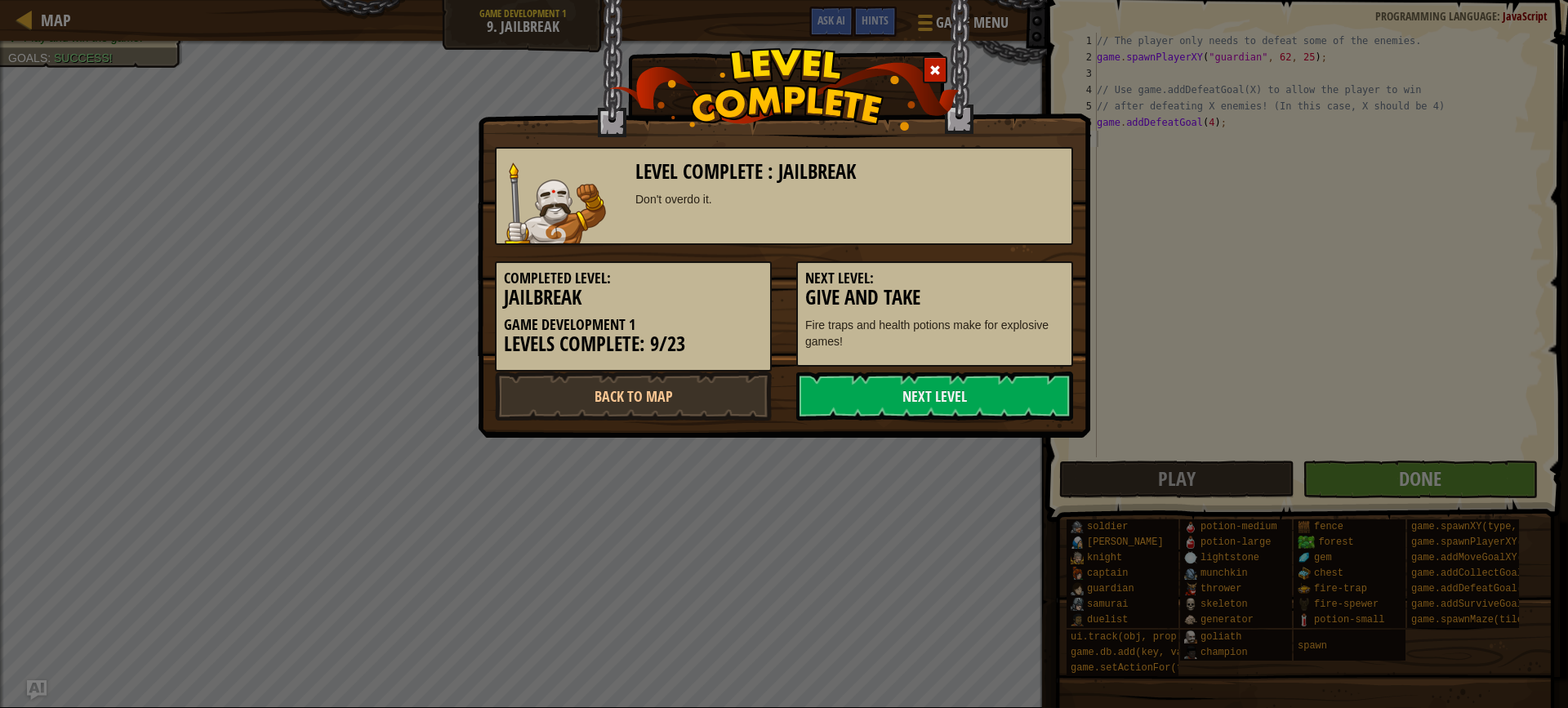
click at [1371, 476] on div "Level Complete : Jailbreak Don't overdo it. Completed Level: Jailbreak Game Dev…" at bounding box center [784, 354] width 1568 height 708
click at [975, 391] on link "Next Level" at bounding box center [935, 395] width 277 height 49
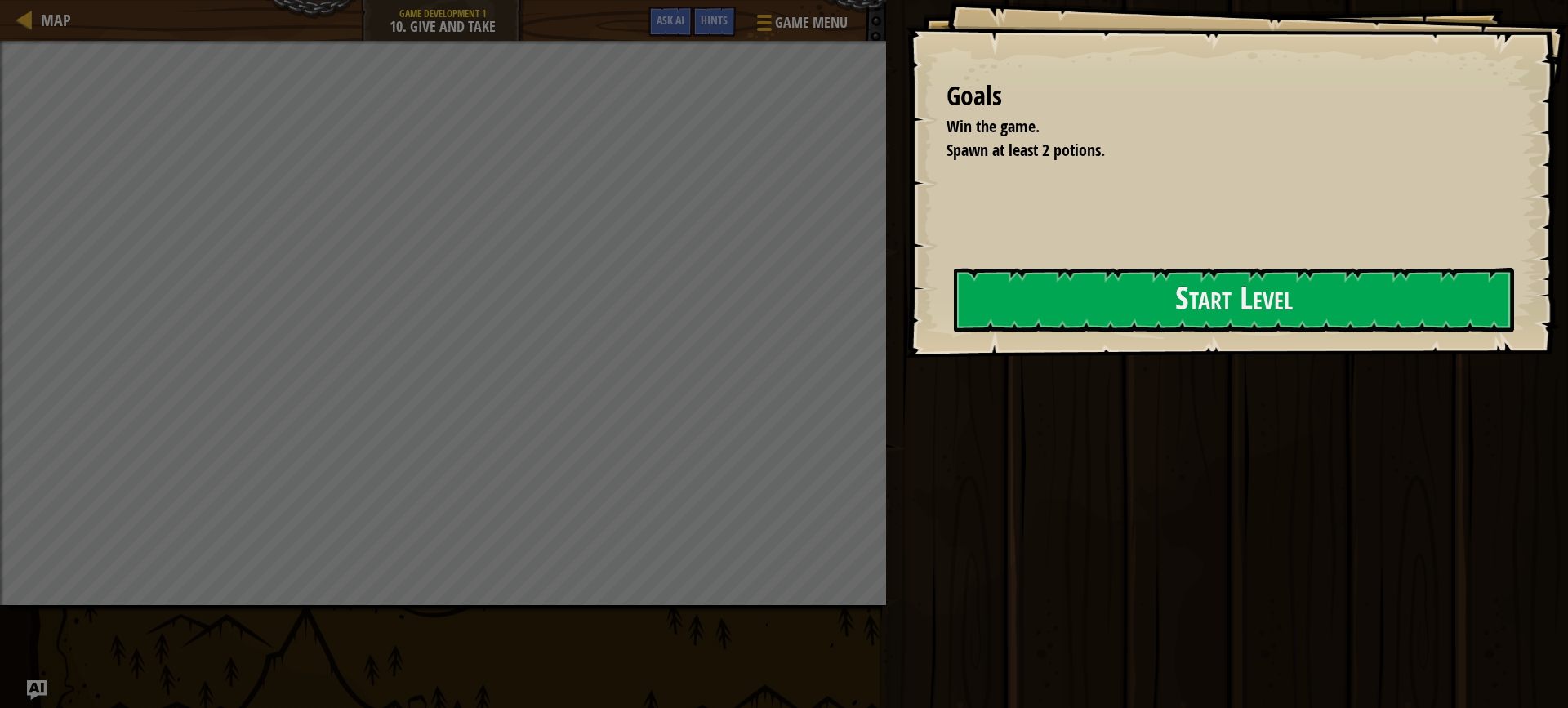
click at [906, 345] on div "Goals Win the game. Spawn at least 2 potions. Start Level Error loading from se…" at bounding box center [1237, 179] width 662 height 358
click at [1130, 286] on button "Start Level" at bounding box center [1234, 300] width 561 height 64
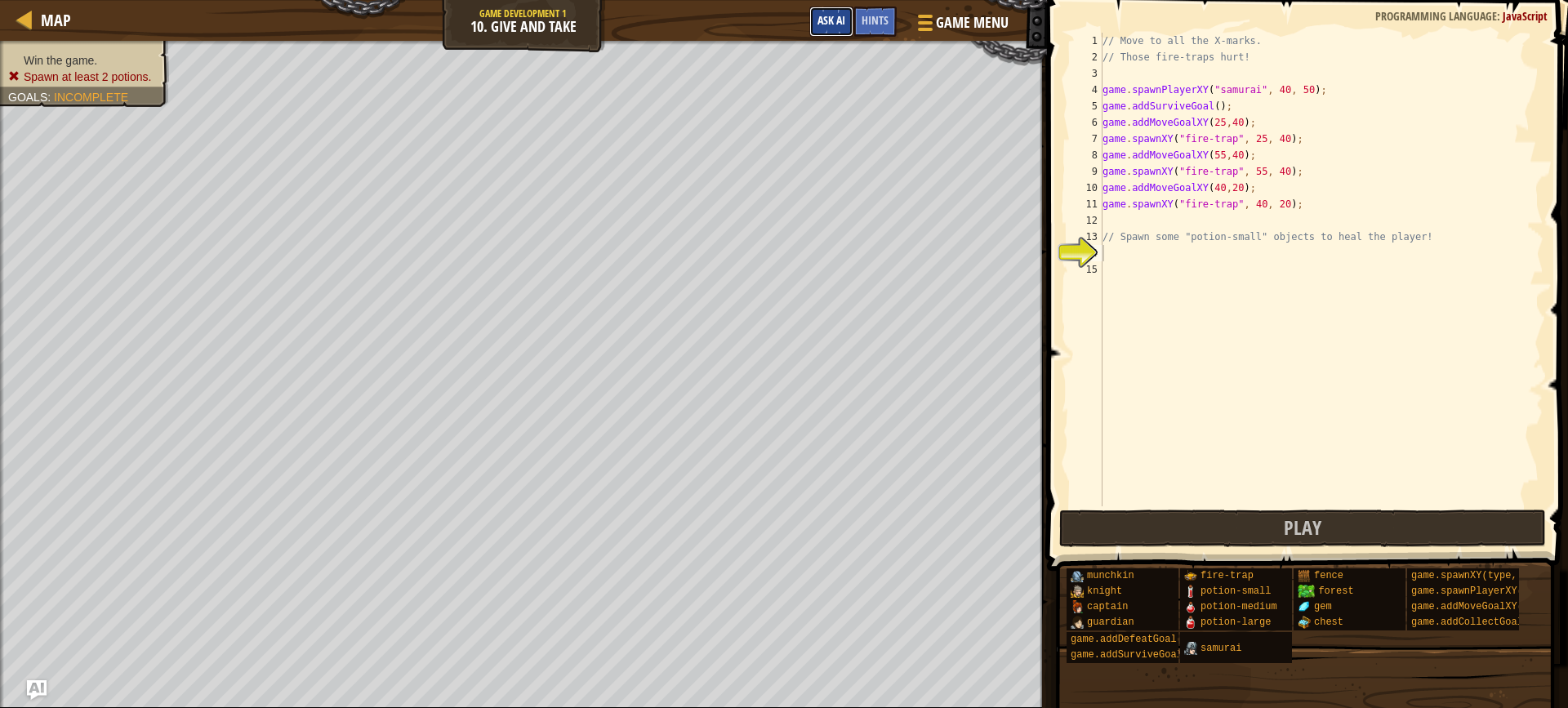
click at [832, 26] on span "Ask AI" at bounding box center [831, 19] width 28 height 16
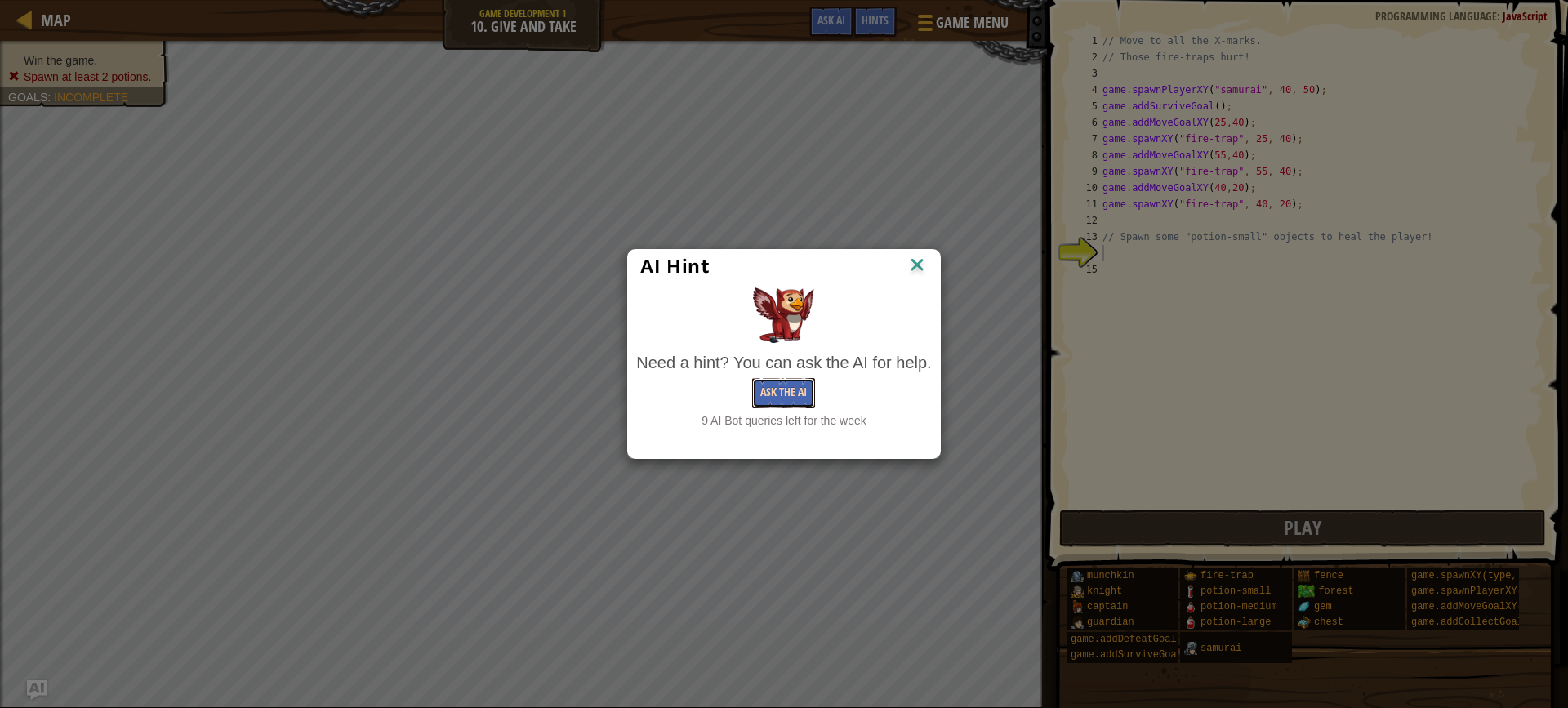
click at [806, 396] on button "Ask the AI" at bounding box center [784, 393] width 63 height 30
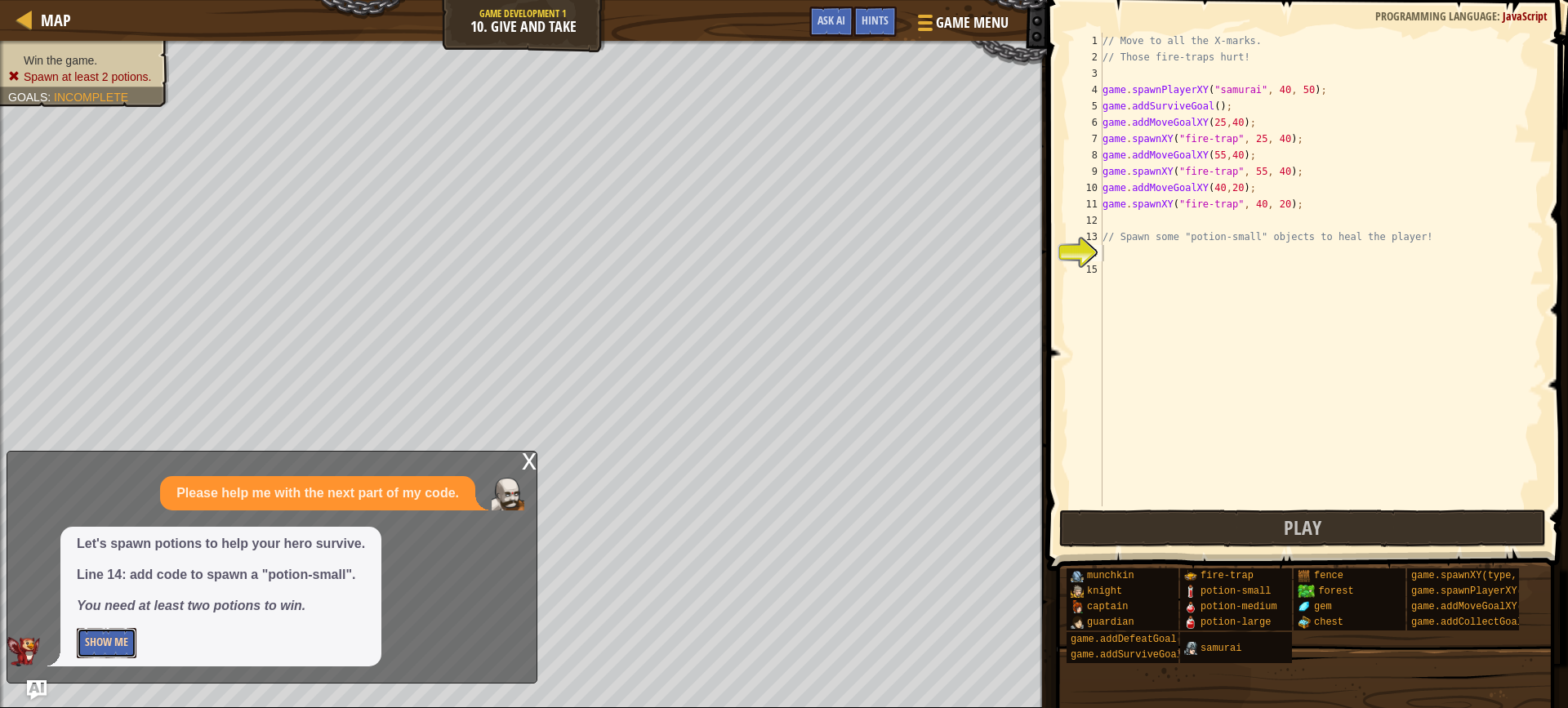
click at [93, 647] on button "Show Me" at bounding box center [106, 643] width 60 height 30
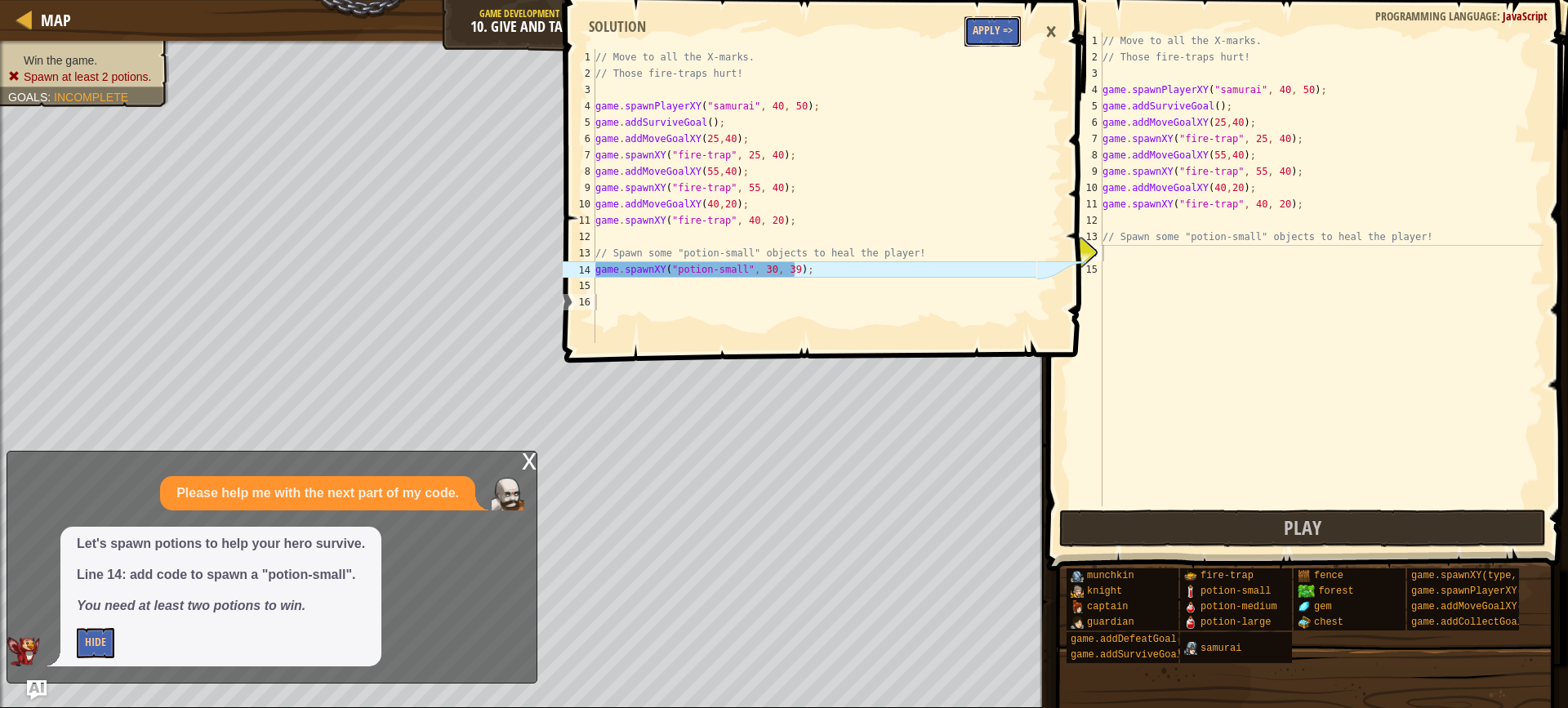
click at [994, 31] on button "Apply =>" at bounding box center [992, 31] width 56 height 30
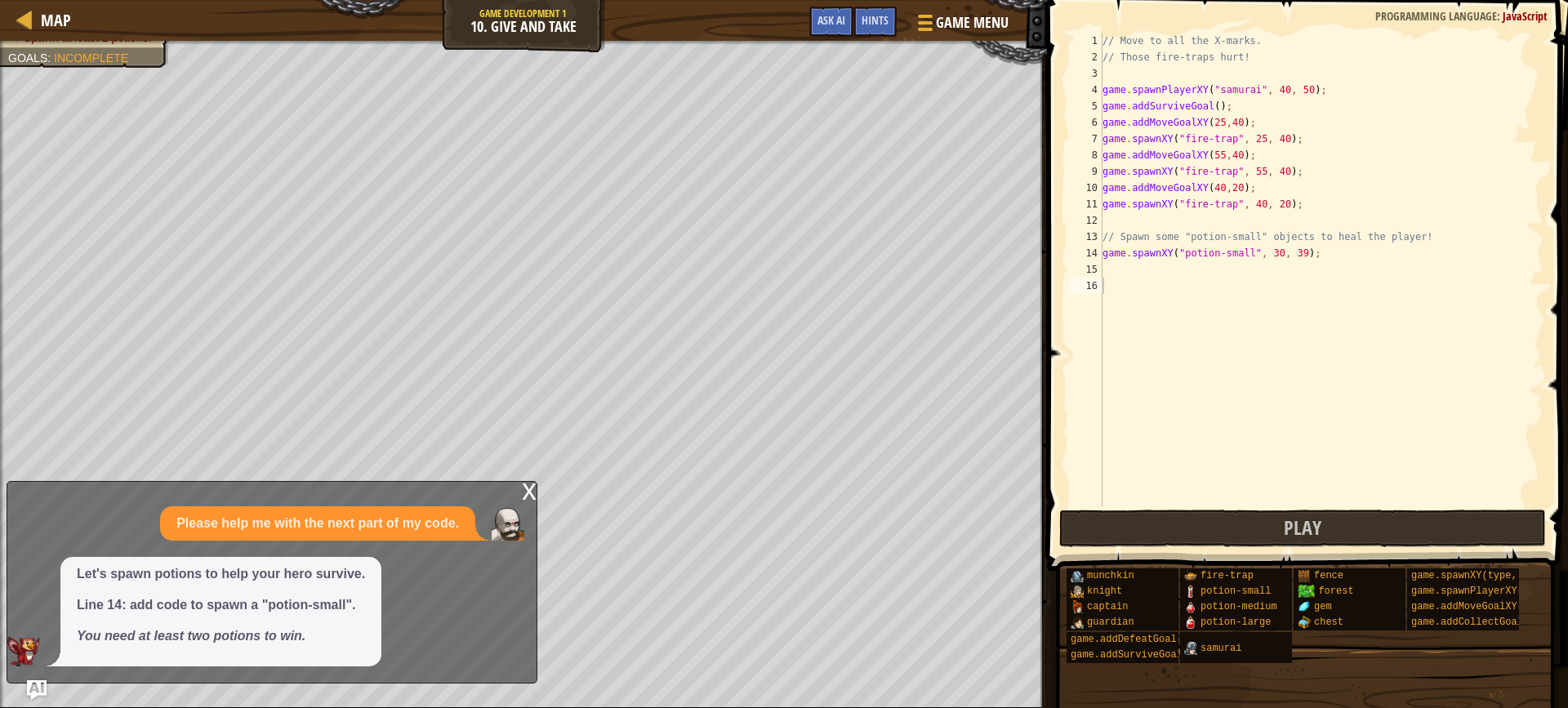
click at [530, 488] on div "x" at bounding box center [529, 490] width 15 height 17
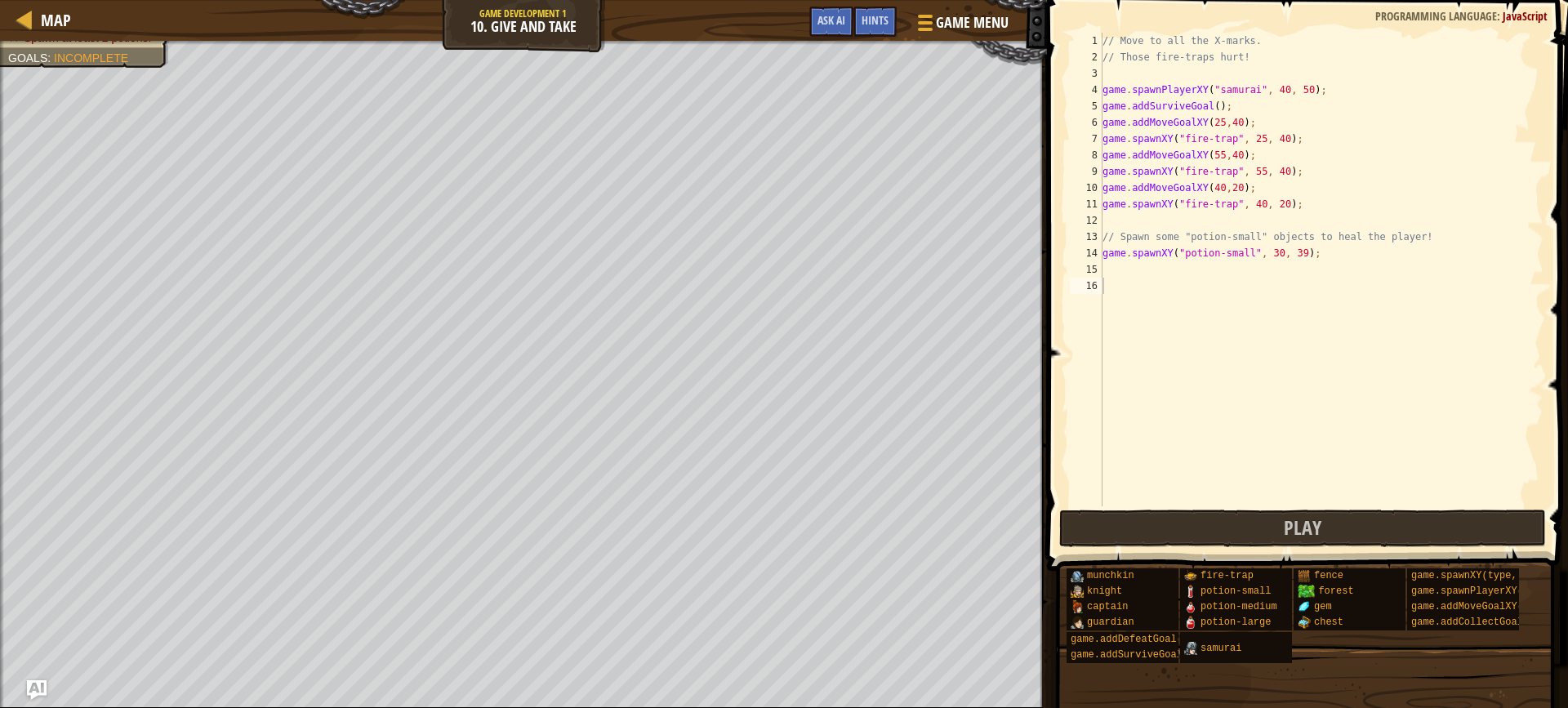
click at [1290, 253] on div "// Move to all the X-marks. // Those fire-traps hurt! game . spawnPlayerXY ( "s…" at bounding box center [1321, 286] width 444 height 506
type textarea "game.spawnXY("potion-small", 30, 39);"
drag, startPoint x: 1329, startPoint y: 249, endPoint x: 1068, endPoint y: 245, distance: 261.0
click at [1068, 245] on div "game.spawnXY("potion-small", 30, 39); 1 2 3 4 5 6 7 8 9 10 11 12 13 14 15 16 //…" at bounding box center [1306, 270] width 477 height 473
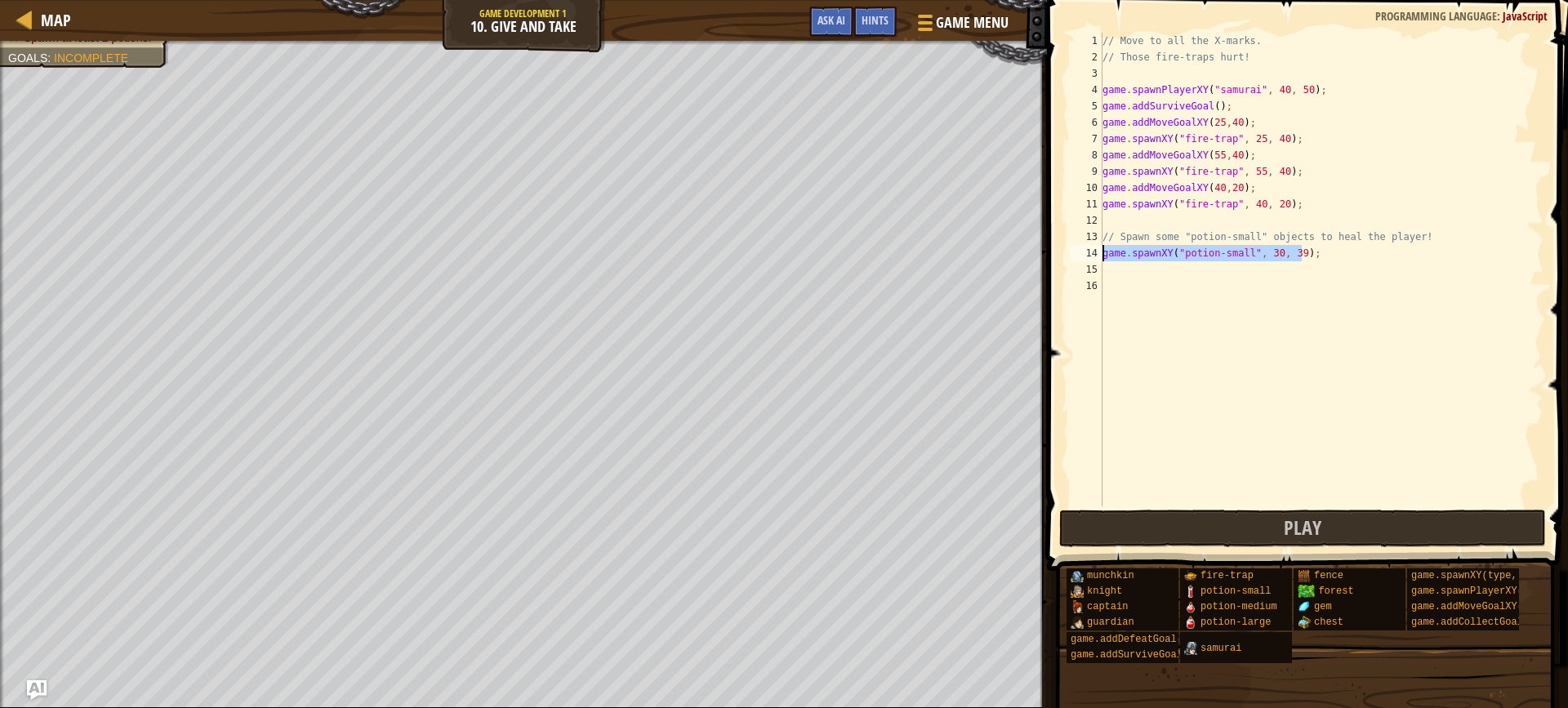
click at [1112, 271] on div "// Move to all the X-marks. // Those fire-traps hurt! game . spawnPlayerXY ( "s…" at bounding box center [1321, 286] width 444 height 506
paste textarea "game.spawnXY("potion-small", 30, 39);"
click at [1292, 268] on div "// Move to all the X-marks. // Those fire-traps hurt! game . spawnPlayerXY ( "s…" at bounding box center [1321, 286] width 444 height 506
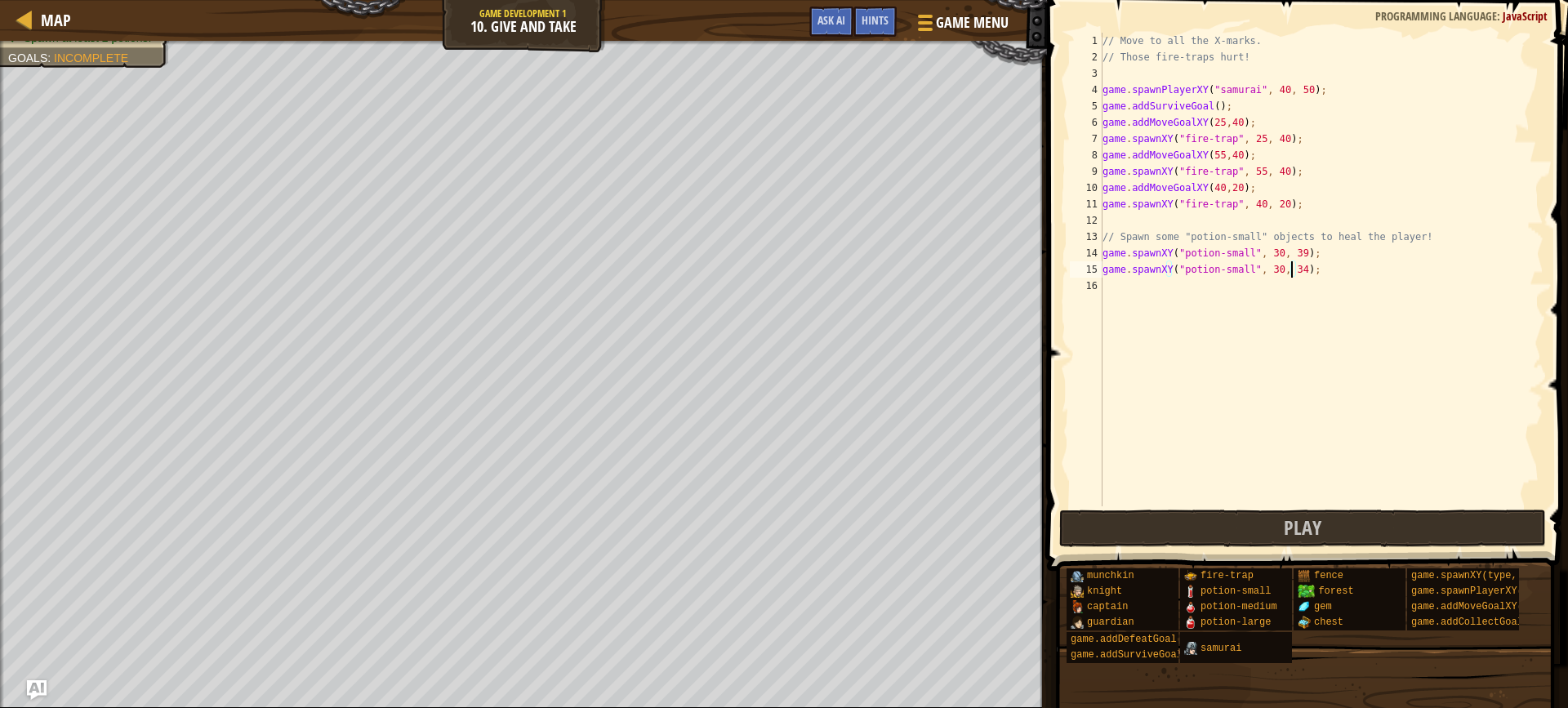
click at [1269, 272] on div "// Move to all the X-marks. // Those fire-traps hurt! game . spawnPlayerXY ( "s…" at bounding box center [1321, 286] width 444 height 506
type textarea "game.spawnXY("potion-small", 60, 34);"
click at [1288, 324] on div "// Move to all the X-marks. // Those fire-traps hurt! game . spawnPlayerXY ( "s…" at bounding box center [1321, 286] width 444 height 506
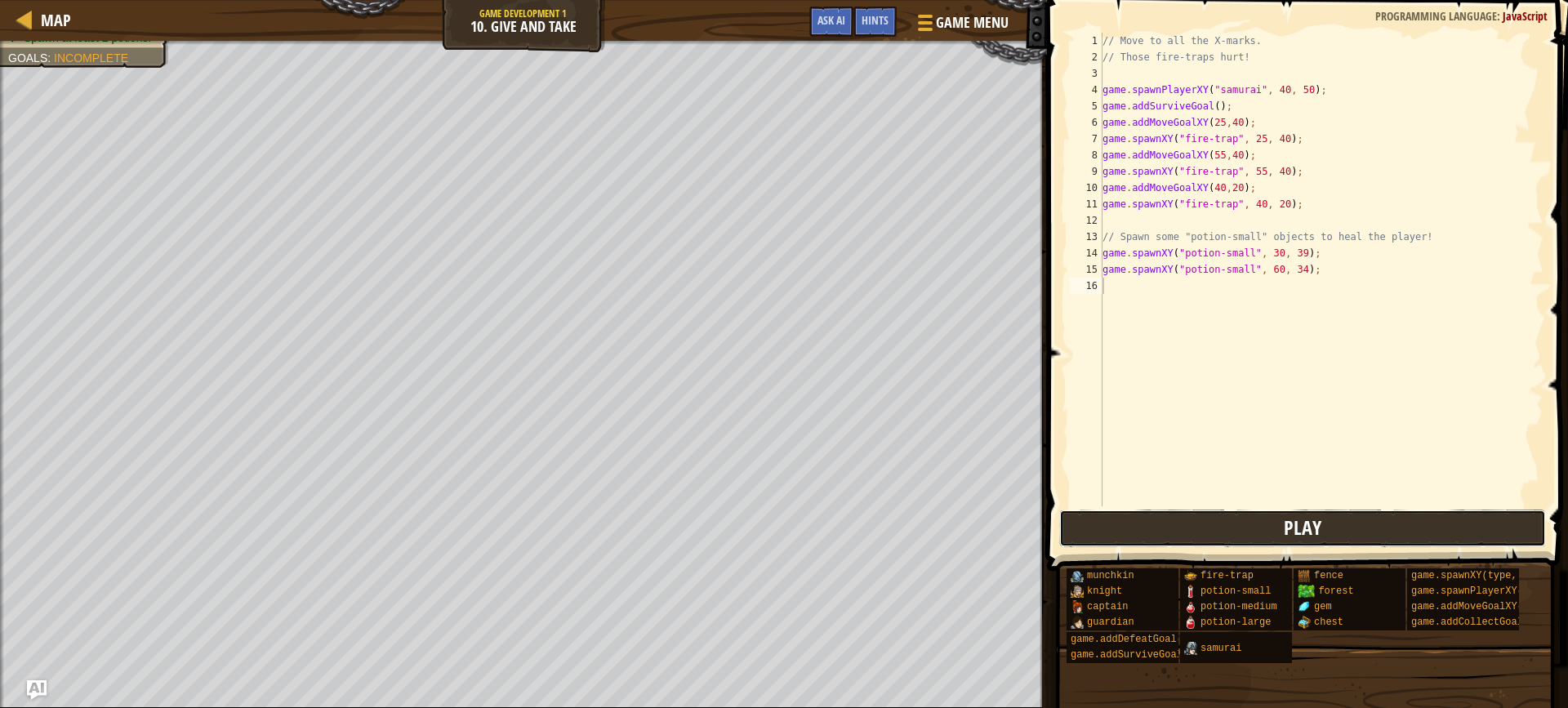
click at [1281, 526] on button "Play" at bounding box center [1303, 528] width 487 height 38
drag, startPoint x: 1287, startPoint y: 502, endPoint x: 1290, endPoint y: 522, distance: 20.2
click at [1288, 503] on div "// Move to all the X-marks. // Those fire-traps hurt! game . spawnPlayerXY ( "s…" at bounding box center [1321, 286] width 444 height 506
click at [1289, 525] on span "Play" at bounding box center [1302, 527] width 38 height 26
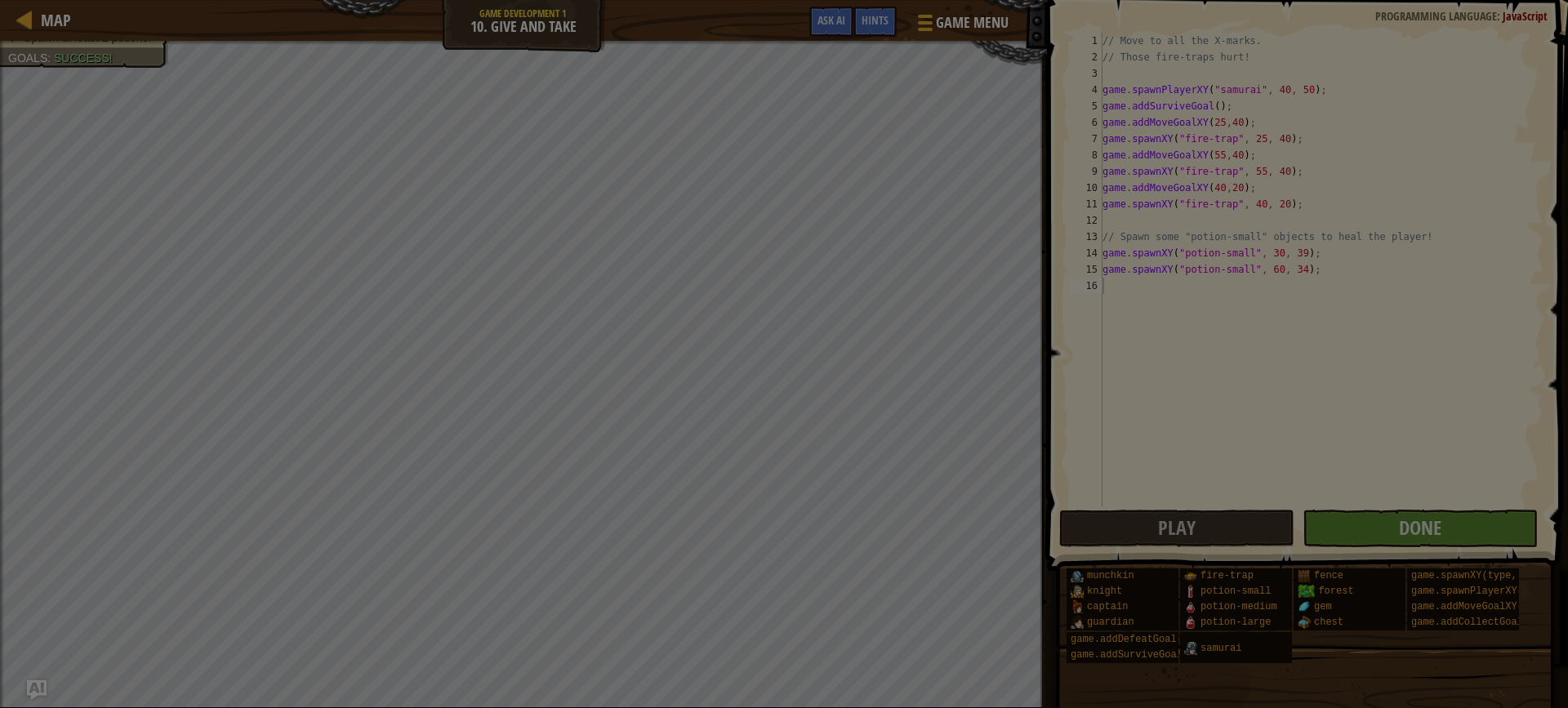
click at [1455, 498] on div at bounding box center [784, 354] width 1568 height 708
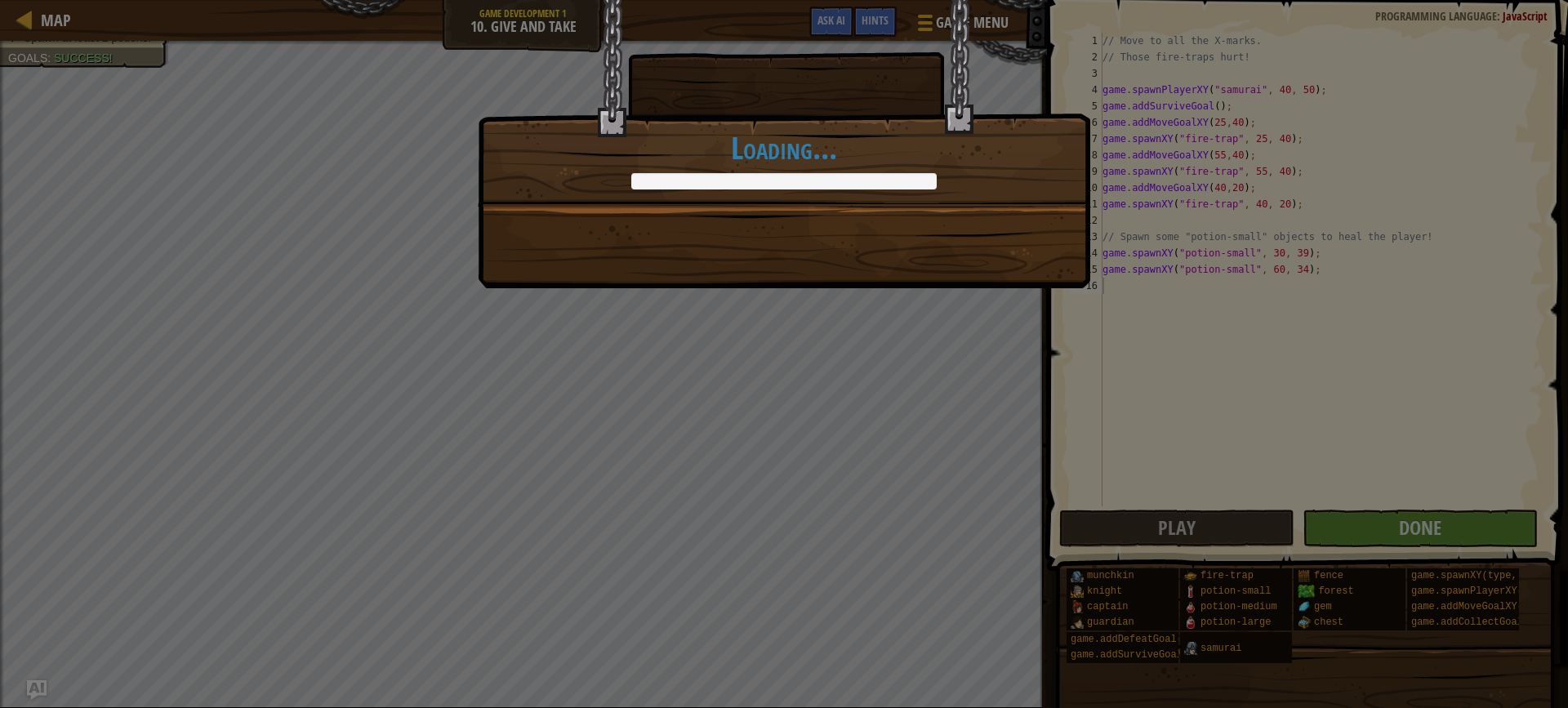
click at [1455, 520] on div "Mmm, cherry flavor potion. +0 +0 Continue Loading..." at bounding box center [784, 354] width 1568 height 708
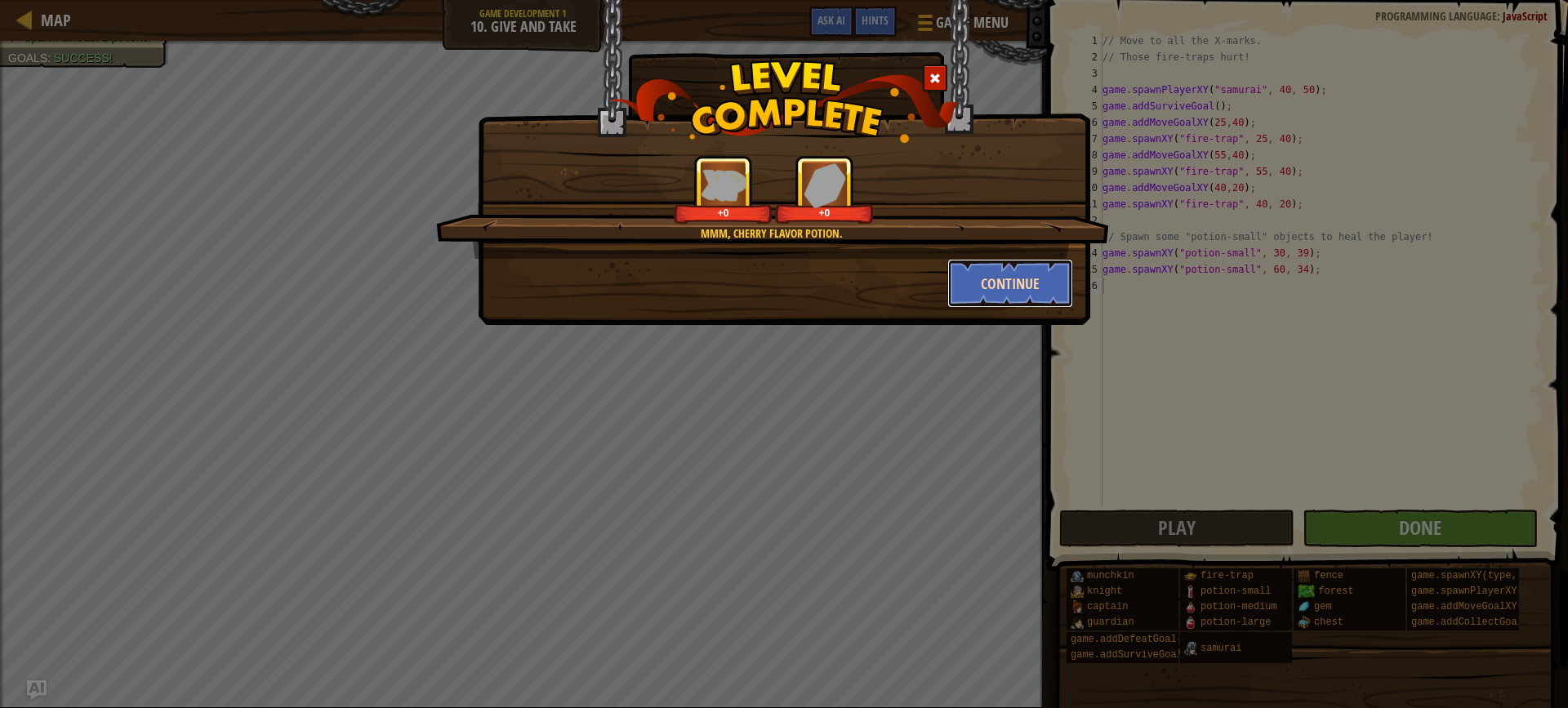
click at [997, 268] on button "Continue" at bounding box center [1011, 282] width 127 height 49
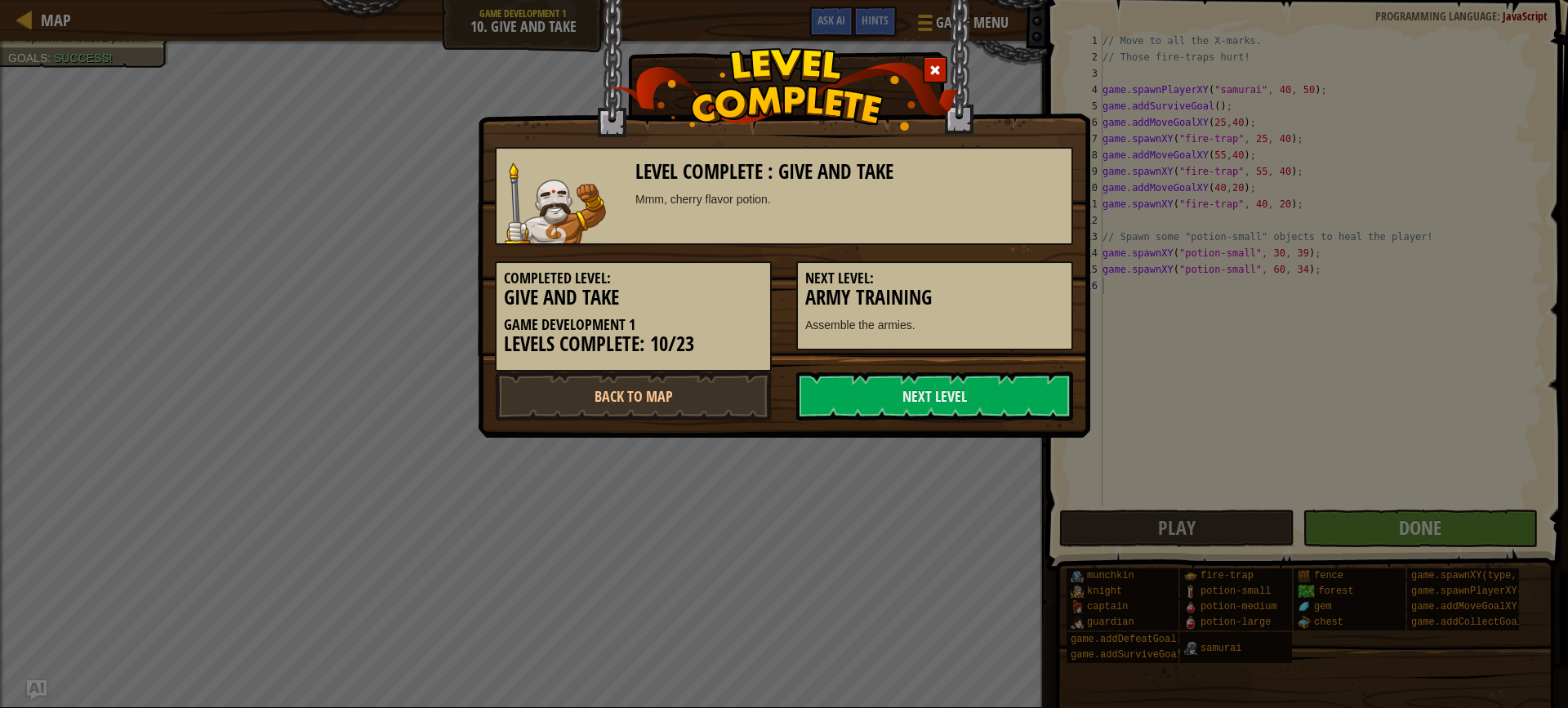
drag, startPoint x: 1401, startPoint y: 524, endPoint x: 1007, endPoint y: 339, distance: 435.3
click at [1402, 522] on div "Level Complete : Give and Take Mmm, cherry flavor potion. Completed Level: Give…" at bounding box center [784, 354] width 1568 height 708
click at [948, 377] on link "Next Level" at bounding box center [935, 395] width 277 height 49
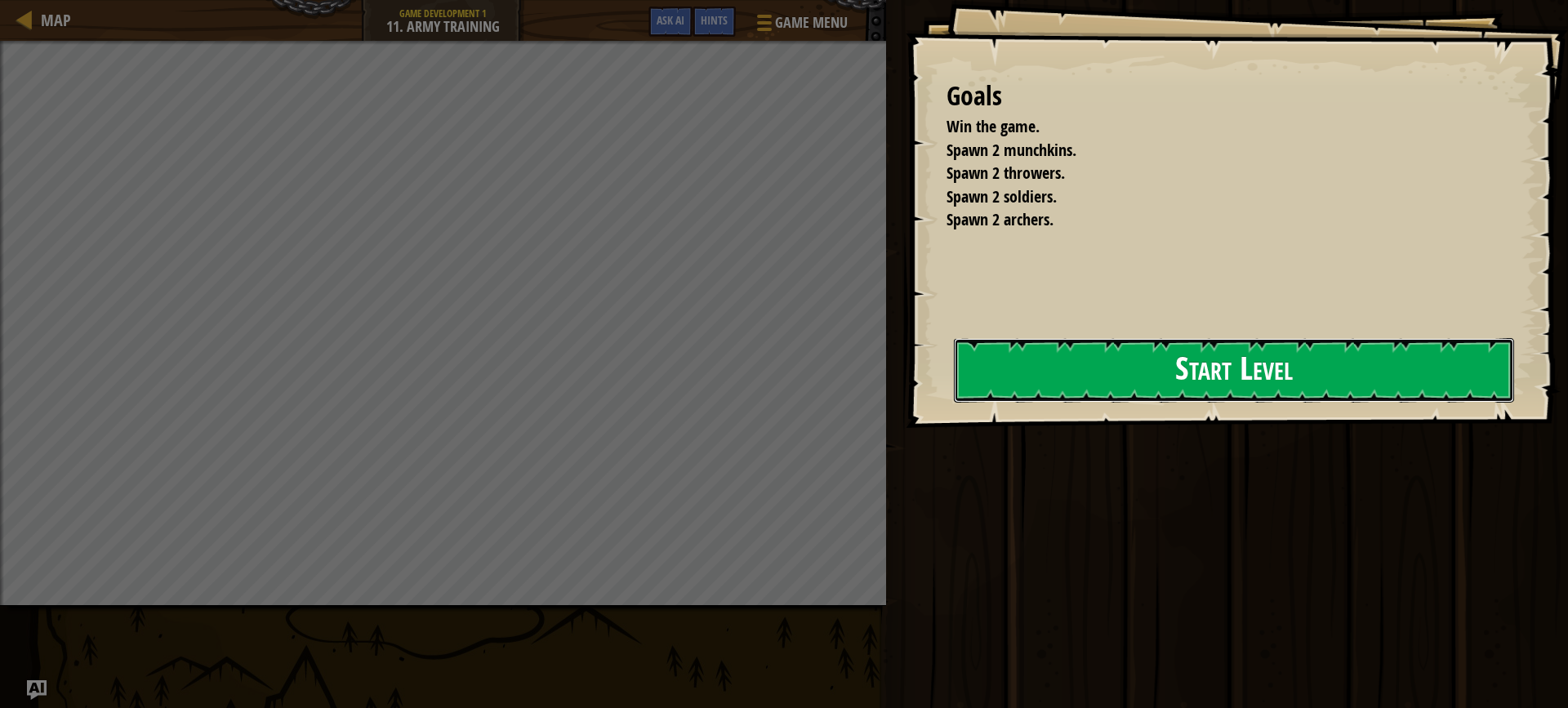
click at [1046, 360] on button "Start Level" at bounding box center [1234, 371] width 561 height 64
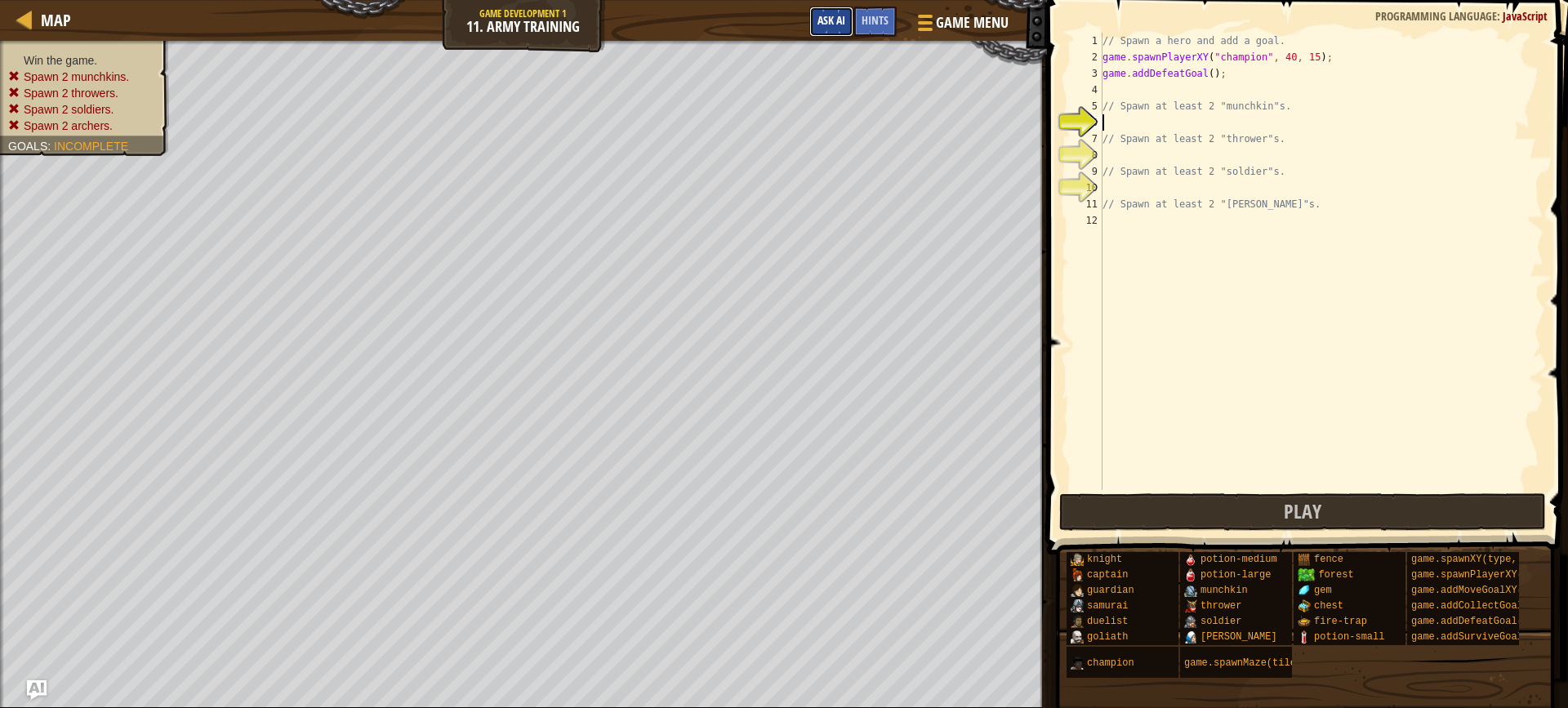
click at [820, 11] on button "Ask AI" at bounding box center [831, 21] width 44 height 30
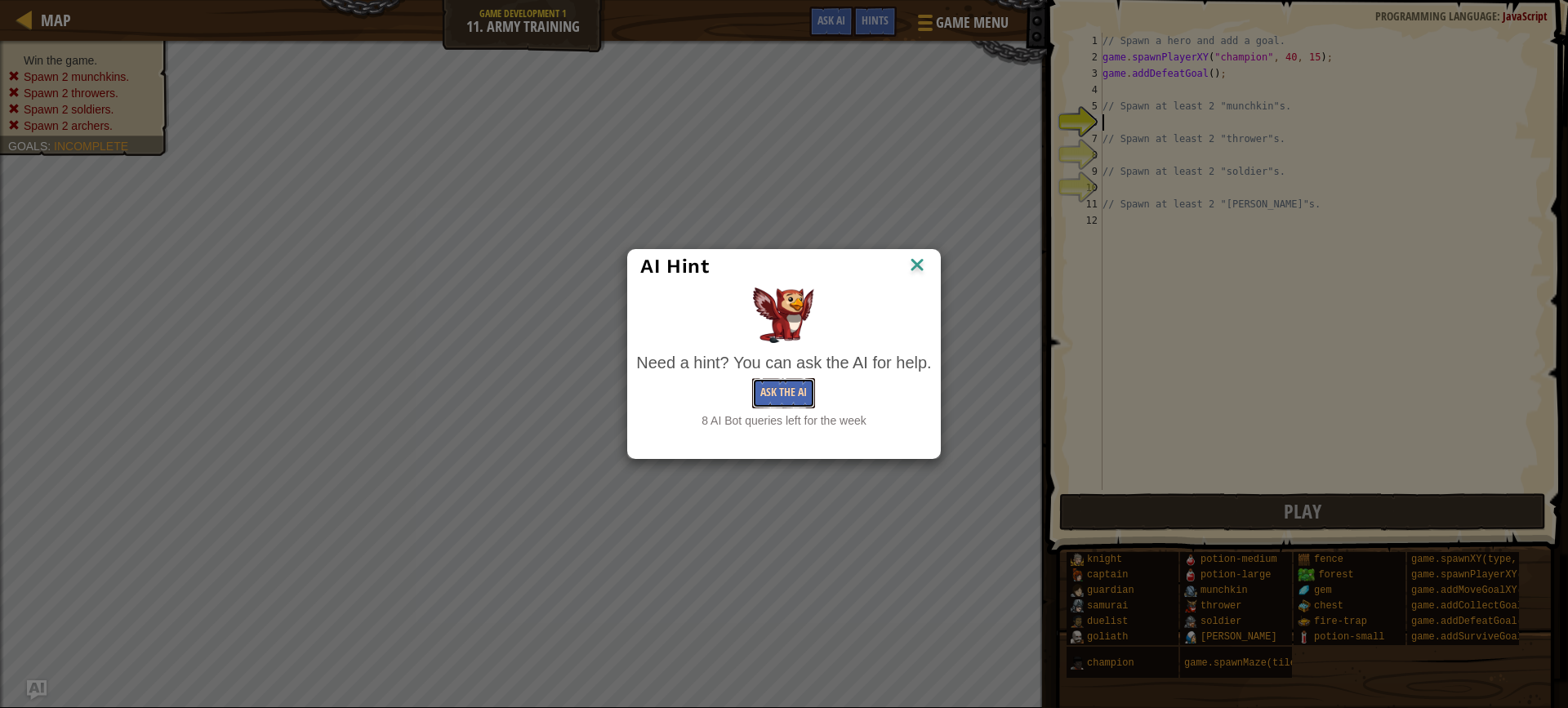
click at [793, 397] on button "Ask the AI" at bounding box center [784, 393] width 63 height 30
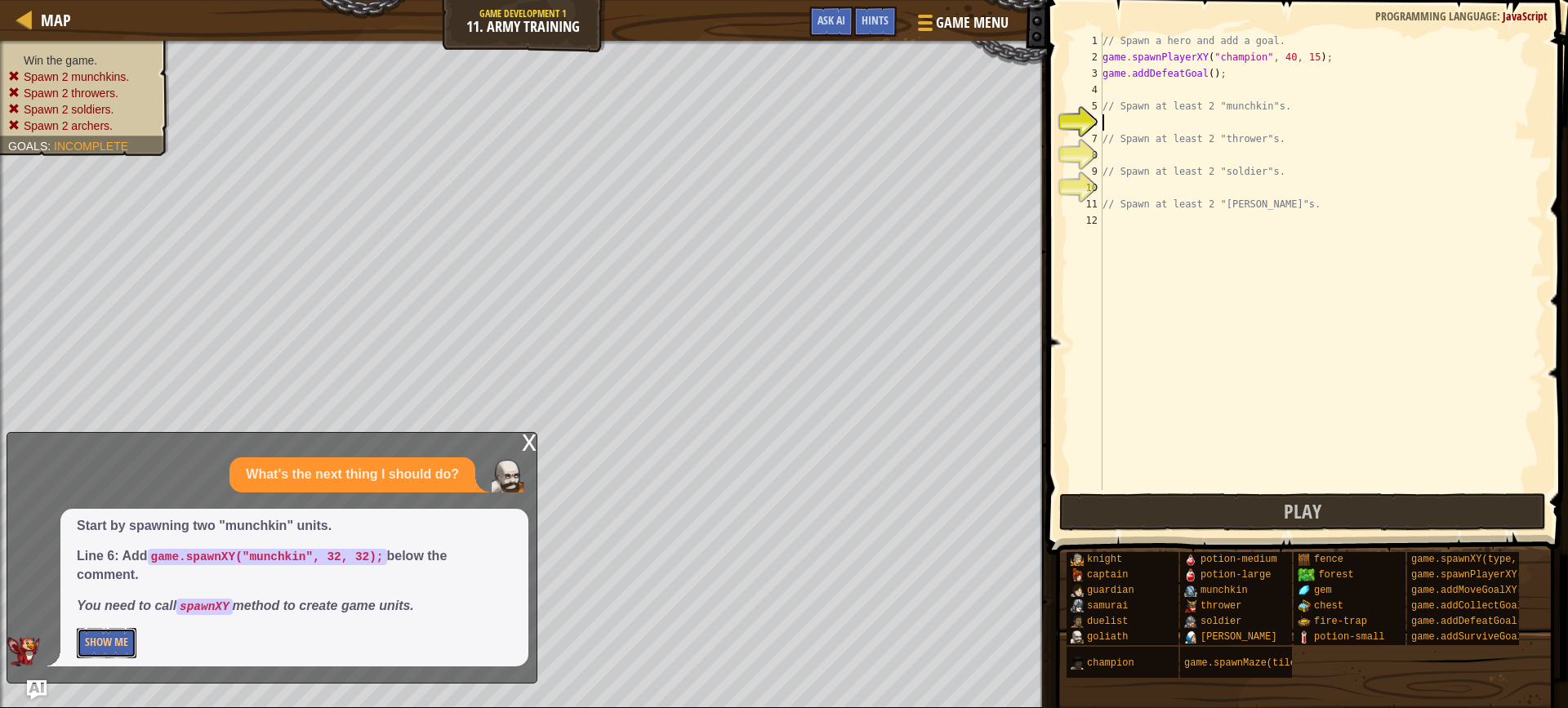
click at [105, 636] on button "Show Me" at bounding box center [106, 643] width 60 height 30
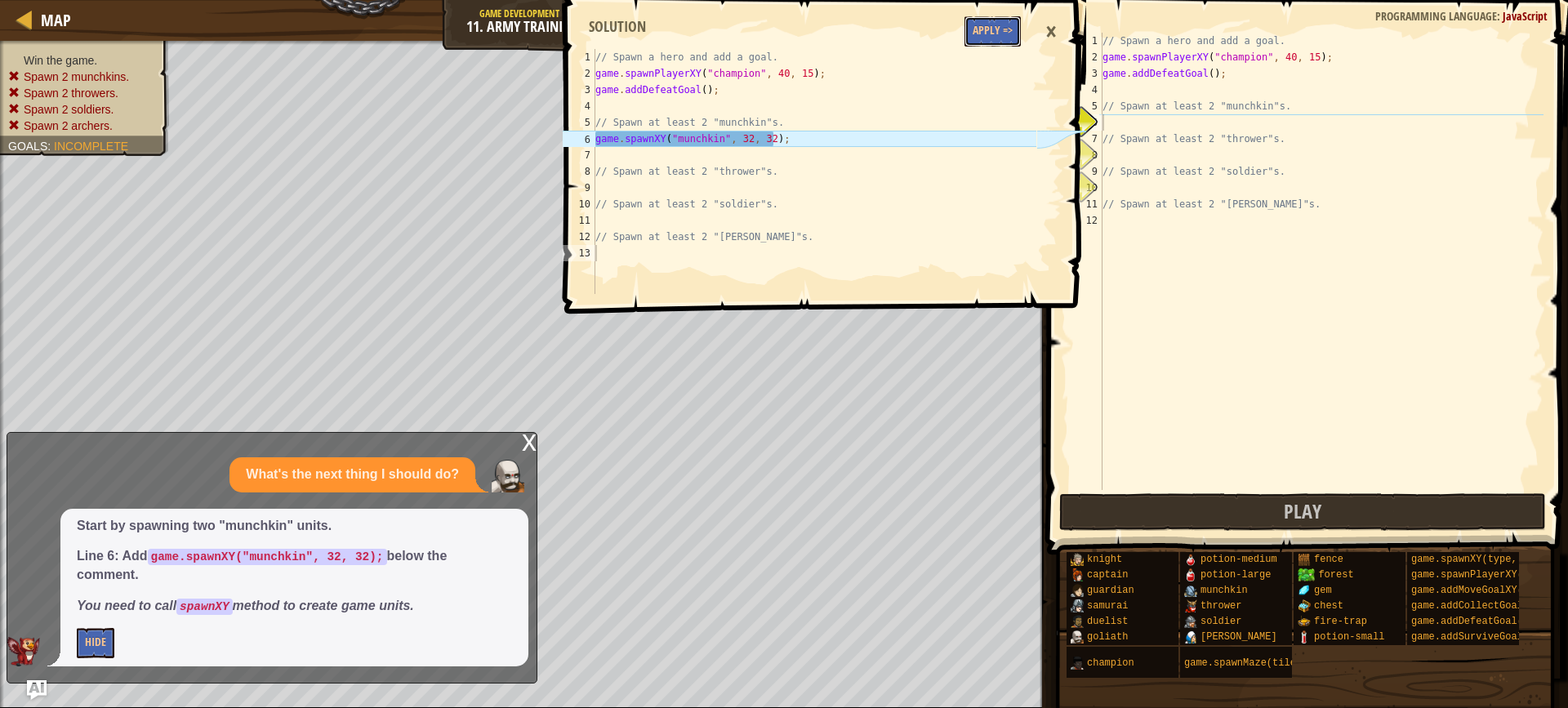
click at [994, 28] on button "Apply =>" at bounding box center [992, 31] width 56 height 30
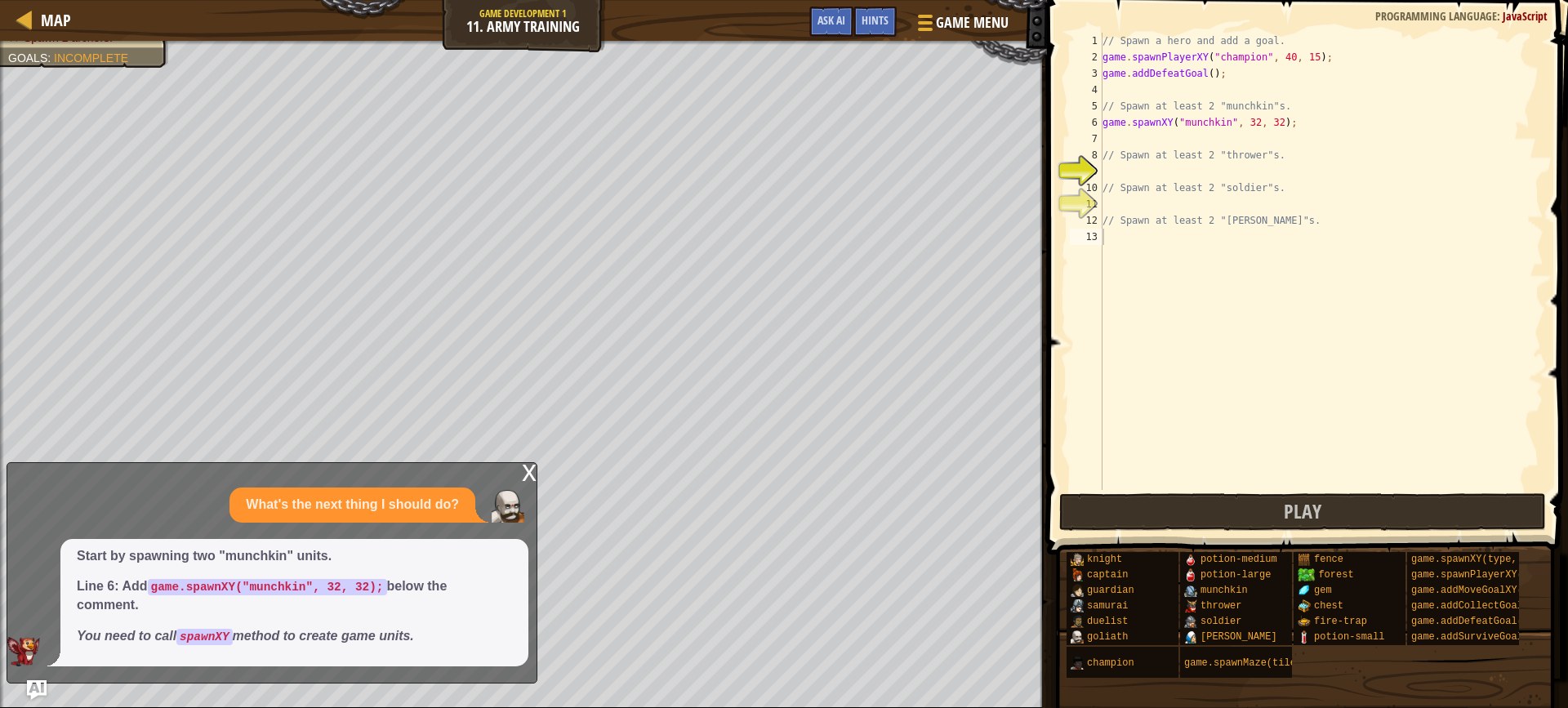
click at [805, 15] on div "Game Menu Done Hints Ask AI" at bounding box center [909, 26] width 217 height 39
click at [836, 5] on div "Map Game Development 1 11. Army Training Game Menu Done Hints Ask AI" at bounding box center [523, 20] width 1047 height 41
click at [525, 480] on div "x" at bounding box center [529, 471] width 15 height 17
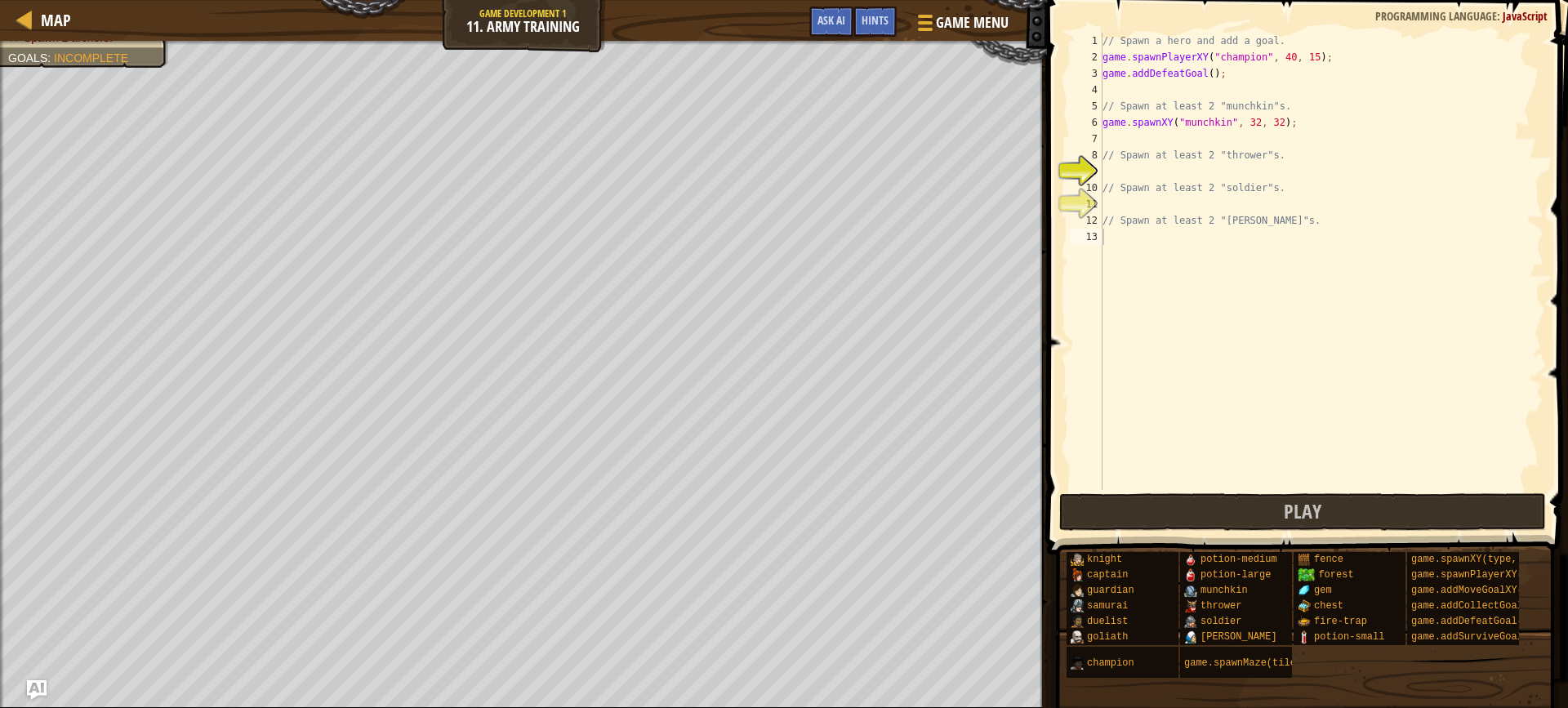
type textarea "game.spawnXY("munchkin", 32, 32);"
drag, startPoint x: 1303, startPoint y: 129, endPoint x: 1095, endPoint y: 116, distance: 208.4
click at [1096, 116] on div "game.spawnXY("munchkin", 32, 32); 1 2 3 4 5 6 7 8 9 10 11 12 13 // Spawn a hero…" at bounding box center [1306, 261] width 477 height 458
click at [1150, 136] on div "// Spawn a hero and add a goal. game . spawnPlayerXY ( "champion" , 40 , 15 ) ;…" at bounding box center [1321, 278] width 444 height 490
paste textarea "game.spawnXY("munchkin", 32, 32);"
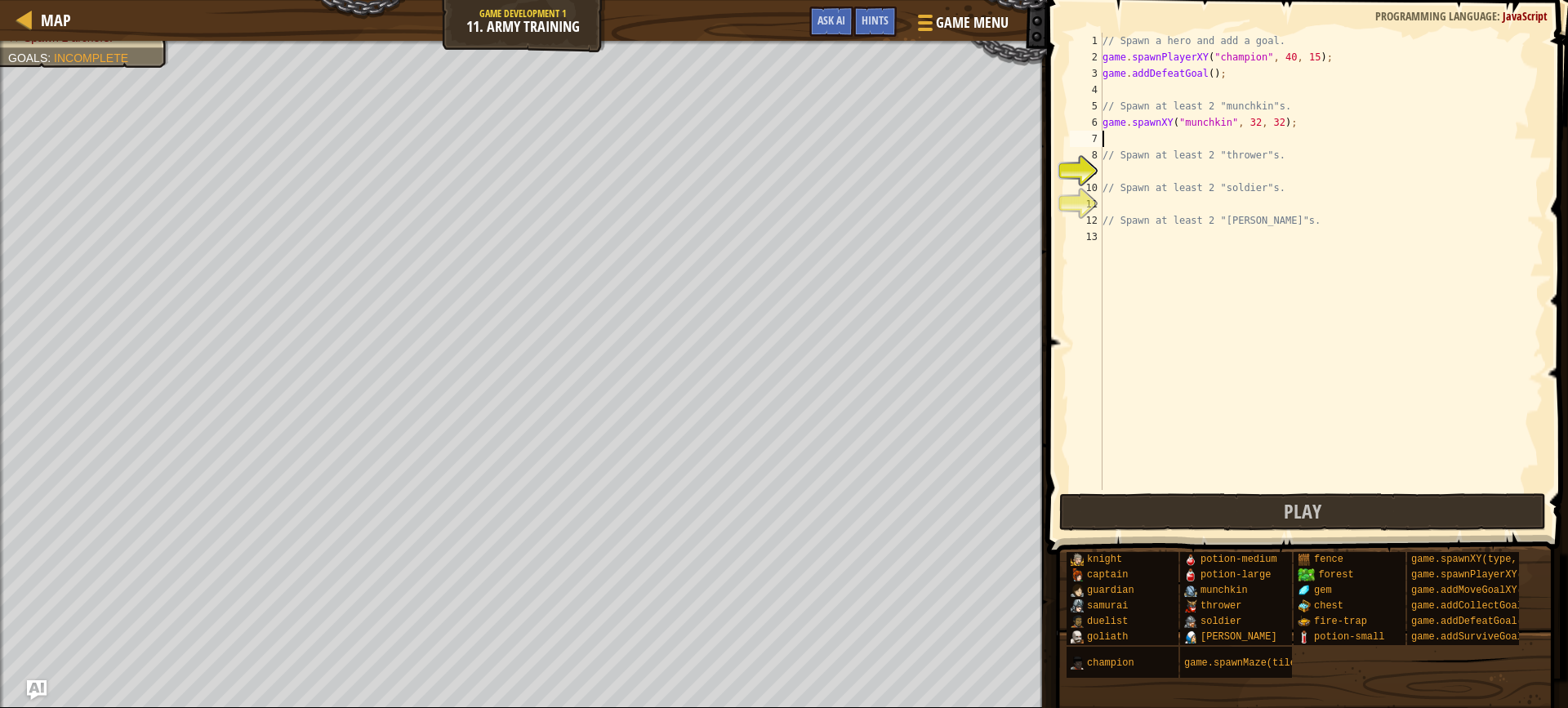
type textarea "game.spawnXY("munchkin", 32, 32);"
click at [1265, 142] on div "// Spawn a hero and add a goal. game . spawnPlayerXY ( "champion" , 40 , 15 ) ;…" at bounding box center [1321, 278] width 444 height 490
click at [1135, 170] on div "// Spawn a hero and add a goal. game . spawnPlayerXY ( "champion" , 40 , 15 ) ;…" at bounding box center [1321, 278] width 444 height 490
drag, startPoint x: 1306, startPoint y: 139, endPoint x: 1082, endPoint y: 133, distance: 224.1
click at [1082, 133] on div "1 2 3 4 5 6 7 8 9 10 11 12 13 // Spawn a hero and add a goal. game . spawnPlaye…" at bounding box center [1306, 261] width 477 height 458
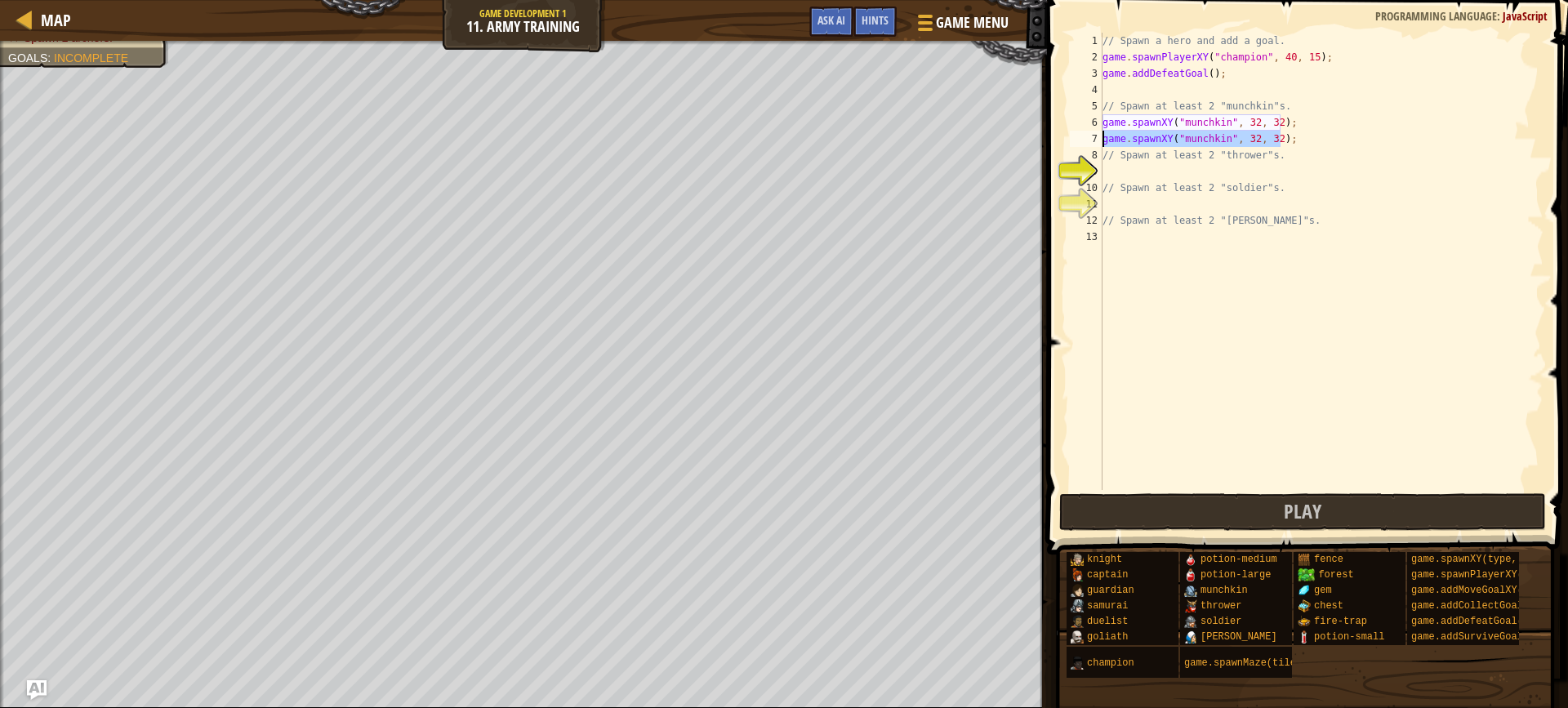
type textarea "game.spawnXY("munchkin", 32, 32);"
click at [1109, 168] on div "// Spawn a hero and add a goal. game . spawnPlayerXY ( "champion" , 40 , 15 ) ;…" at bounding box center [1321, 278] width 444 height 490
paste textarea "game.spawnXY("munchkin", 32, 32);"
click at [1220, 173] on div "// Spawn a hero and add a goal. game . spawnPlayerXY ( "champion" , 40 , 15 ) ;…" at bounding box center [1321, 278] width 444 height 490
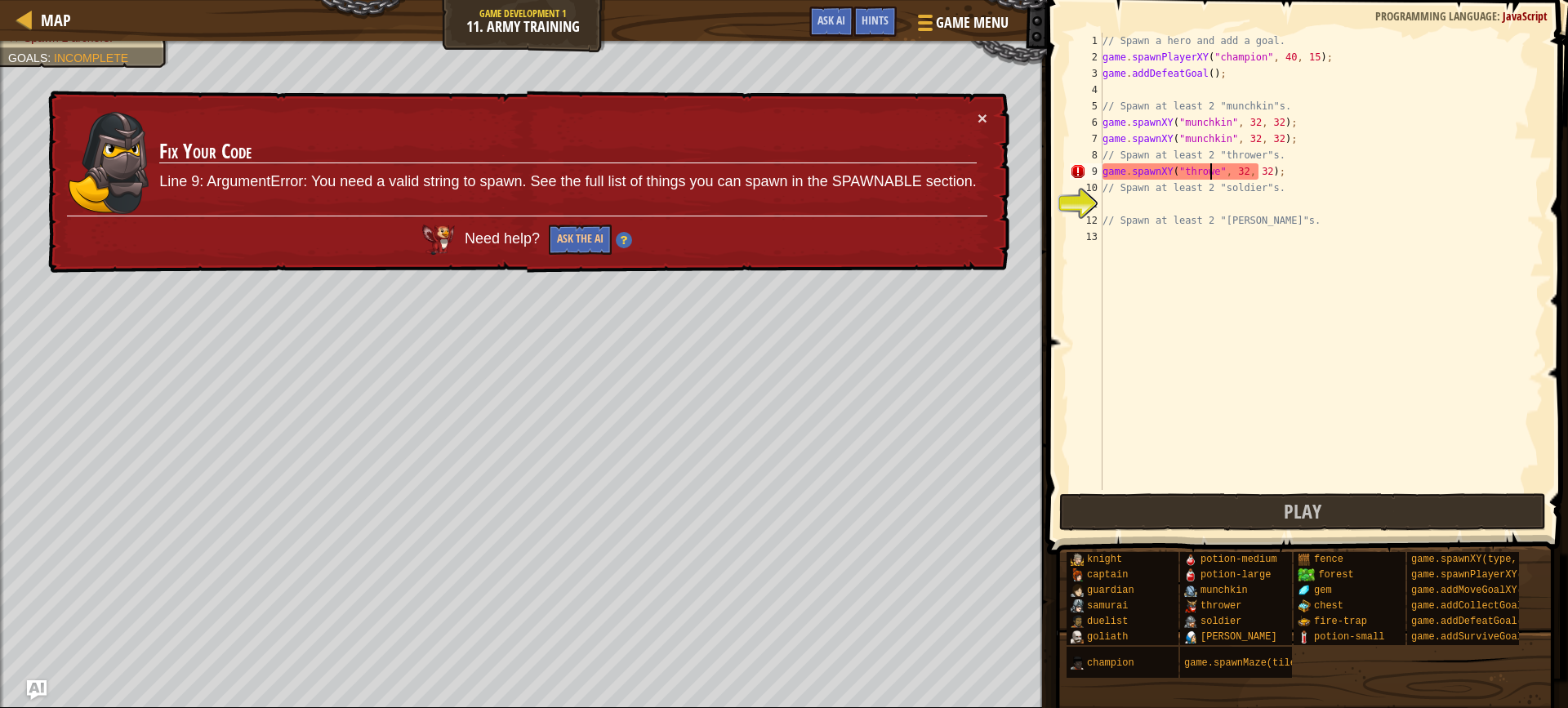
scroll to position [7, 9]
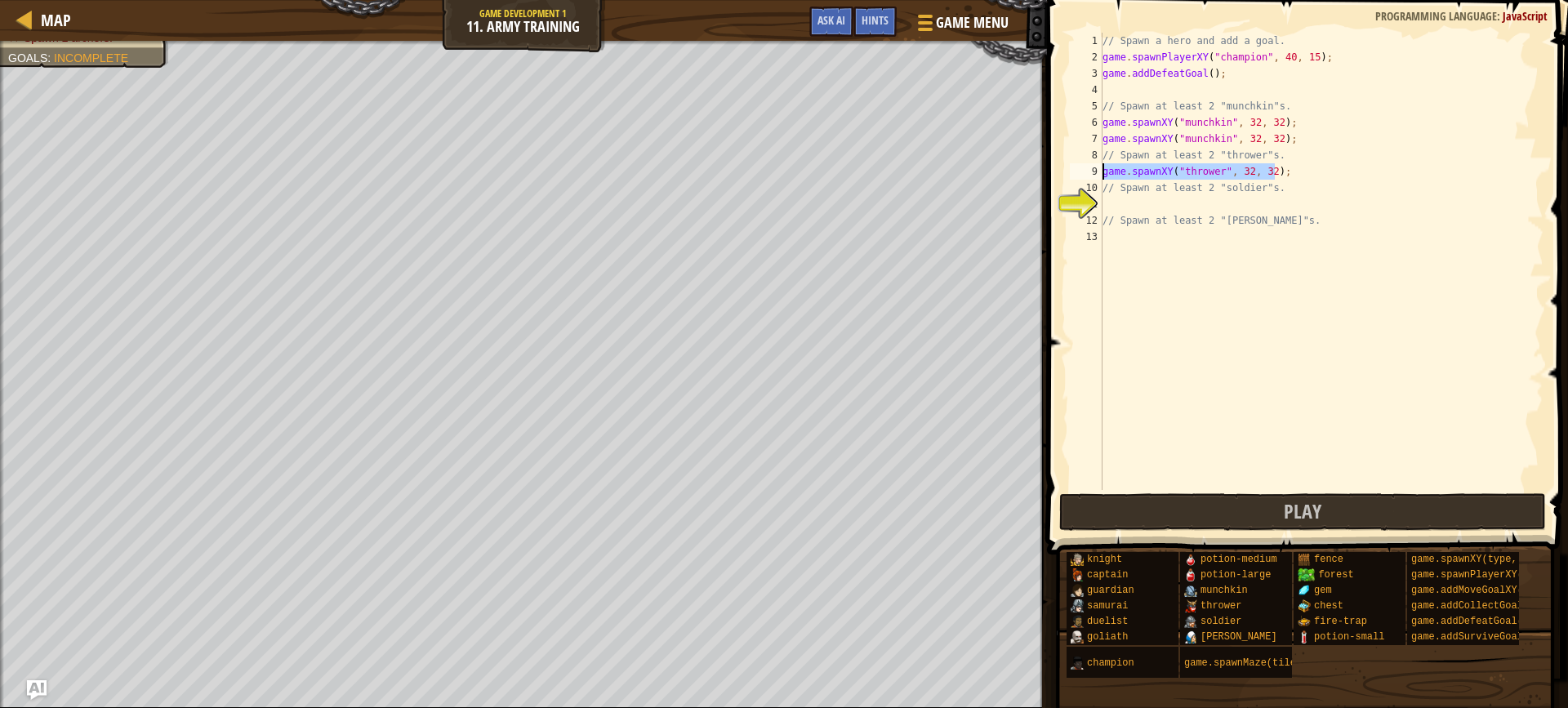
drag, startPoint x: 1310, startPoint y: 172, endPoint x: 1087, endPoint y: 167, distance: 223.1
click at [1087, 167] on div "game.spawnXY("thrower", 32, 32); 1 2 3 4 5 6 7 8 9 10 11 12 13 // Spawn a hero …" at bounding box center [1306, 261] width 477 height 458
type textarea "game.spawnXY("thrower", 32, 32);"
click at [1288, 166] on div "// Spawn a hero and add a goal. game . spawnPlayerXY ( "champion" , 40 , 15 ) ;…" at bounding box center [1321, 261] width 444 height 458
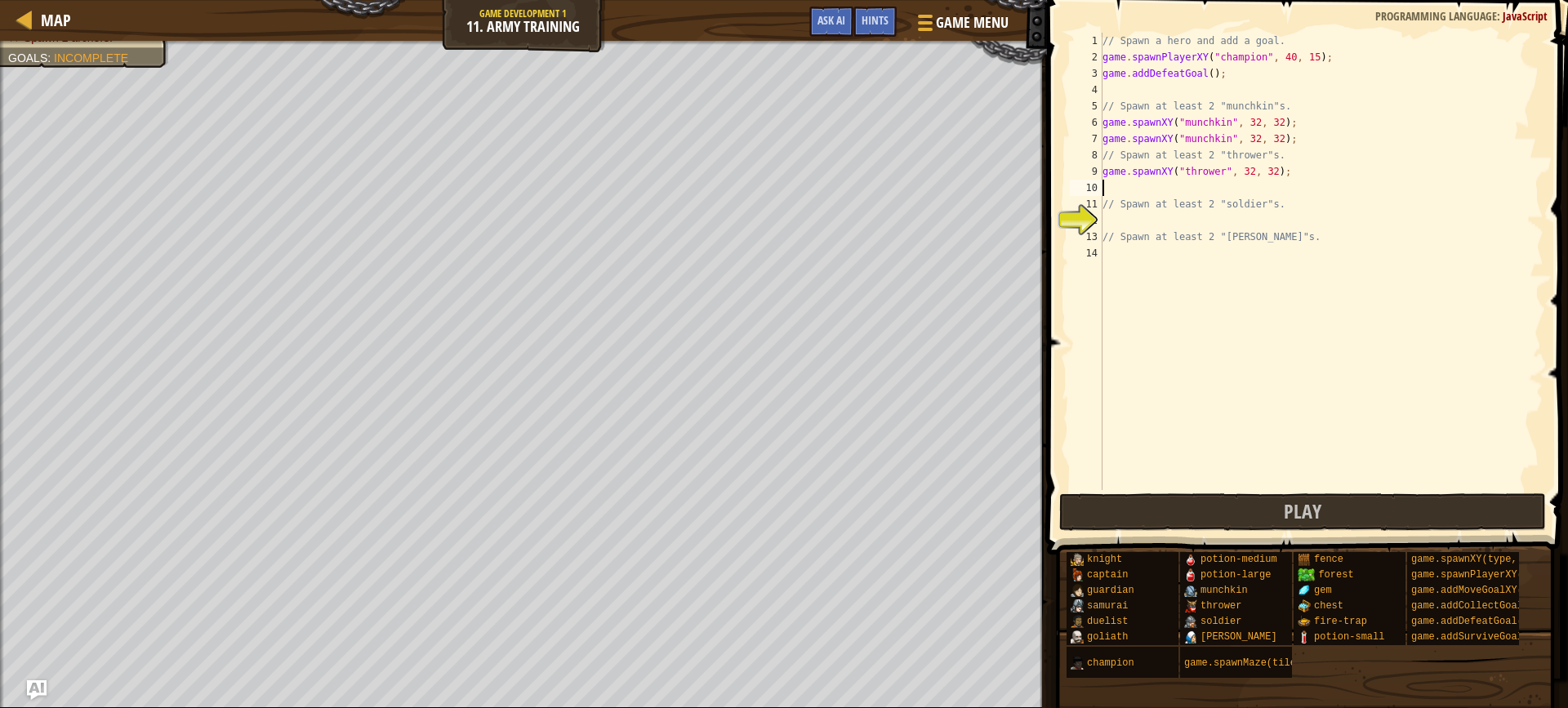
paste textarea "game.spawnXY("thrower", 32, 32);"
click at [1238, 192] on div "// Spawn a hero and add a goal. game . spawnPlayerXY ( "champion" , 40 , 15 ) ;…" at bounding box center [1321, 278] width 444 height 490
click at [1238, 175] on div "// Spawn a hero and add a goal. game . spawnPlayerXY ( "champion" , 40 , 15 ) ;…" at bounding box center [1321, 278] width 444 height 490
click at [1242, 172] on div "// Spawn a hero and add a goal. game . spawnPlayerXY ( "champion" , 40 , 15 ) ;…" at bounding box center [1321, 278] width 444 height 490
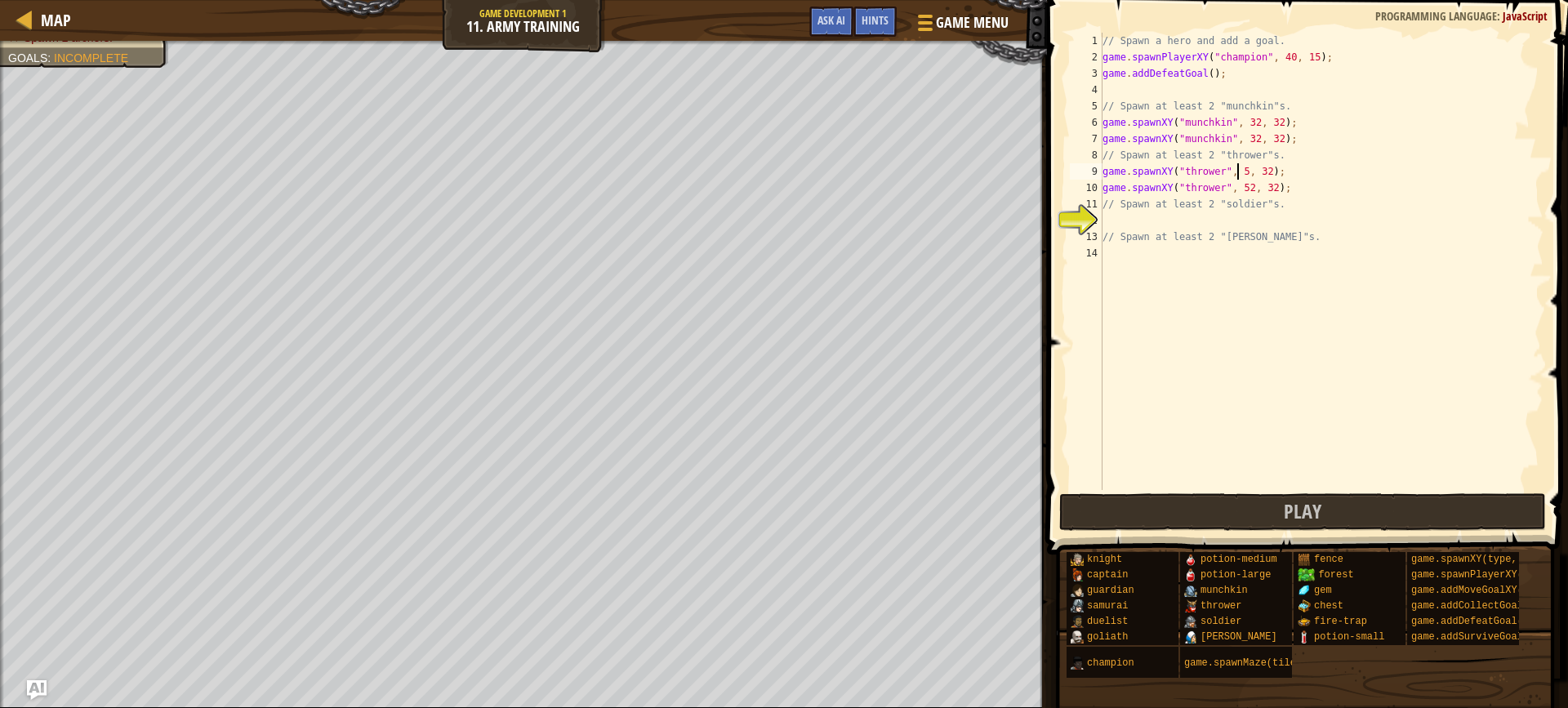
scroll to position [7, 11]
click at [1247, 141] on div "// Spawn a hero and add a goal. game . spawnPlayerXY ( "champion" , 40 , 15 ) ;…" at bounding box center [1321, 278] width 444 height 490
type textarea "game.spawnXY("munchkin", 33, 32);"
click at [1131, 216] on div "// Spawn a hero and add a goal. game . spawnPlayerXY ( "champion" , 40 , 15 ) ;…" at bounding box center [1321, 278] width 444 height 490
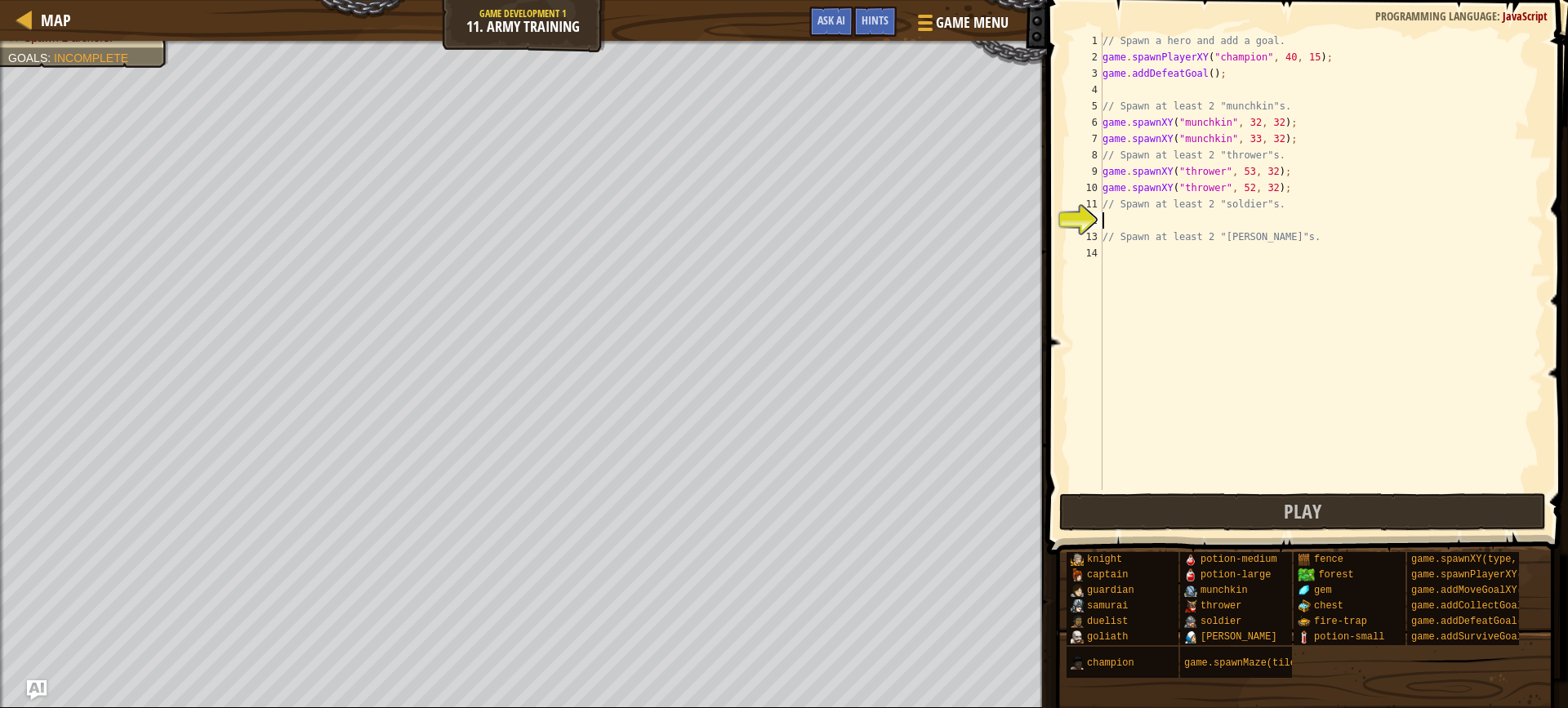
paste textarea "game.spawnXY("thrower", 32, 32);"
click at [1213, 222] on div "// Spawn a hero and add a goal. game . spawnPlayerXY ( "champion" , 40 , 15 ) ;…" at bounding box center [1321, 278] width 444 height 490
drag, startPoint x: 1284, startPoint y: 221, endPoint x: 1078, endPoint y: 219, distance: 206.0
click at [1078, 219] on div "game.spawnXY("soldier", 32, 32); 1 2 3 4 5 6 7 8 9 10 11 12 13 14 // Spawn a he…" at bounding box center [1306, 261] width 477 height 458
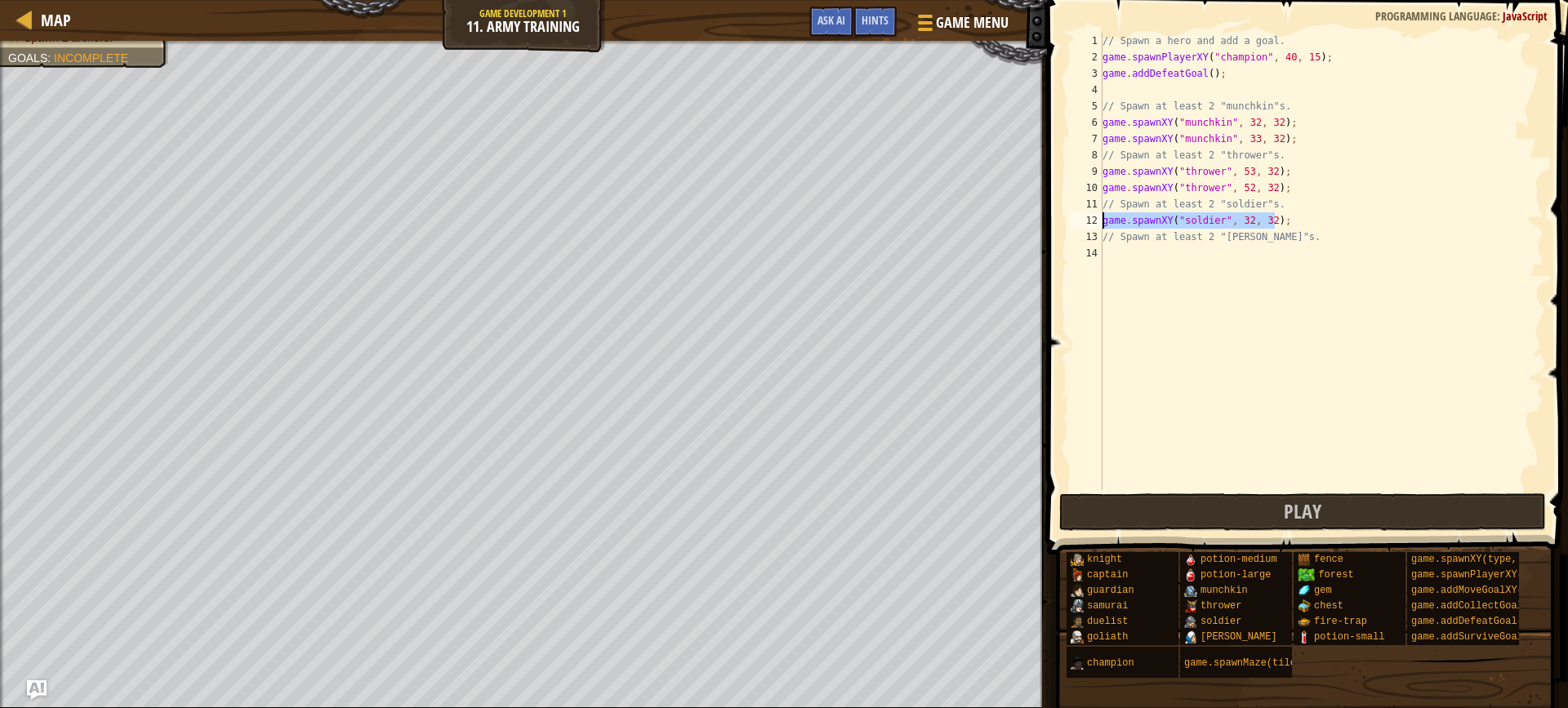
type textarea "game.spawnXY("soldier", 32, 32);"
click at [1289, 227] on div "// Spawn a hero and add a goal. game . spawnPlayerXY ( "champion" , 40 , 15 ) ;…" at bounding box center [1321, 261] width 444 height 458
paste textarea "game.spawnXY("soldier", 32, 32);"
click at [1237, 226] on div "// Spawn a hero and add a goal. game . spawnPlayerXY ( "champion" , 40 , 15 ) ;…" at bounding box center [1321, 278] width 444 height 490
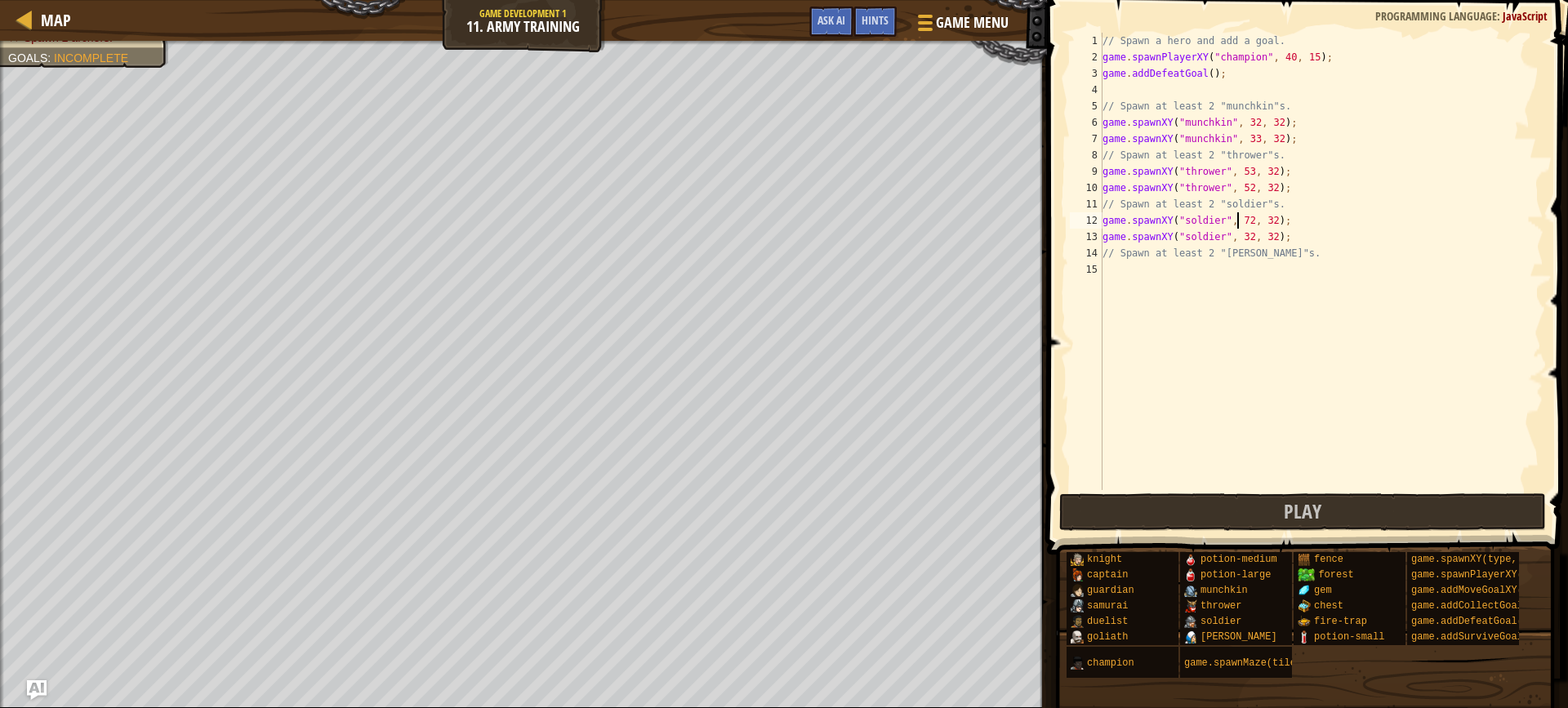
scroll to position [7, 11]
click at [1236, 241] on div "// Spawn a hero and add a goal. game . spawnPlayerXY ( "champion" , 40 , 15 ) ;…" at bounding box center [1321, 278] width 444 height 490
click at [1241, 240] on div "// Spawn a hero and add a goal. game . spawnPlayerXY ( "champion" , 40 , 15 ) ;…" at bounding box center [1321, 278] width 444 height 490
type textarea "game.spawnXY("soldier", 73, 32);"
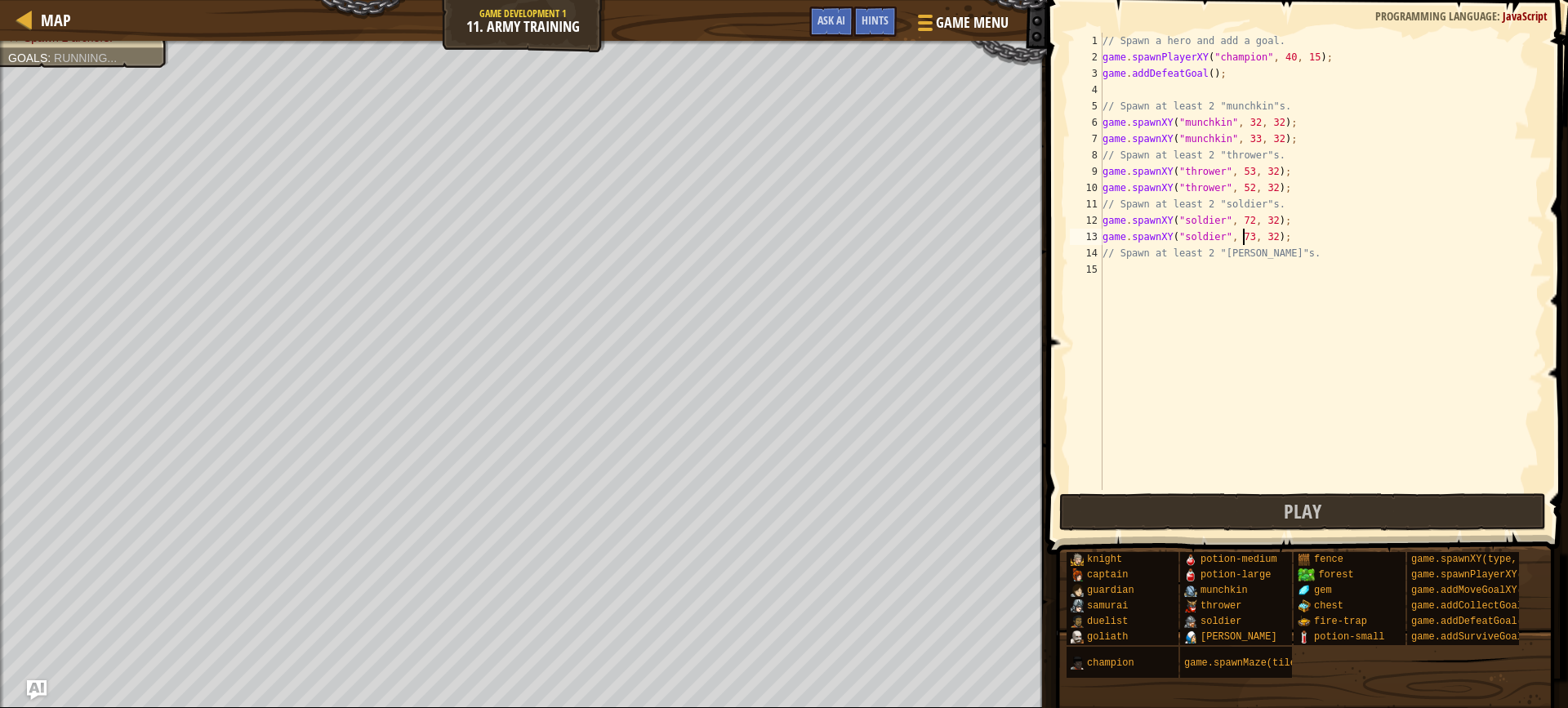
scroll to position [7, 11]
click at [1140, 272] on div "// Spawn a hero and add a goal. game . spawnPlayerXY ( "champion" , 40 , 15 ) ;…" at bounding box center [1321, 278] width 444 height 490
paste textarea "game.spawnXY("soldier", 32, 32);"
click at [1215, 272] on div "// Spawn a hero and add a goal. game . spawnPlayerXY ( "champion" , 40 , 15 ) ;…" at bounding box center [1321, 278] width 444 height 490
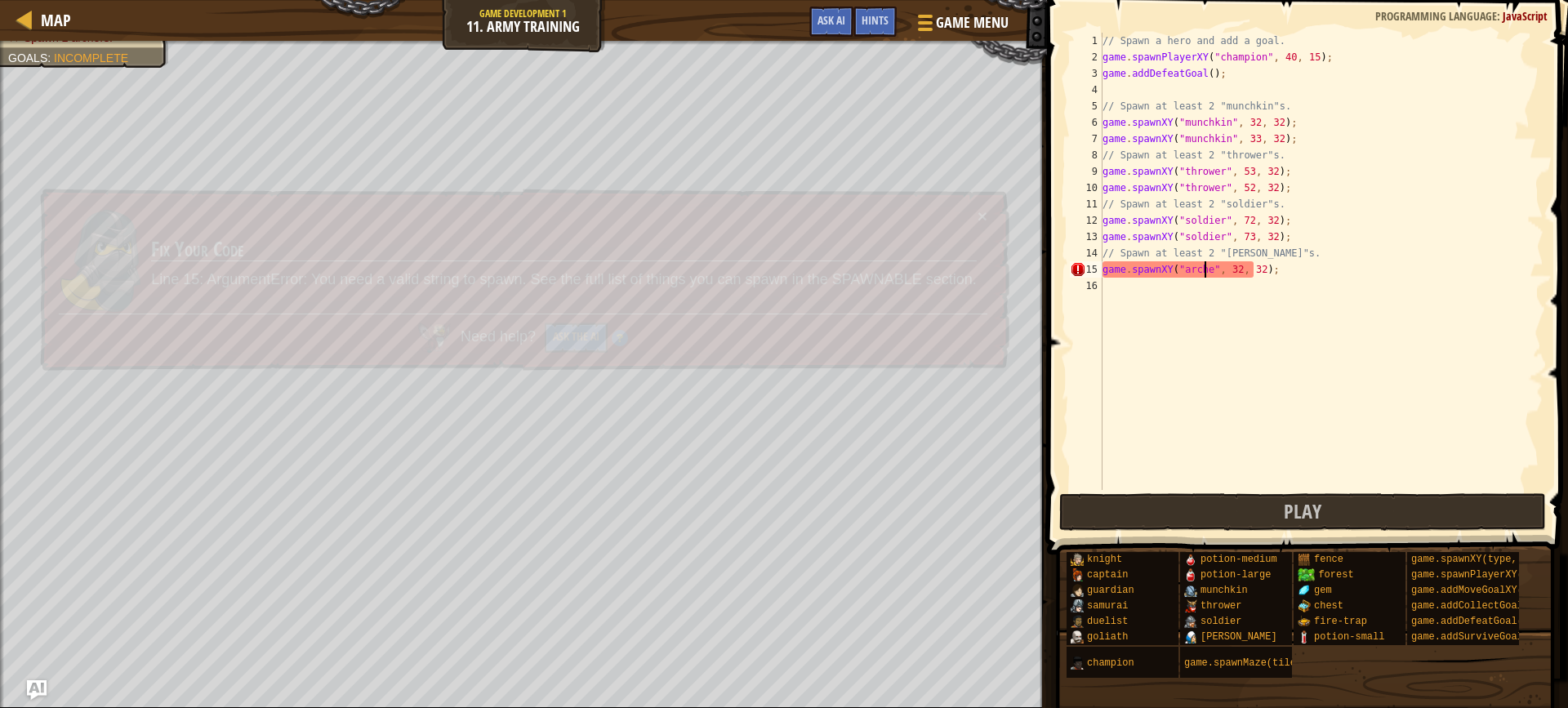
scroll to position [7, 9]
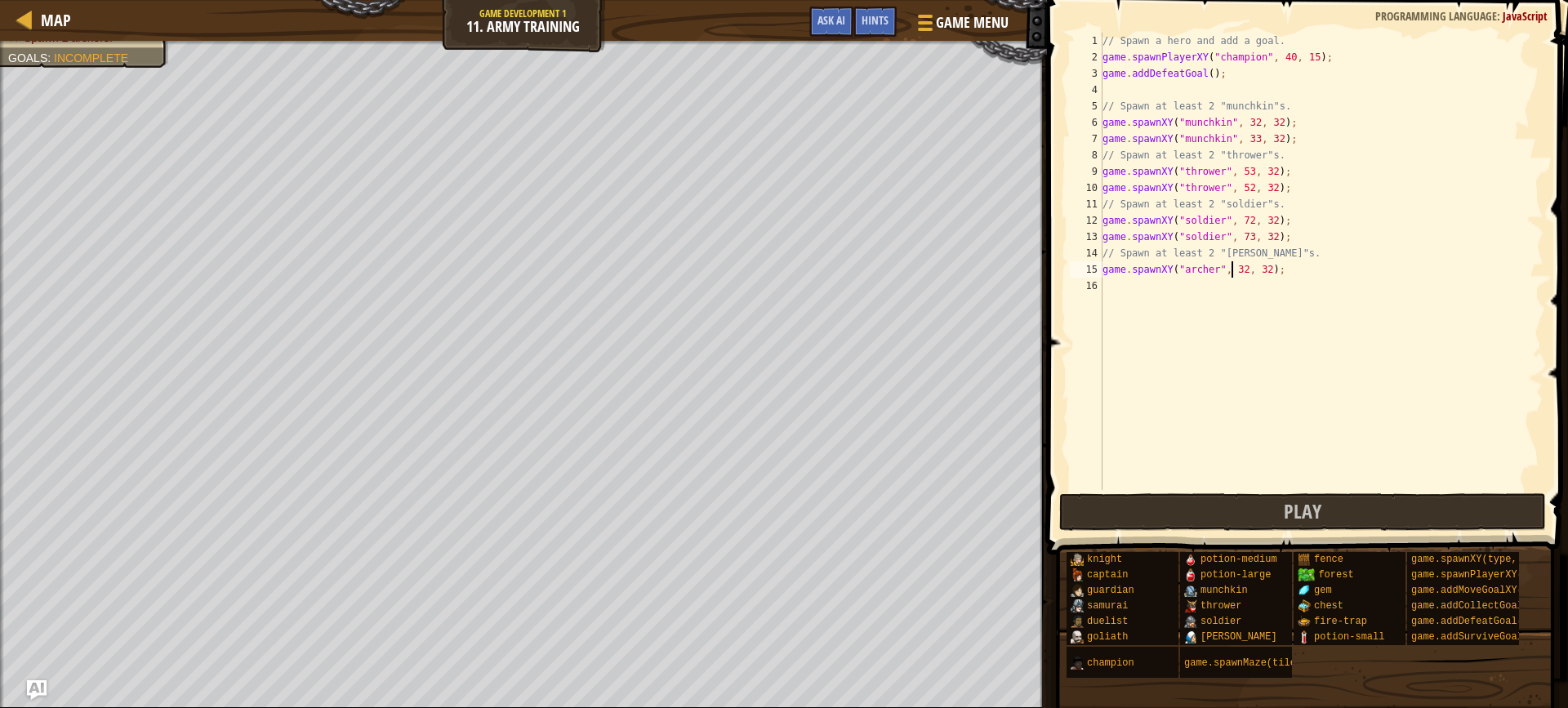
click at [1232, 275] on div "// Spawn a hero and add a goal. game . spawnPlayerXY ( "champion" , 40 , 15 ) ;…" at bounding box center [1321, 278] width 444 height 490
drag, startPoint x: 1317, startPoint y: 274, endPoint x: 1052, endPoint y: 270, distance: 265.0
click at [1052, 270] on div "game.spawnXY("[PERSON_NAME]", 12, 32); 1 2 3 4 5 6 7 8 9 10 11 12 13 14 15 16 /…" at bounding box center [1305, 309] width 526 height 603
type textarea "game.spawnXY("[PERSON_NAME]", 12, 32);"
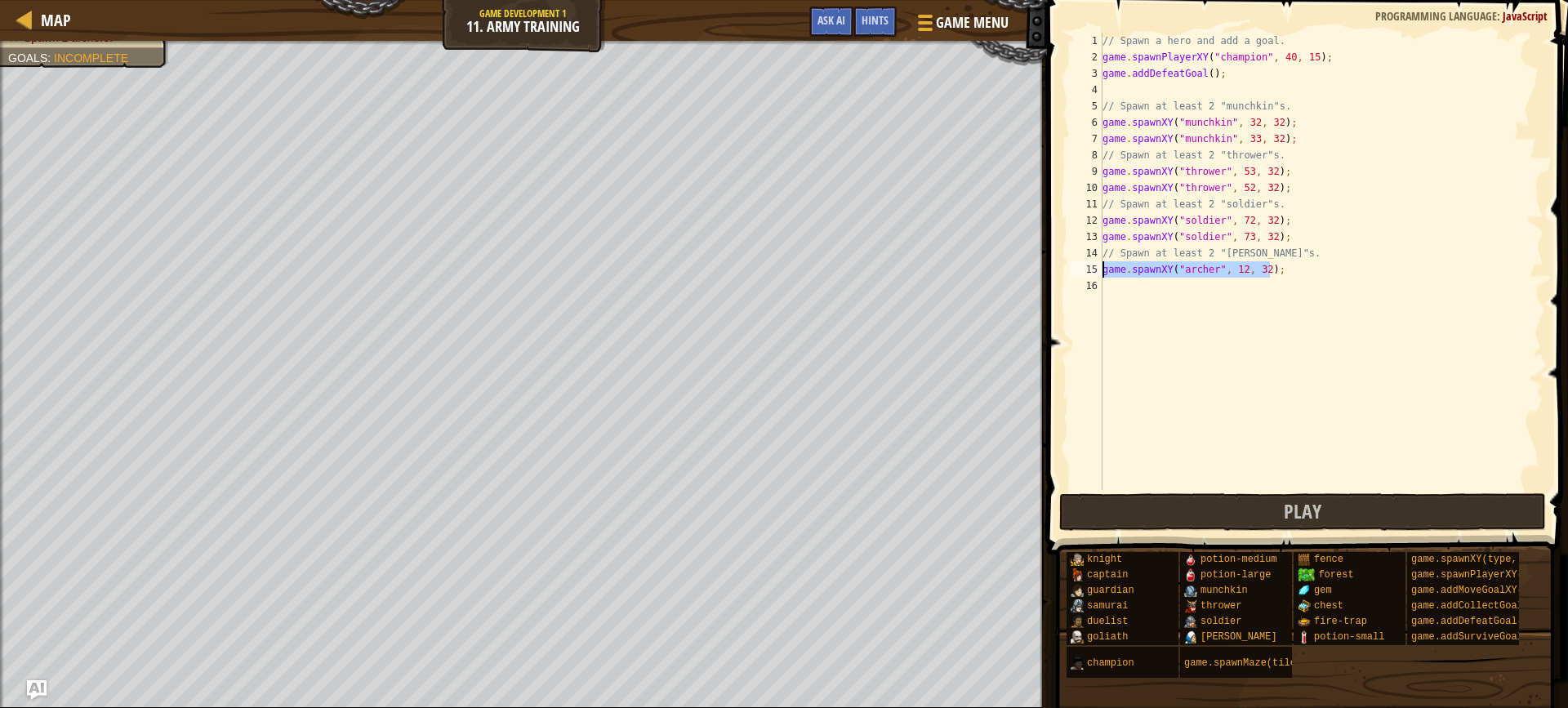
click at [1279, 277] on div "// Spawn a hero and add a goal. game . spawnPlayerXY ( "champion" , 40 , 15 ) ;…" at bounding box center [1321, 261] width 444 height 458
paste textarea "game.spawnXY("[PERSON_NAME]", 12, 32);"
click at [1235, 286] on div "// Spawn a hero and add a goal. game . spawnPlayerXY ( "champion" , 40 , 15 ) ;…" at bounding box center [1321, 278] width 444 height 490
type textarea "game.spawnXY("[PERSON_NAME]", 13, 32);"
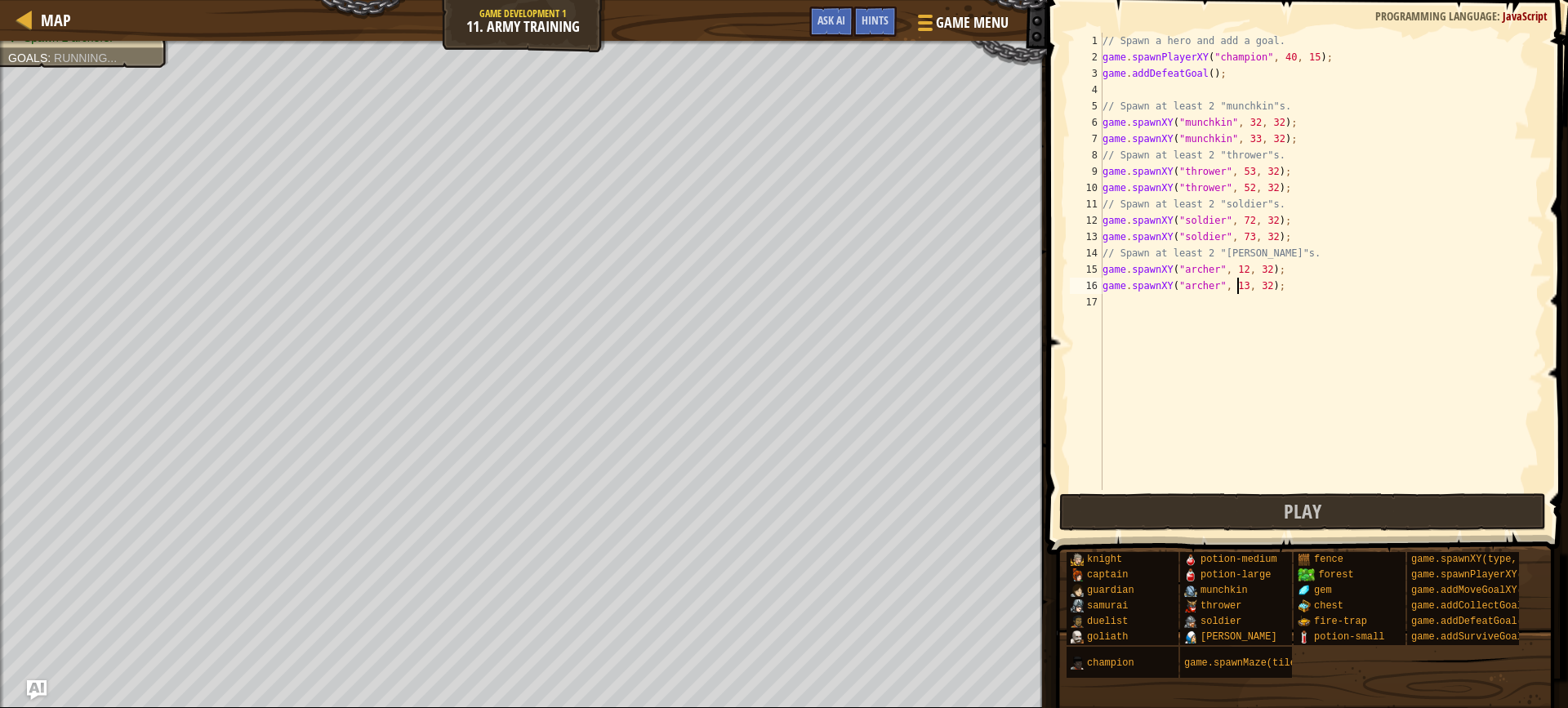
scroll to position [7, 11]
click at [1236, 358] on div "// Spawn a hero and add a goal. game . spawnPlayerXY ( "champion" , 40 , 15 ) ;…" at bounding box center [1321, 278] width 444 height 490
click at [1180, 534] on span at bounding box center [1309, 253] width 534 height 603
drag, startPoint x: 1179, startPoint y: 523, endPoint x: 1135, endPoint y: 515, distance: 44.7
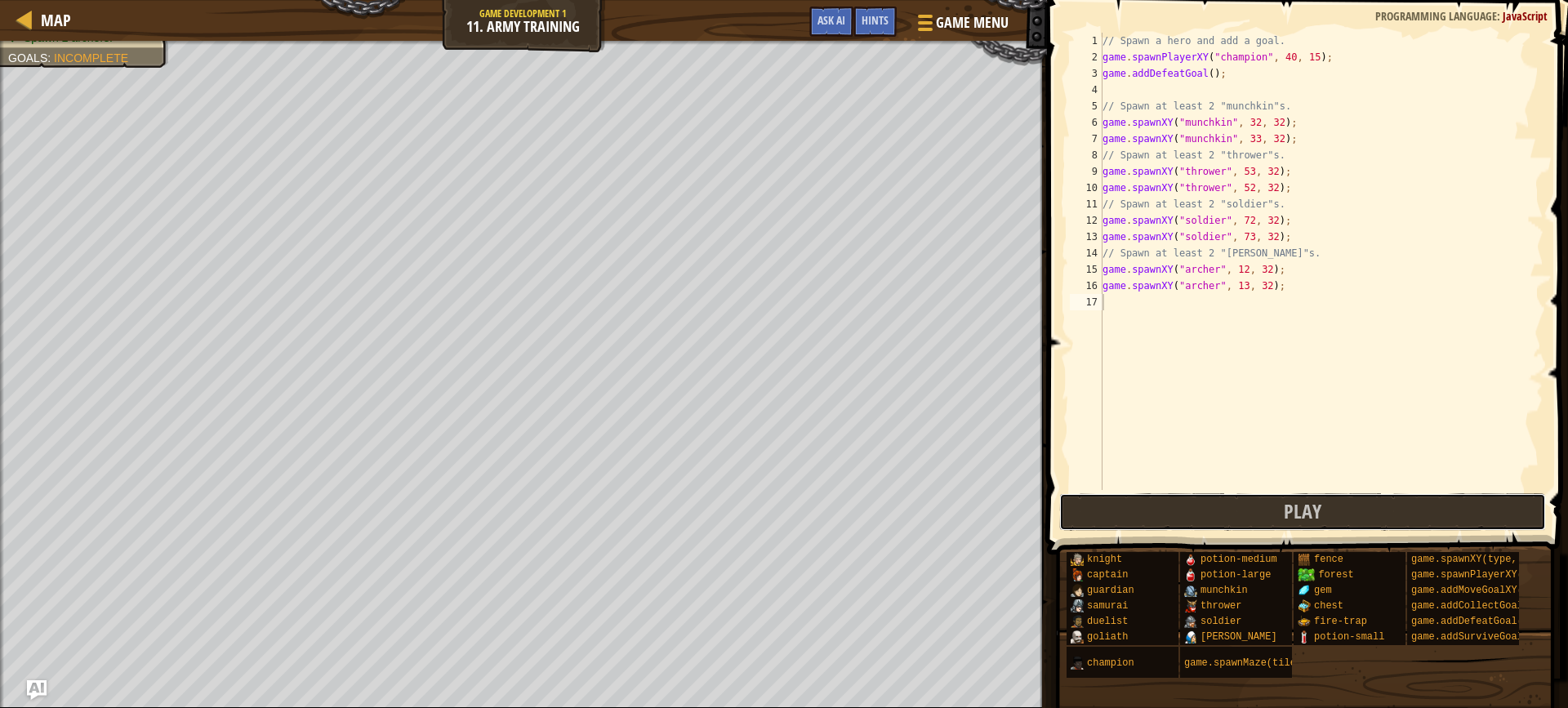
click at [1178, 521] on button "Play" at bounding box center [1303, 512] width 487 height 38
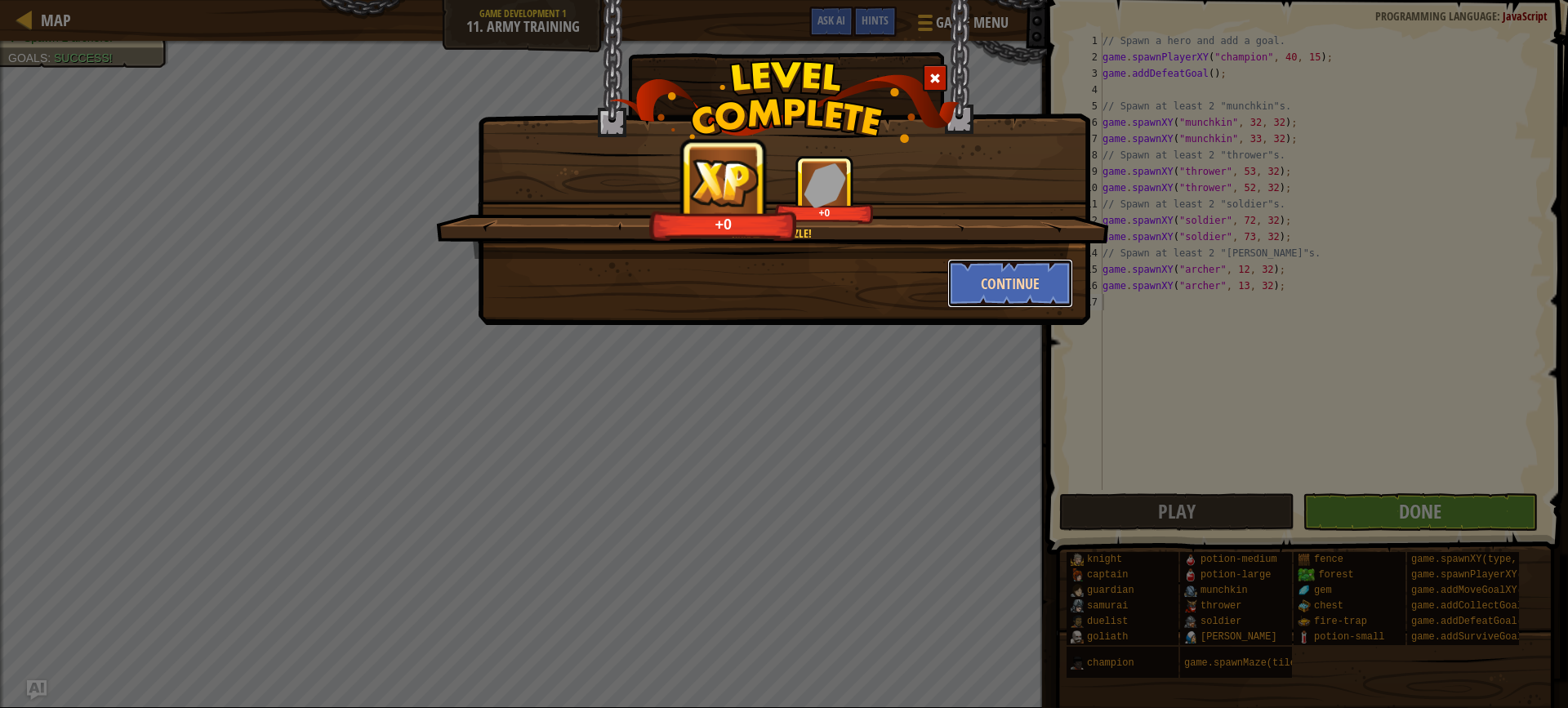
click at [1001, 293] on button "Continue" at bounding box center [1011, 282] width 127 height 49
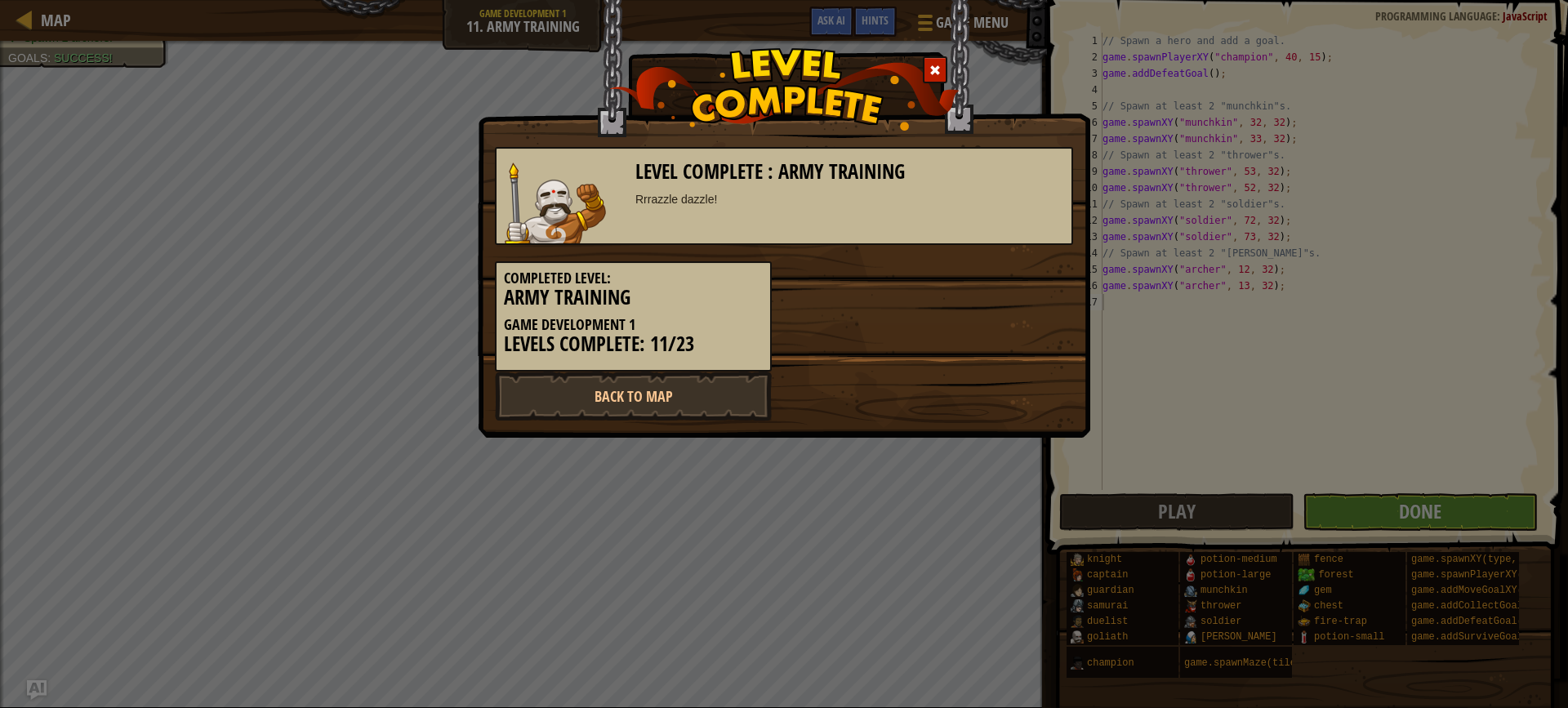
click at [1389, 487] on div "Level Complete : Army Training Rrrazzle dazzle! Completed Level: Army Training …" at bounding box center [784, 354] width 1568 height 708
click at [1399, 506] on div "Level Complete : Army Training Rrrazzle dazzle! Completed Level: Army Training …" at bounding box center [784, 354] width 1568 height 708
click at [657, 388] on link "Back to Map" at bounding box center [633, 395] width 277 height 49
